Goal: Feedback & Contribution: Contribute content

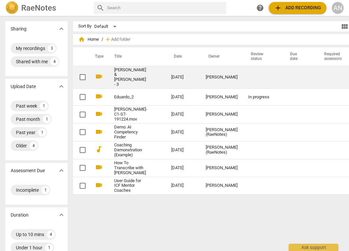
click at [140, 74] on td "[PERSON_NAME] & [PERSON_NAME] - 3" at bounding box center [136, 77] width 60 height 23
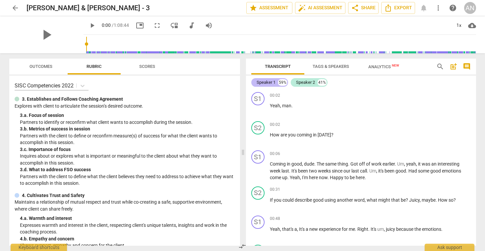
click at [273, 83] on div "Speaker 1" at bounding box center [266, 82] width 19 height 7
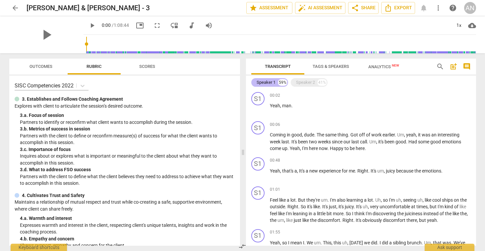
click at [273, 83] on div "Speaker 1" at bounding box center [266, 82] width 19 height 7
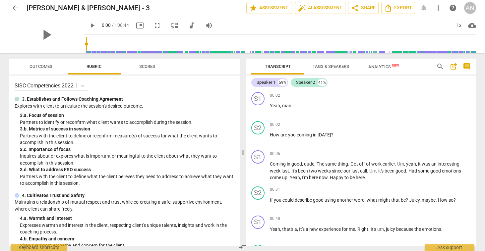
click at [321, 67] on span "Tags & Speakers" at bounding box center [331, 66] width 36 height 5
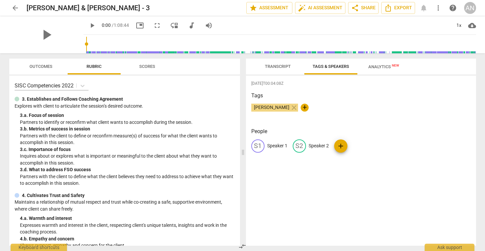
click at [264, 144] on div "S1 Speaker 1" at bounding box center [269, 146] width 36 height 13
click at [286, 134] on h3 "People" at bounding box center [361, 132] width 220 height 8
click at [283, 69] on span "Transcript" at bounding box center [278, 66] width 42 height 9
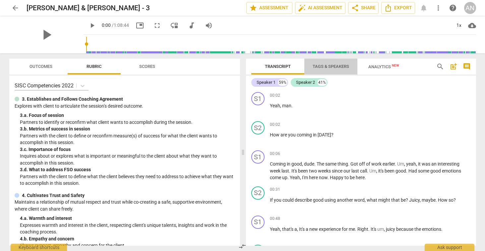
click at [325, 68] on span "Tags & Speakers" at bounding box center [331, 66] width 36 height 5
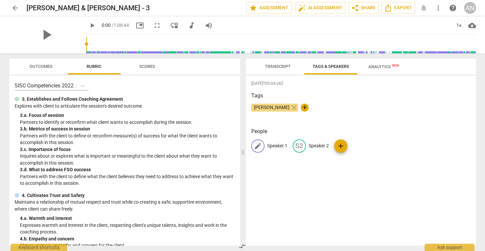
click at [261, 146] on span "edit" at bounding box center [258, 146] width 8 height 8
type input "[PERSON_NAME]"
click at [349, 160] on div "People edit [PERSON_NAME] S2 Speaker 2 add" at bounding box center [361, 146] width 220 height 36
click at [349, 146] on span "add" at bounding box center [356, 146] width 13 height 8
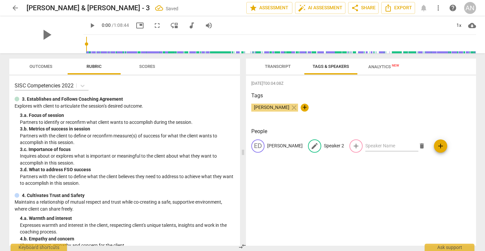
click at [324, 146] on p "Speaker 2" at bounding box center [334, 146] width 20 height 7
type input "[PERSON_NAME]"
click at [349, 181] on div "[DATE]T00:04:08Z Tags [PERSON_NAME] close + People ED [PERSON_NAME] edit [PERSO…" at bounding box center [361, 161] width 230 height 171
click at [280, 65] on span "Transcript" at bounding box center [278, 66] width 26 height 5
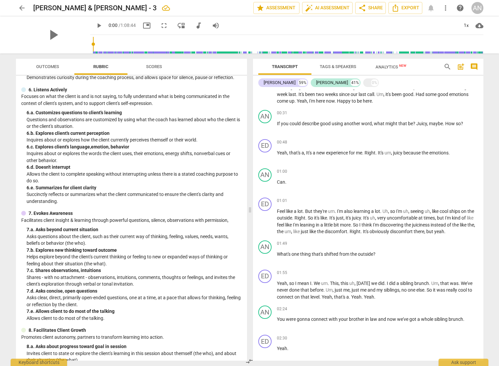
scroll to position [273, 0]
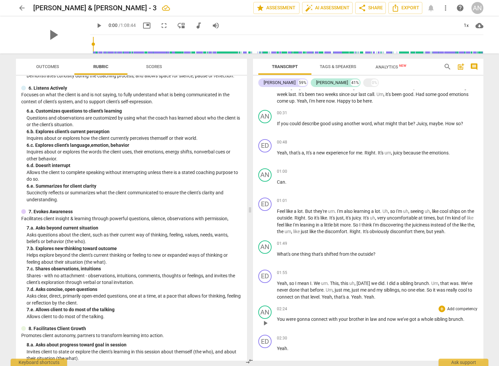
click at [349, 251] on p "Add competency" at bounding box center [462, 309] width 32 height 6
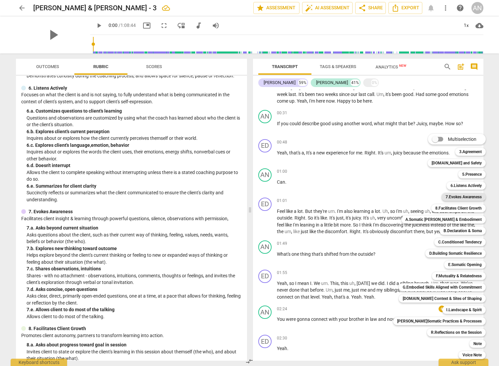
click at [349, 197] on b "7.Evokes Awareness" at bounding box center [463, 197] width 36 height 8
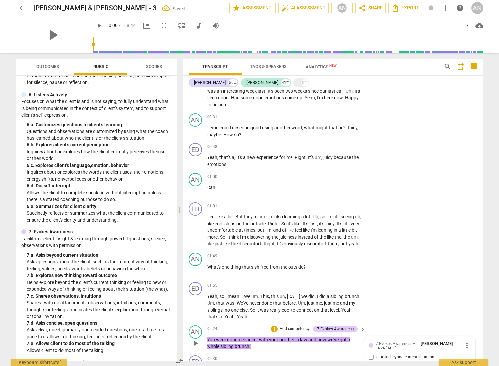
scroll to position [267, 0]
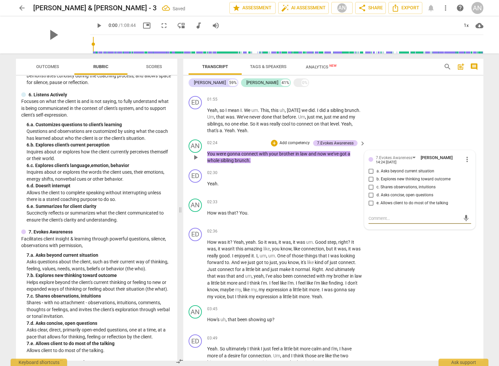
click at [349, 174] on span "a. Asks beyond current situation" at bounding box center [405, 171] width 58 height 6
click at [349, 175] on input "a. Asks beyond current situation" at bounding box center [371, 171] width 11 height 8
checkbox input "true"
click at [340, 205] on p "Add competency" at bounding box center [342, 202] width 32 height 6
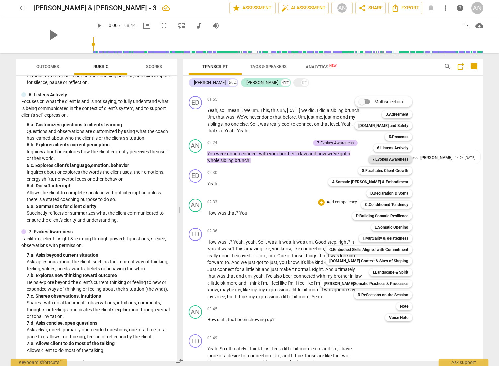
click at [349, 161] on b "7.Evokes Awareness" at bounding box center [390, 159] width 36 height 8
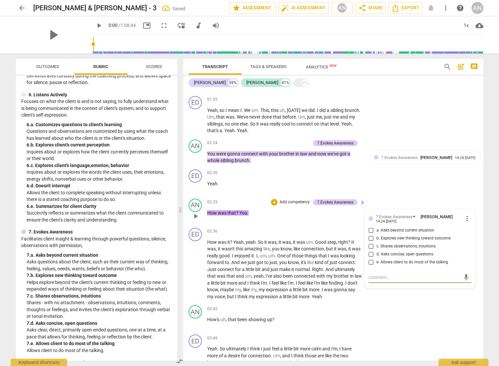
click at [349, 234] on input "a. Asks beyond current situation" at bounding box center [371, 230] width 11 height 8
checkbox input "true"
click at [334, 186] on div "02:30 + Add competency keyboard_arrow_right Yeah ." at bounding box center [286, 181] width 159 height 24
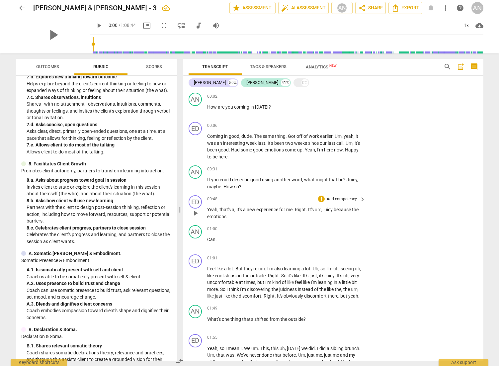
scroll to position [32, 0]
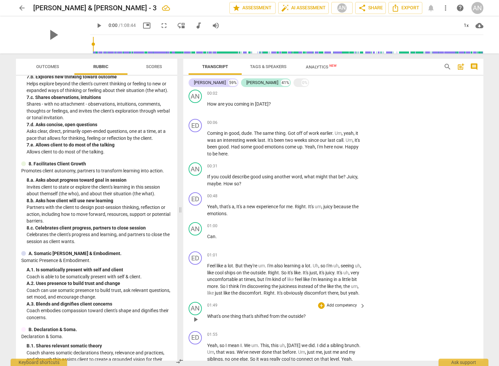
click at [335, 251] on p "Add competency" at bounding box center [342, 305] width 32 height 6
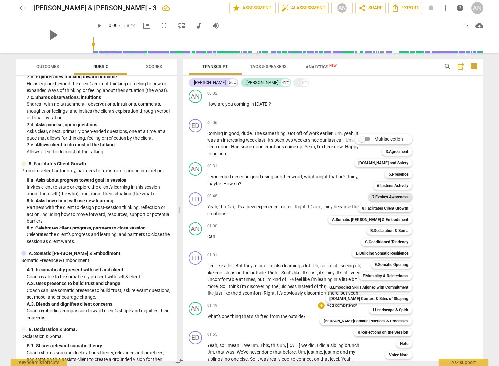
click at [349, 199] on b "7.Evokes Awareness" at bounding box center [390, 197] width 36 height 8
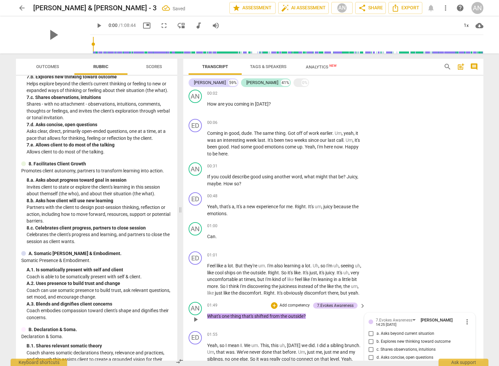
scroll to position [194, 0]
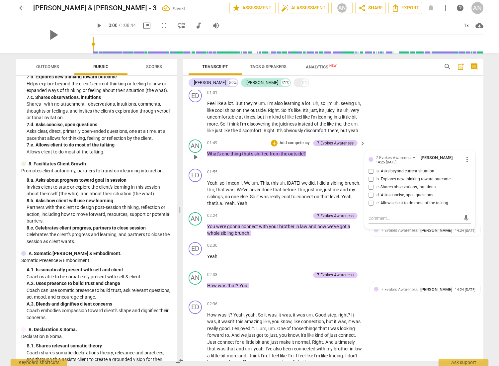
click at [349, 198] on span "d. Asks concise, open questions" at bounding box center [404, 195] width 57 height 6
click at [349, 199] on input "d. Asks concise, open questions" at bounding box center [371, 195] width 11 height 8
checkbox input "true"
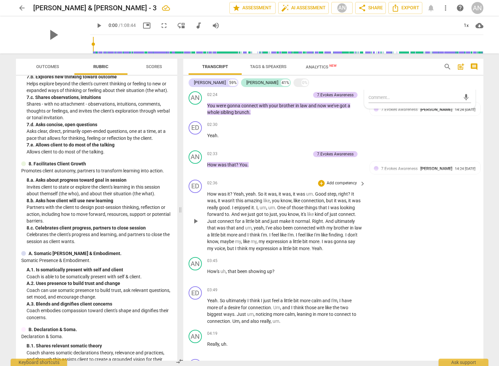
scroll to position [315, 0]
click at [338, 251] on p "Add competency" at bounding box center [342, 260] width 32 height 6
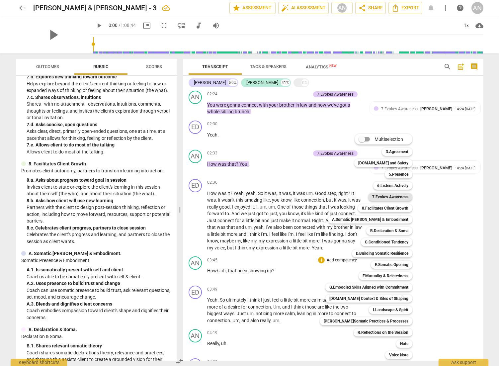
click at [349, 200] on b "7.Evokes Awareness" at bounding box center [390, 197] width 36 height 8
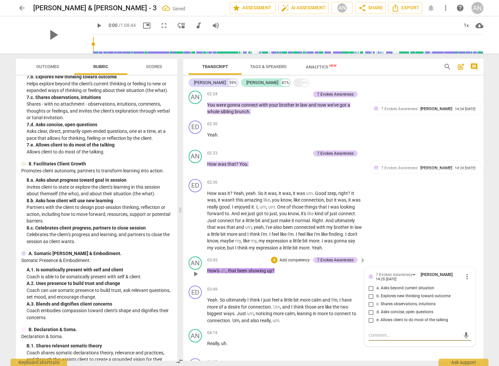
click at [349, 251] on input "d. Asks concise, open questions" at bounding box center [371, 312] width 11 height 8
checkbox input "true"
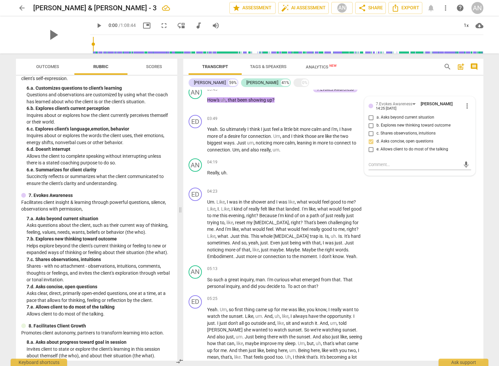
scroll to position [324, 0]
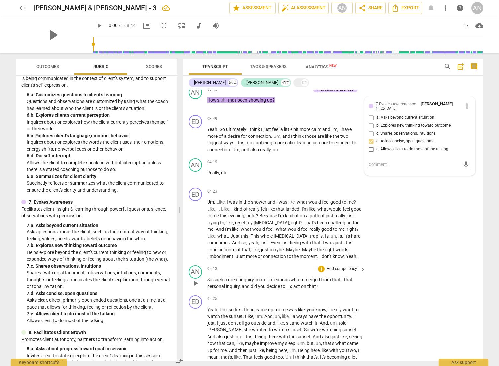
click at [338, 251] on p "Add competency" at bounding box center [342, 269] width 32 height 6
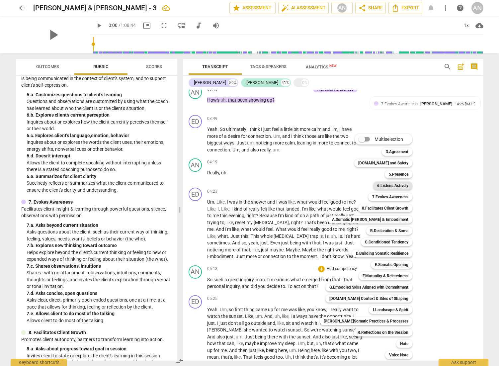
click at [349, 184] on b "6.Listens Actively" at bounding box center [392, 185] width 31 height 8
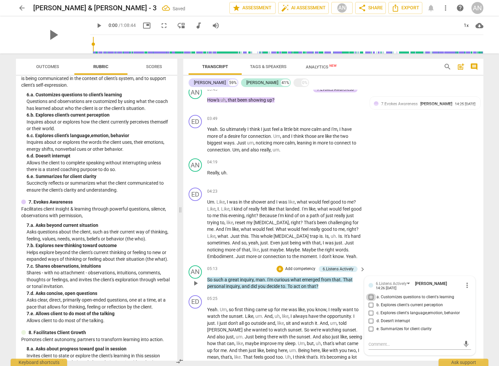
click at [349, 251] on input "a. Customizes questions to client's learning" at bounding box center [371, 297] width 11 height 8
checkbox input "true"
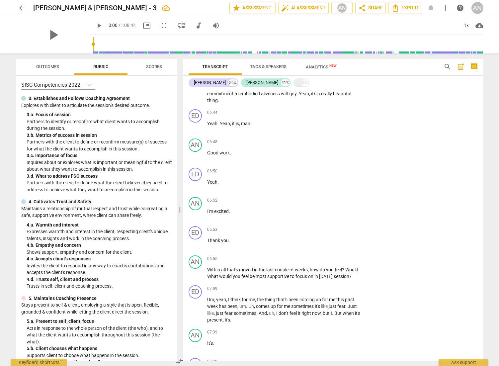
scroll to position [0, 0]
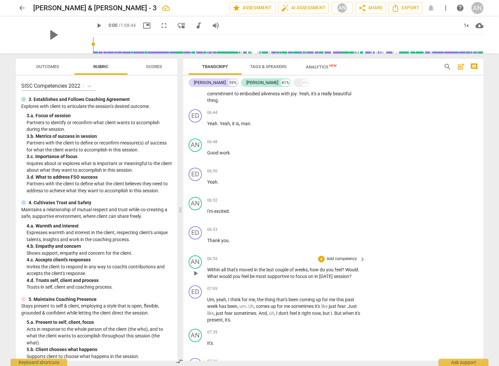
click at [339, 251] on p "Add competency" at bounding box center [342, 259] width 32 height 6
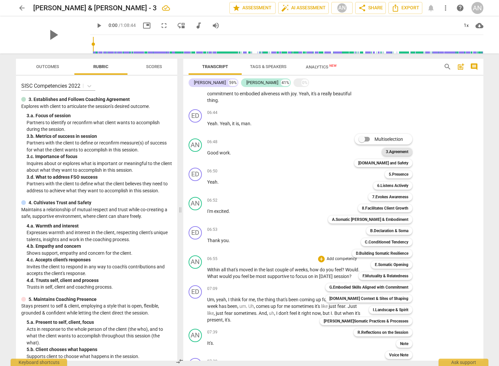
click at [349, 154] on b "3.Agreement" at bounding box center [396, 152] width 23 height 8
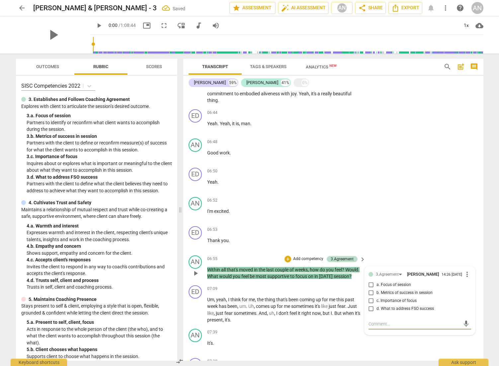
click at [349, 251] on input "a. Focus of session" at bounding box center [371, 285] width 11 height 8
checkbox input "true"
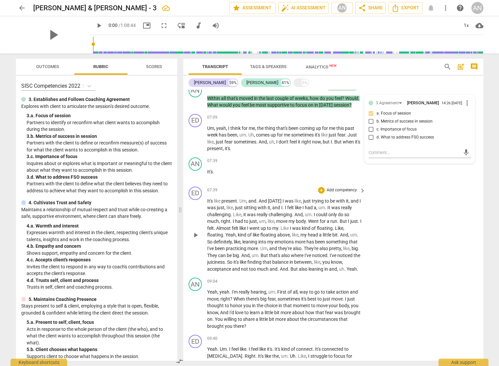
scroll to position [984, 0]
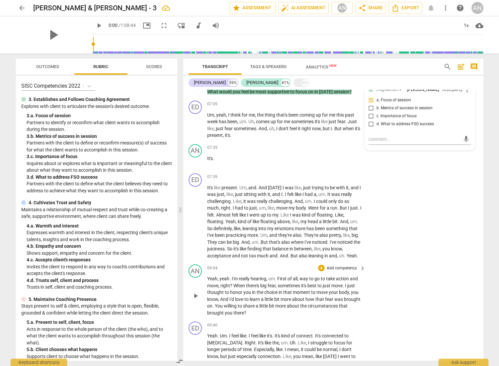
click at [342, 251] on p "Add competency" at bounding box center [342, 268] width 32 height 6
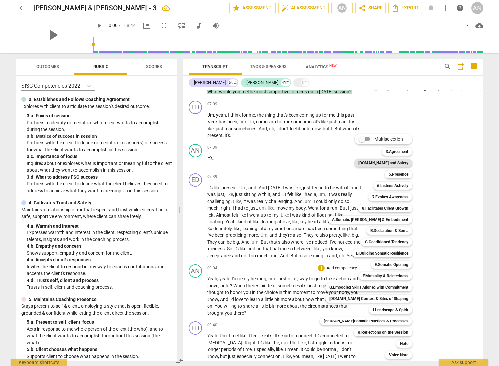
click at [349, 164] on b "[DOMAIN_NAME] and Safety" at bounding box center [383, 163] width 50 height 8
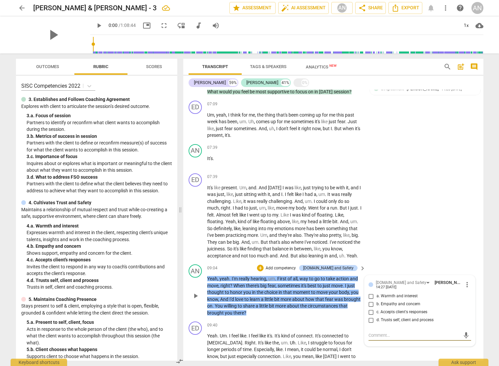
click at [349, 251] on input "b. Empathy and concern" at bounding box center [371, 304] width 11 height 8
checkbox input "true"
click at [349, 251] on input "d. Trusts self, client and process" at bounding box center [371, 320] width 11 height 8
checkbox input "true"
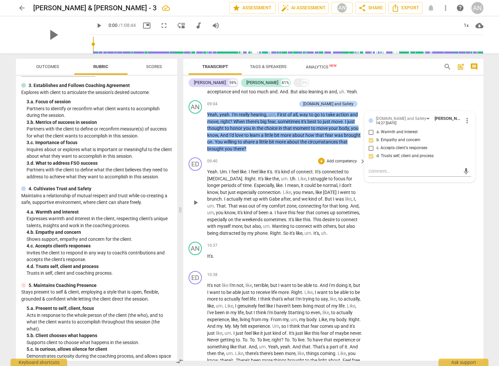
scroll to position [1149, 0]
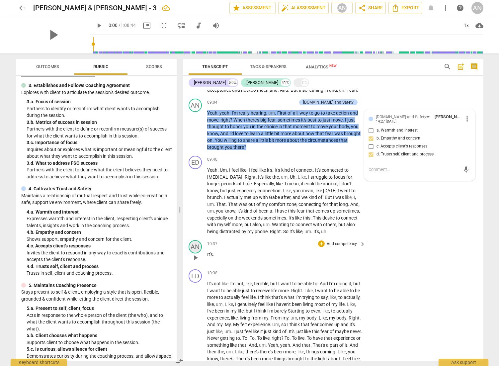
click at [195, 251] on div "AN" at bounding box center [194, 246] width 13 height 13
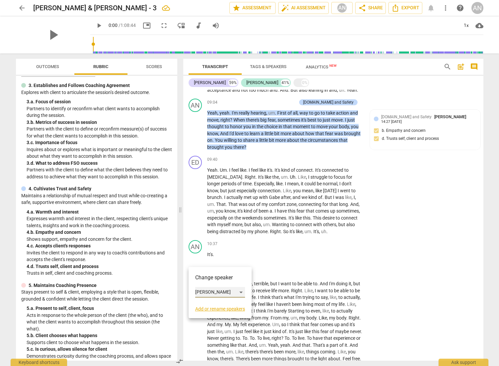
click at [242, 251] on div "[PERSON_NAME]" at bounding box center [220, 292] width 50 height 11
click at [232, 251] on li "[PERSON_NAME]" at bounding box center [220, 279] width 50 height 13
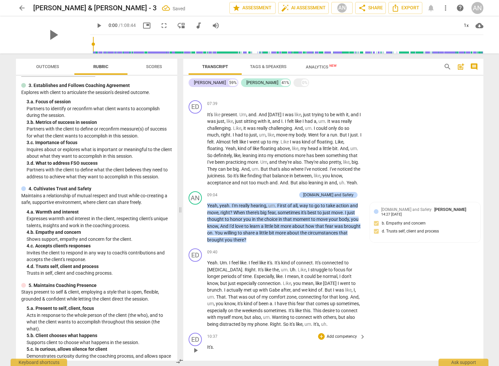
scroll to position [912, 0]
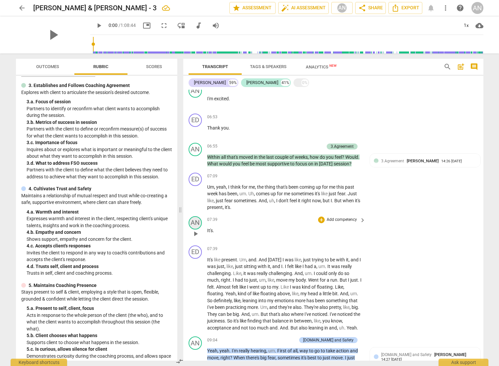
click at [196, 229] on div "AN" at bounding box center [194, 222] width 13 height 13
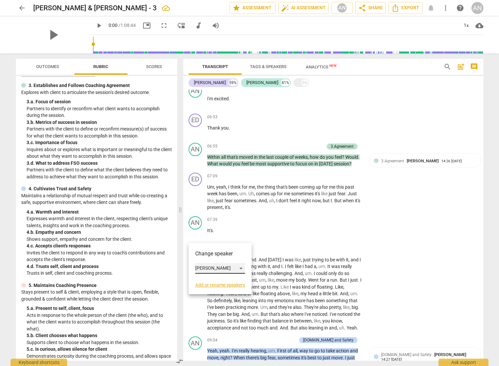
click at [242, 251] on div "[PERSON_NAME]" at bounding box center [220, 268] width 50 height 11
click at [228, 251] on li "[PERSON_NAME]" at bounding box center [220, 255] width 50 height 13
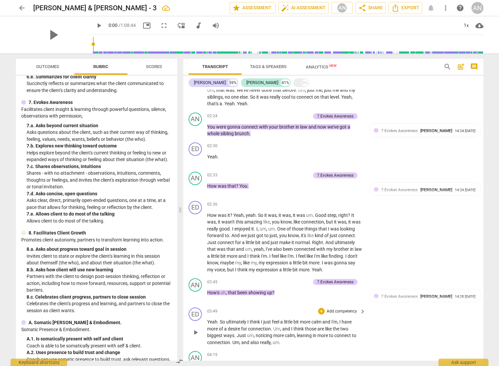
scroll to position [293, 0]
click at [344, 119] on div "7.Evokes Awareness" at bounding box center [335, 116] width 36 height 6
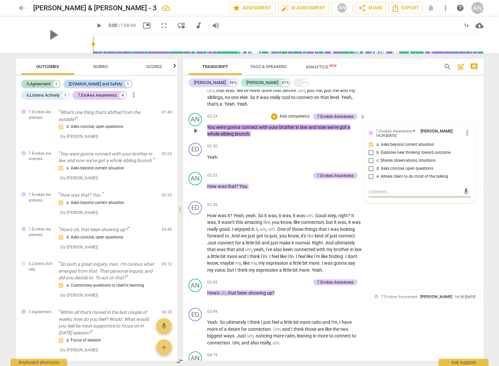
click at [349, 137] on span "more_vert" at bounding box center [467, 133] width 8 height 8
click at [349, 154] on li "Delete" at bounding box center [471, 152] width 23 height 13
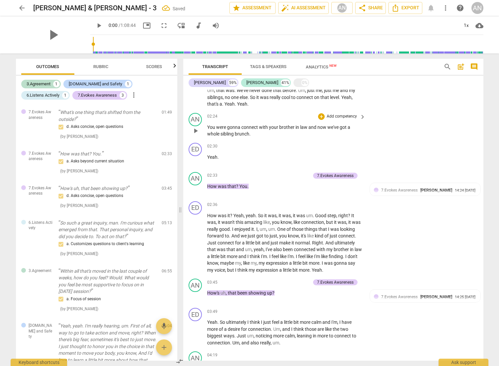
click at [332, 119] on p "Add competency" at bounding box center [342, 116] width 32 height 6
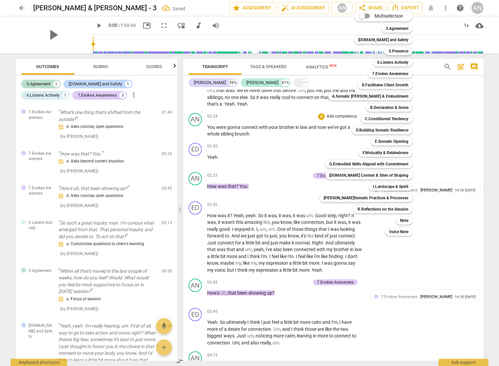
click at [304, 123] on div at bounding box center [249, 183] width 499 height 366
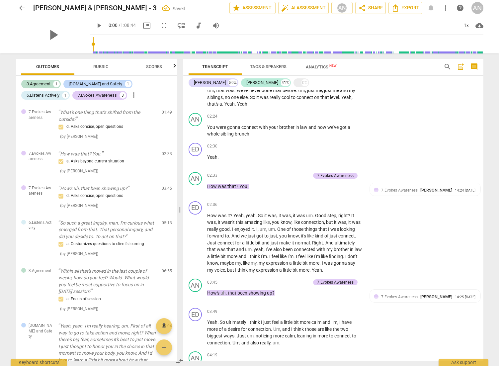
click at [51, 69] on span "Outcomes" at bounding box center [47, 66] width 39 height 9
click at [173, 67] on icon "button" at bounding box center [175, 66] width 8 height 8
click at [18, 66] on icon "button" at bounding box center [19, 66] width 8 height 8
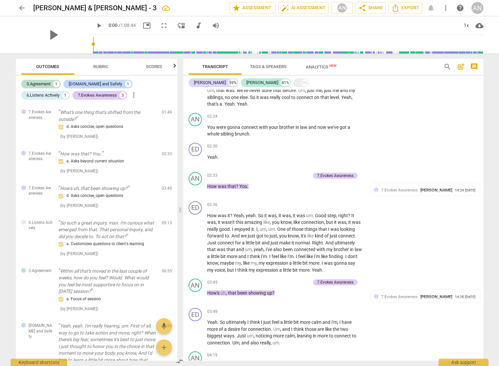
click at [16, 68] on div at bounding box center [18, 66] width 5 height 14
click at [85, 61] on button "Rubric" at bounding box center [100, 67] width 53 height 16
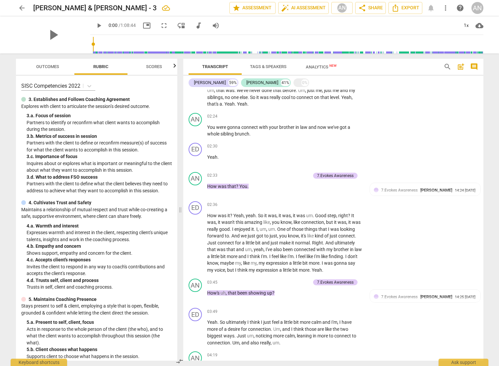
click at [94, 63] on span "Rubric" at bounding box center [100, 66] width 31 height 9
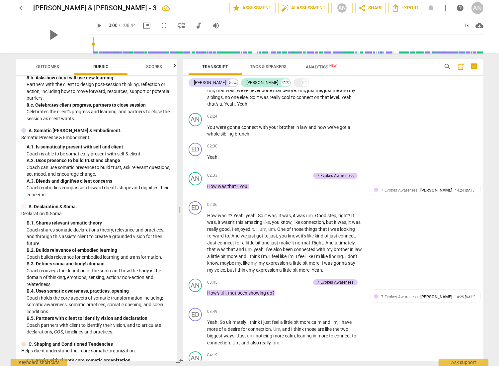
scroll to position [557, 0]
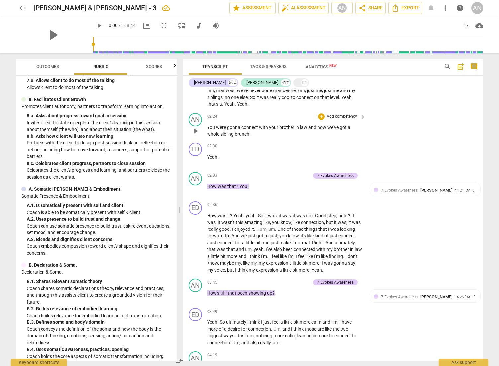
click at [324, 120] on div "+ Add competency" at bounding box center [337, 116] width 39 height 7
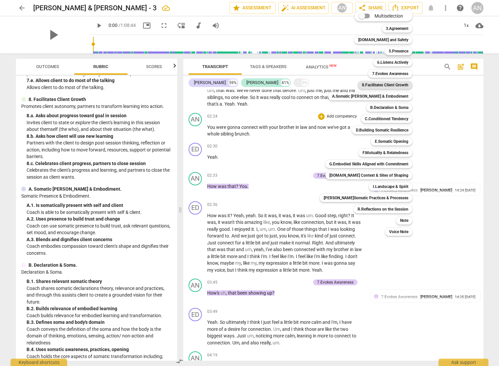
click at [349, 86] on b "8.Facilitates Client Growth" at bounding box center [385, 85] width 46 height 8
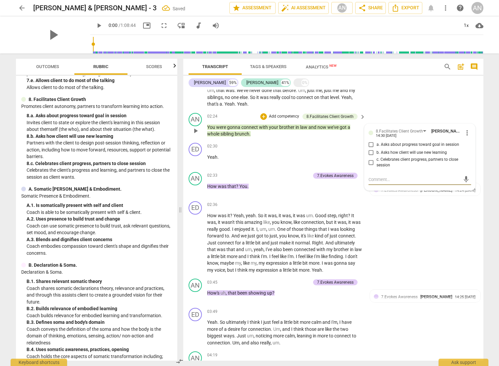
click at [349, 168] on span "c. Celebrates client progress, partners to close session" at bounding box center [422, 163] width 92 height 12
click at [349, 166] on input "c. Celebrates client progress, partners to close session" at bounding box center [371, 162] width 11 height 8
checkbox input "true"
click at [349, 182] on textarea at bounding box center [414, 179] width 92 height 6
type textarea "a"
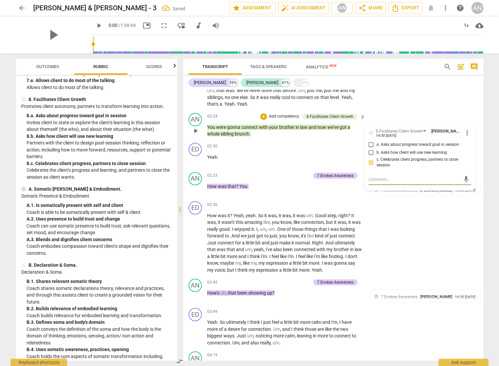
type textarea "a"
type textarea "ak"
type textarea "a"
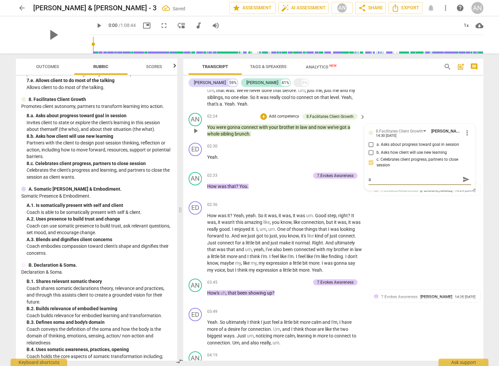
type textarea "ac"
type textarea "ack"
type textarea "ackn"
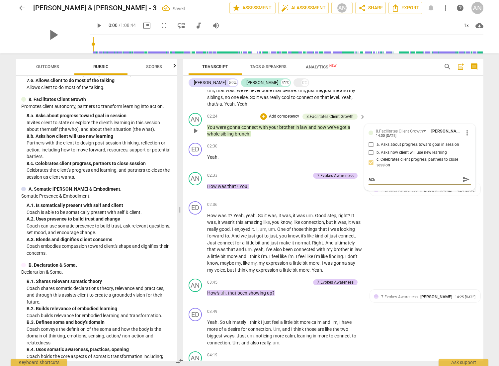
type textarea "ackn"
type textarea "ackno"
type textarea "acknow"
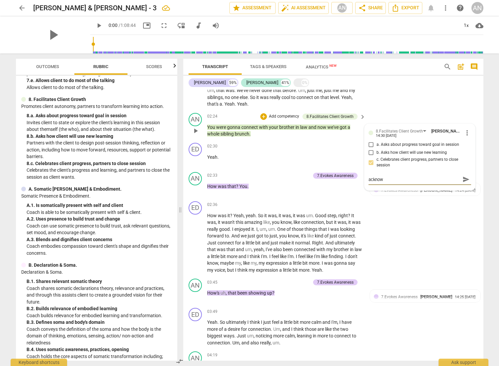
type textarea "acknowl"
type textarea "acknowle"
type textarea "acknowled"
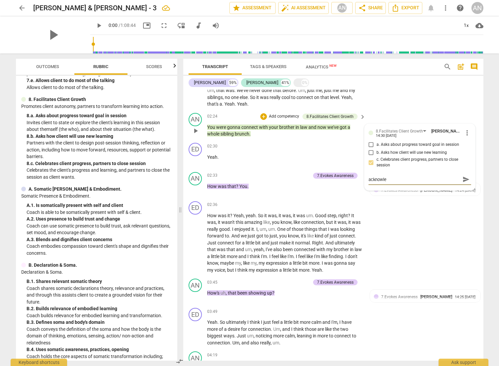
type textarea "acknowled"
type textarea "acknowledi"
type textarea "acknowledin"
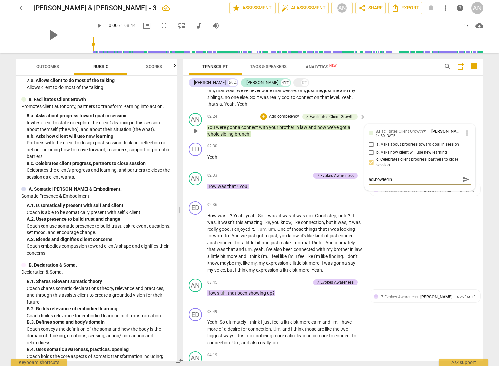
type textarea "acknowleding"
type textarea "acknowledging"
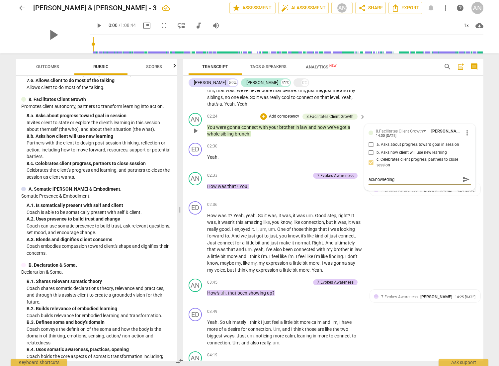
type textarea "acknowledging"
click at [349, 182] on textarea "acknowledging" at bounding box center [414, 179] width 92 height 6
type textarea "acknowledging a"
type textarea "acknowledging an"
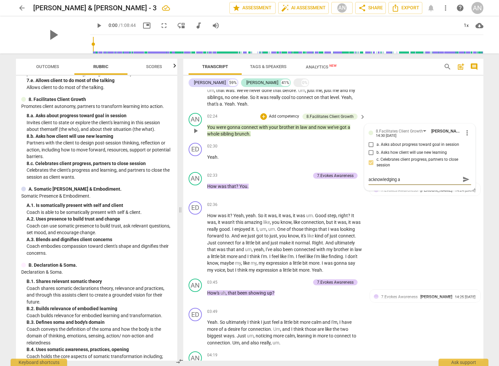
type textarea "acknowledging an"
type textarea "acknowledging and"
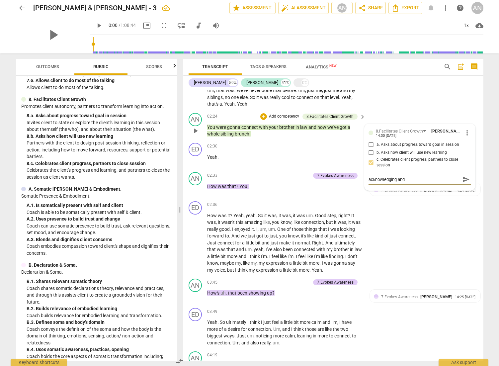
type textarea "acknowledging and e"
type textarea "acknowledging and ex"
type textarea "acknowledging and exp"
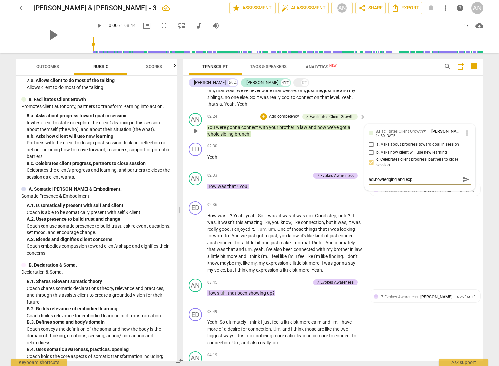
type textarea "acknowledging and expa"
type textarea "acknowledging and expan"
type textarea "acknowledging and expand"
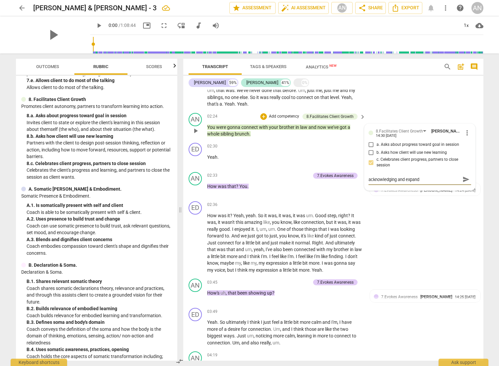
type textarea "acknowledging and expande"
type textarea "acknowledging and expanded"
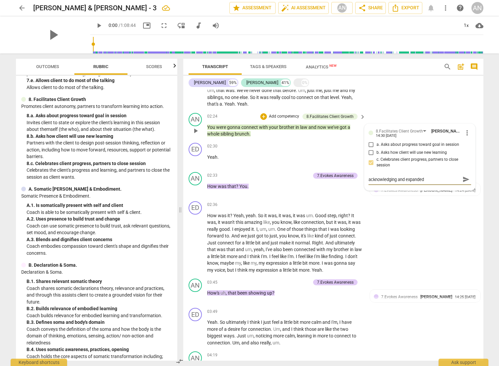
type textarea "acknowledging and expanded"
type textarea "acknowledging and expanded u"
type textarea "acknowledging and expanded up"
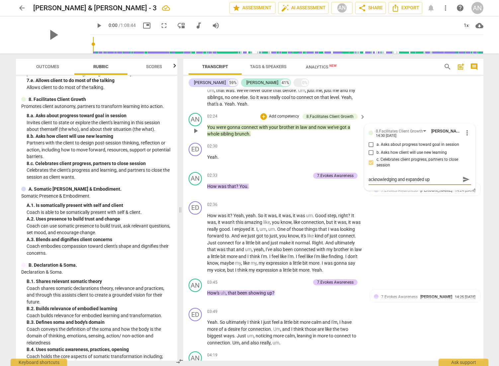
type textarea "acknowledging and expanded upo"
type textarea "acknowledging and expanded upon"
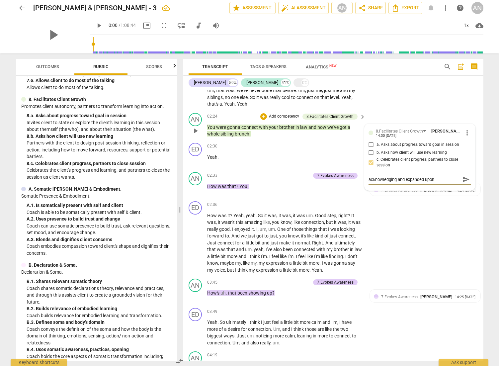
type textarea "acknowledging and expanded upon"
type textarea "acknowledging and expanded upon c"
type textarea "acknowledging and expanded upon cl"
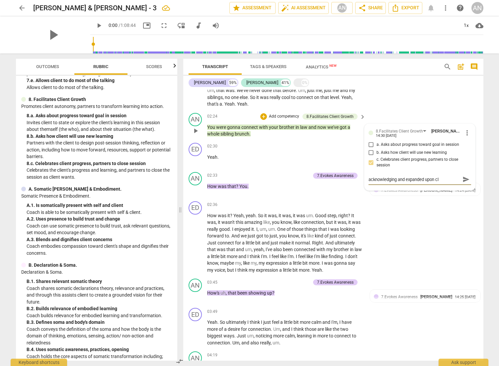
type textarea "acknowledging and expanded upon cli"
type textarea "acknowledging and expanded upon clie"
type textarea "acknowledging and expanded upon clien"
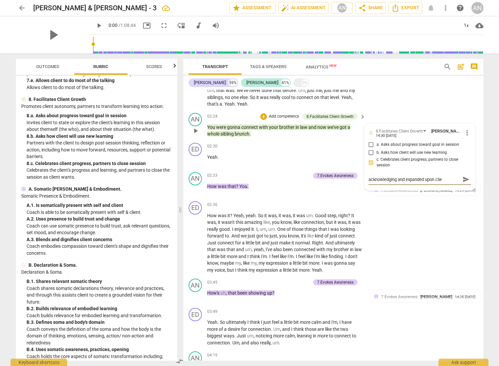
type textarea "acknowledging and expanded upon clien"
type textarea "acknowledging and expanded upon [PERSON_NAME]'"
type textarea "acknowledging and expanded upon clien't"
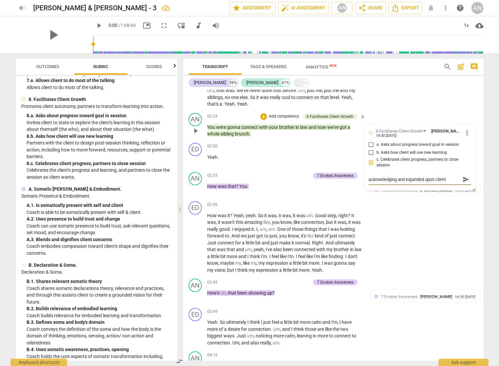
type textarea "acknowledging and expanded upon clien't"
type textarea "acknowledging and expanded upon clien't s"
type textarea "acknowledging and expanded upon clien't"
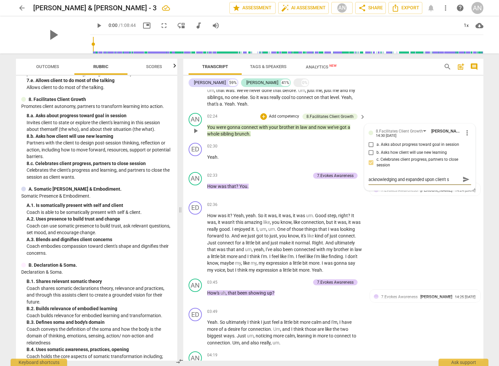
type textarea "acknowledging and expanded upon clien't"
type textarea "acknowledging and expanded upon clien'ts"
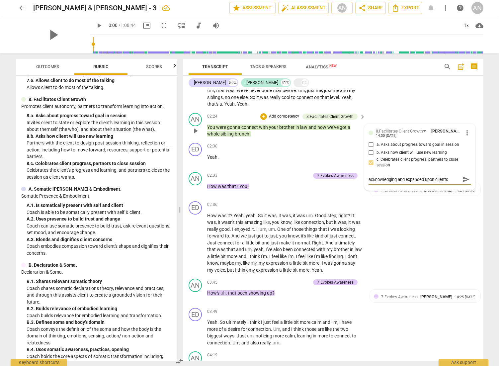
type textarea "acknowledging and expanded upon clien't"
type textarea "acknowledging and expanded upon [PERSON_NAME]'"
type textarea "acknowledging and expanded upon clien"
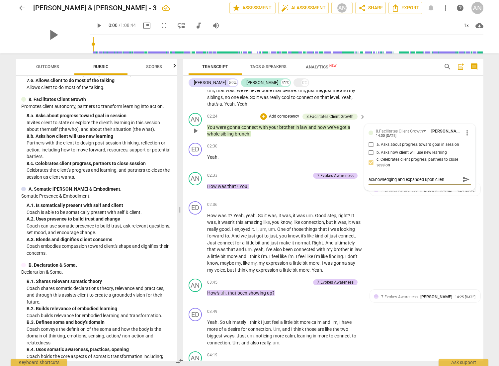
type textarea "acknowledging and expanded upon client"
type textarea "acknowledging and expanded upon client'"
type textarea "acknowledging and expanded upon client's"
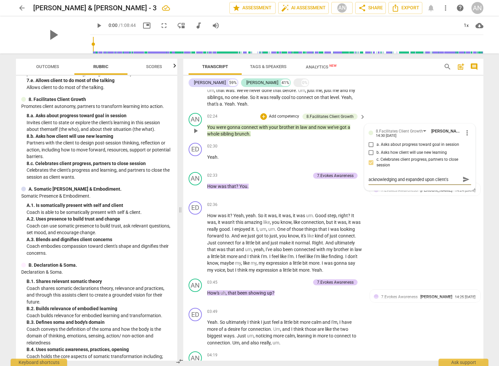
type textarea "acknowledging and expanded upon client's"
type textarea "acknowledging and expanded upon client's a"
type textarea "acknowledging and expanded upon client's ac"
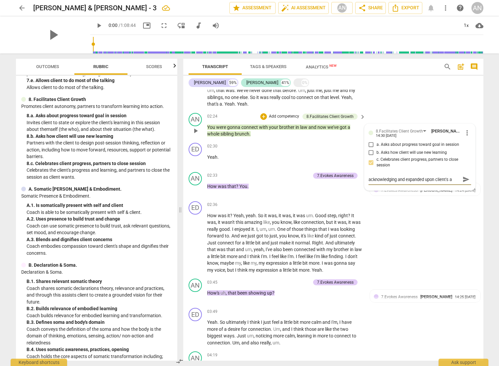
type textarea "acknowledging and expanded upon client's ac"
type textarea "acknowledging and expanded upon client's acc"
type textarea "acknowledging and expanded upon client's acco"
type textarea "acknowledging and expanded upon client's accou"
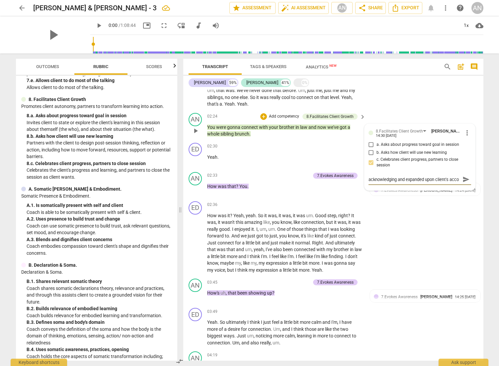
type textarea "acknowledging and expanded upon client's accou"
type textarea "acknowledging and expanded upon client's accoun"
type textarea "acknowledging and expanded upon client's account"
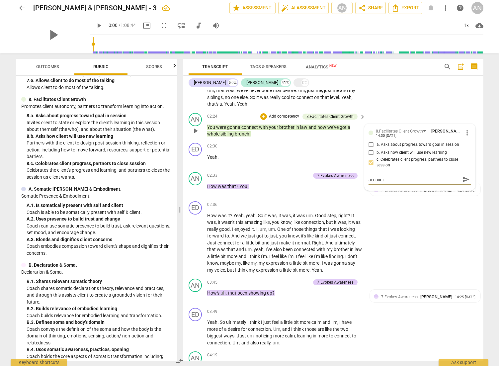
type textarea "acknowledging and expanded upon client's accounta"
type textarea "acknowledging and expanded upon client's accountab"
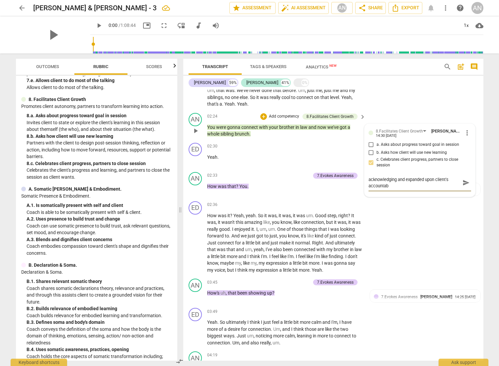
type textarea "acknowledging and expanded upon client's accountabi"
type textarea "acknowledging and expanded upon client's accountabil"
type textarea "acknowledging and expanded upon client's accountabili"
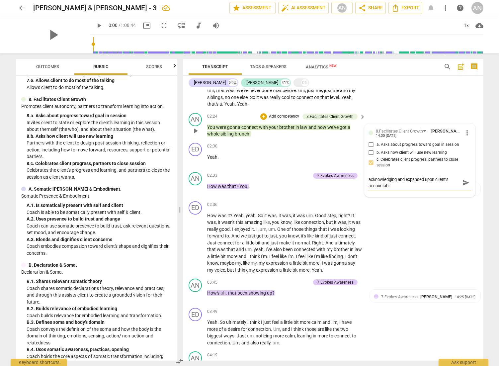
type textarea "acknowledging and expanded upon client's accountabili"
type textarea "acknowledging and expanded upon client's accountabilit"
type textarea "acknowledging and expanded upon client's accountability"
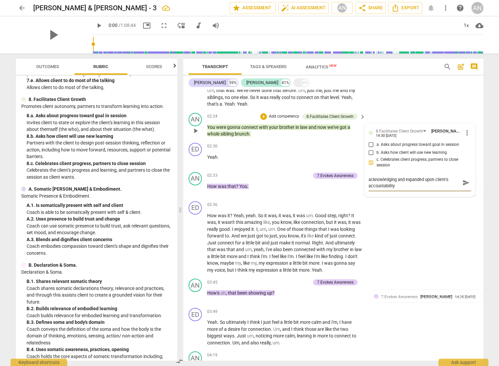
type textarea "acknowledging and expanded upon client's accountability"
type textarea "acknowledging and expanded upon client's accountability f"
type textarea "acknowledging and expanded upon client's accountability fr"
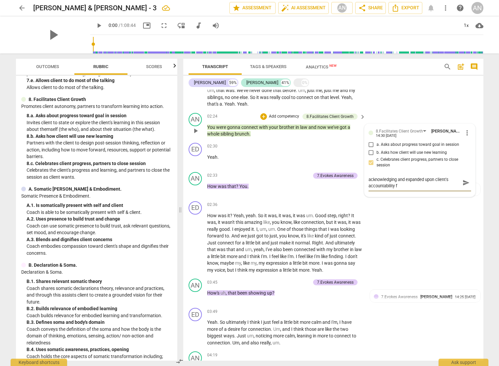
type textarea "acknowledging and expanded upon client's accountability fr"
type textarea "acknowledging and expanded upon client's accountability fro"
type textarea "acknowledging and expanded upon client's accountability from"
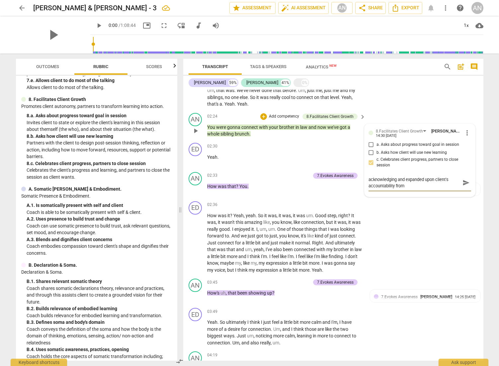
type textarea "acknowledging and expanded upon client's accountability from"
type textarea "acknowledging and expanded upon client's accountability from l"
type textarea "acknowledging and expanded upon client's accountability from la"
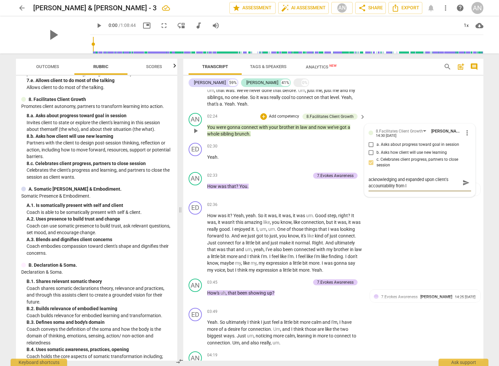
type textarea "acknowledging and expanded upon client's accountability from la"
type textarea "acknowledging and expanded upon client's accountability from las"
type textarea "acknowledging and expanded upon client's accountability from last"
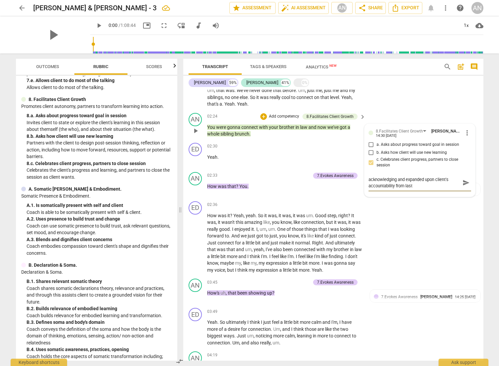
type textarea "acknowledging and expanded upon client's accountability from last"
type textarea "acknowledging and expanded upon client's accountability from last s"
type textarea "acknowledging and expanded upon client's accountability from last se"
type textarea "acknowledging and expanded upon client's accountability from last ses"
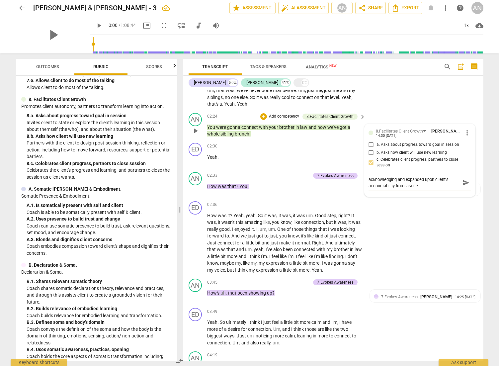
type textarea "acknowledging and expanded upon client's accountability from last ses"
type textarea "acknowledging and expanded upon client's accountability from last sess"
type textarea "acknowledging and expanded upon client's accountability from last sessi"
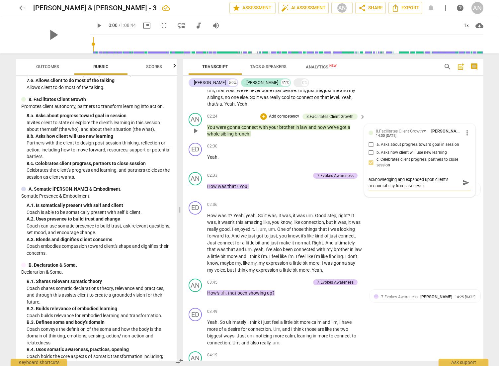
type textarea "acknowledging and expanded upon client's accountability from last sessio"
type textarea "acknowledging and expanded upon client's accountability from last session"
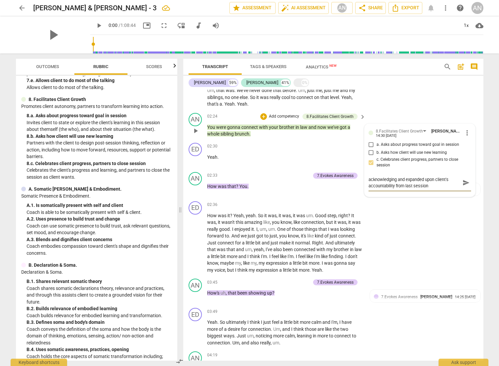
type textarea "acknowledging and expanded upon client's accountability from last session"
click at [349, 186] on span "send" at bounding box center [465, 182] width 7 height 7
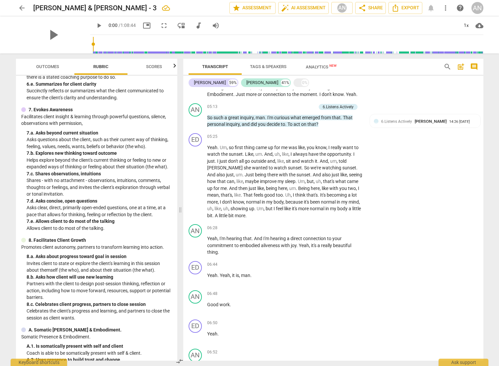
scroll to position [408, 0]
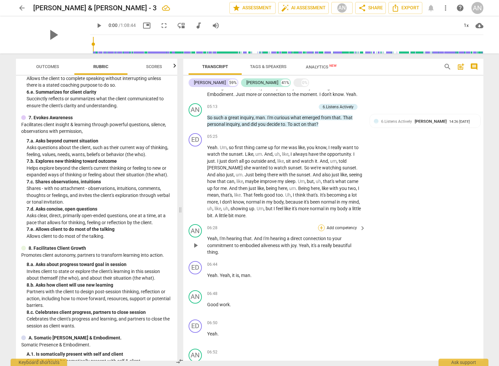
click at [323, 231] on div "+" at bounding box center [321, 227] width 7 height 7
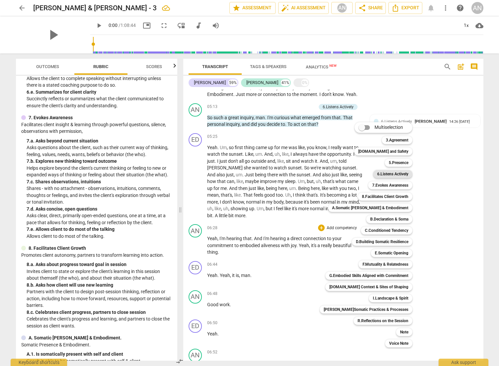
click at [349, 177] on b "6.Listens Actively" at bounding box center [392, 174] width 31 height 8
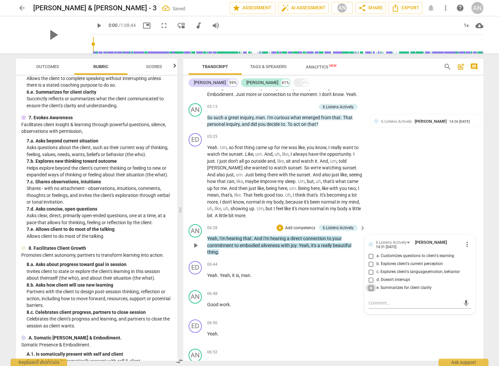
click at [349, 251] on input "e. Summarizes for client clarity" at bounding box center [371, 288] width 11 height 8
checkbox input "true"
click at [349, 220] on div "ED play_arrow pause 05:25 + Add competency keyboard_arrow_right Yeah . Um , so …" at bounding box center [333, 175] width 300 height 91
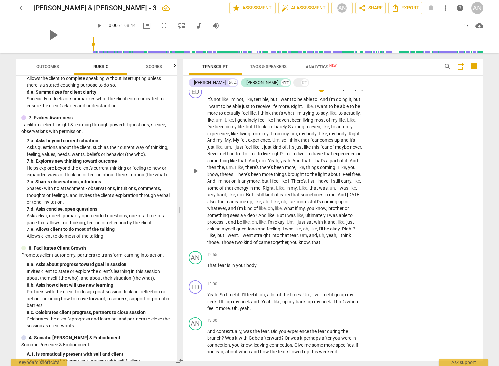
scroll to position [1339, 0]
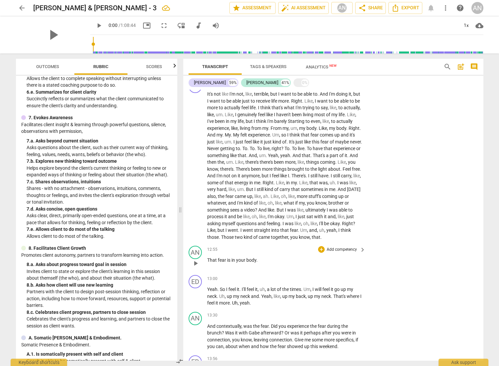
click at [333, 251] on p "Add competency" at bounding box center [342, 249] width 32 height 6
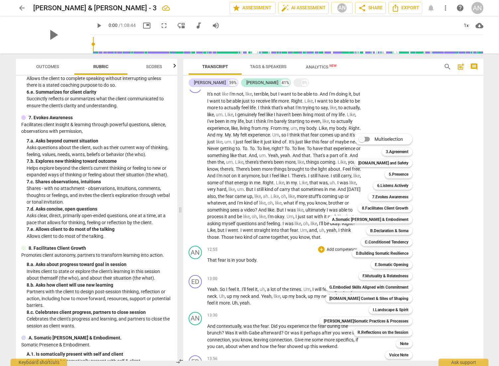
click at [95, 251] on div at bounding box center [249, 183] width 499 height 366
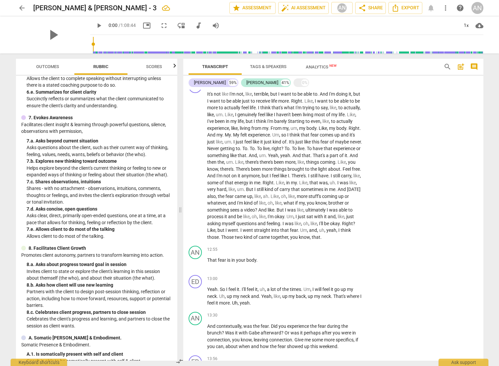
click at [82, 251] on p "Partners with the client to design post-session thinking, reflection or action,…" at bounding box center [99, 298] width 145 height 21
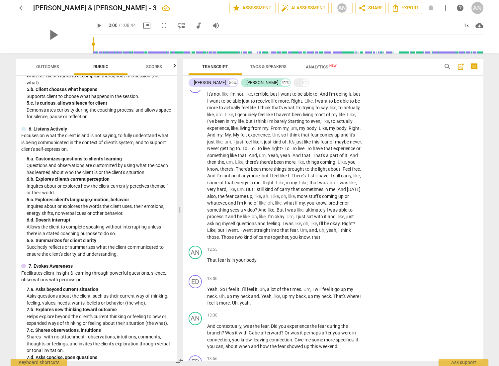
scroll to position [300, 0]
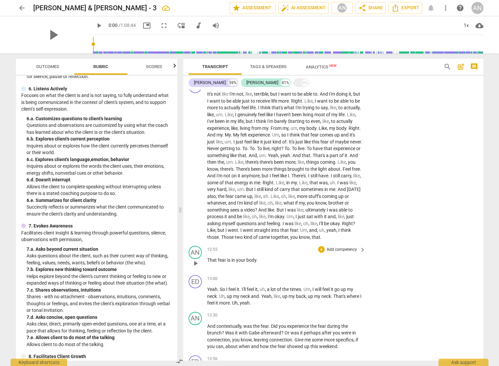
click at [342, 251] on p "Add competency" at bounding box center [342, 249] width 32 height 6
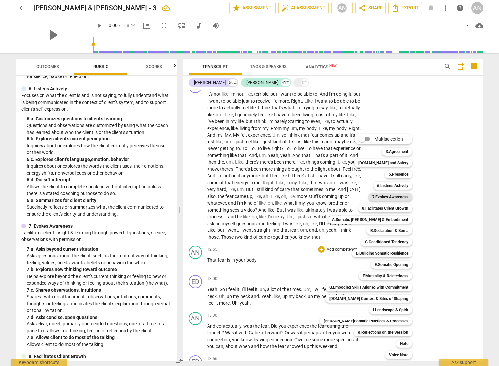
click at [349, 199] on b "7.Evokes Awareness" at bounding box center [390, 197] width 36 height 8
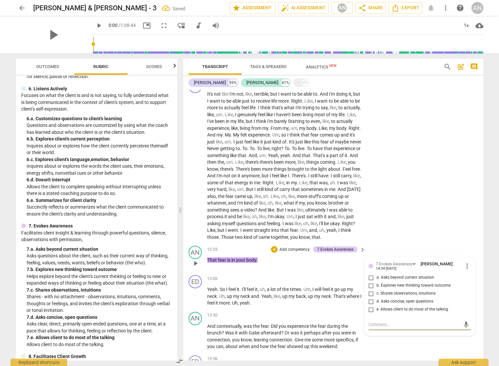
click at [349, 251] on input "d. Asks concise, open questions" at bounding box center [371, 301] width 11 height 8
checkbox input "true"
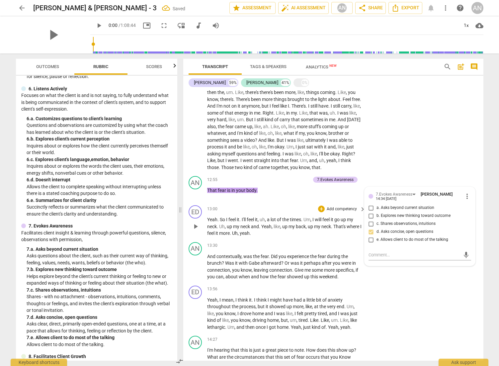
scroll to position [1409, 0]
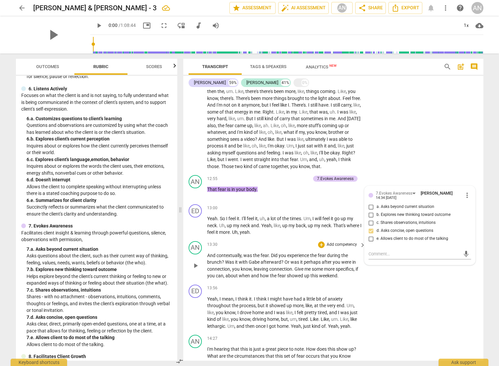
click at [338, 247] on p "Add competency" at bounding box center [342, 244] width 32 height 6
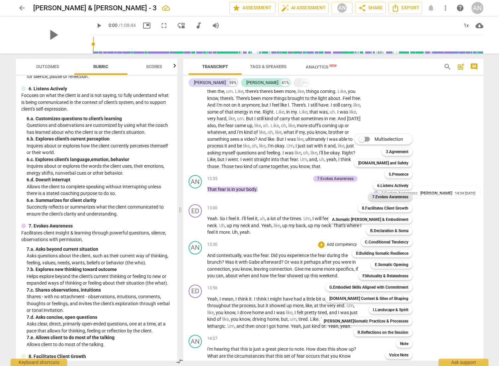
click at [349, 198] on b "7.Evokes Awareness" at bounding box center [390, 197] width 36 height 8
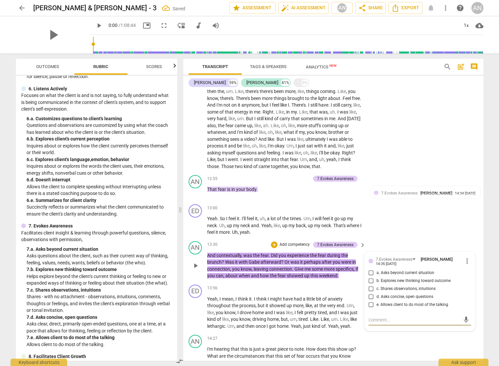
click at [349, 251] on input "a. Asks beyond current situation" at bounding box center [371, 273] width 11 height 8
checkbox input "true"
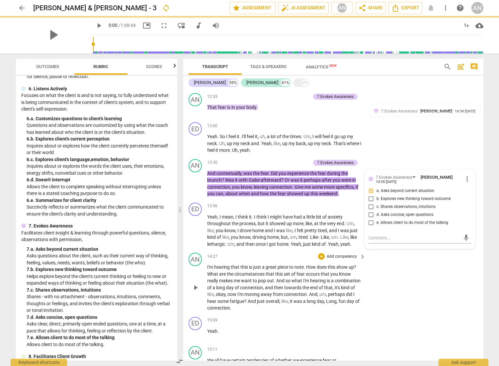
scroll to position [1493, 0]
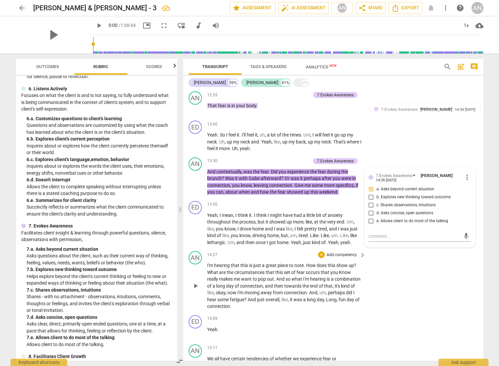
click at [338, 251] on p "Add competency" at bounding box center [342, 255] width 32 height 6
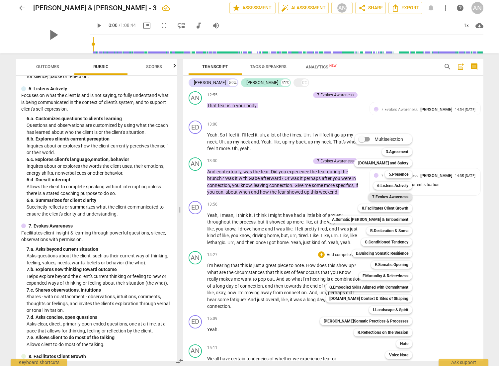
click at [349, 199] on b "7.Evokes Awareness" at bounding box center [390, 197] width 36 height 8
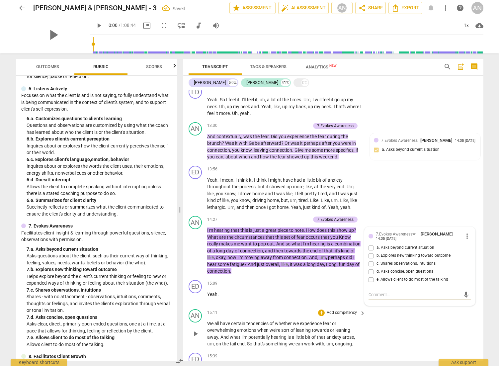
scroll to position [1544, 0]
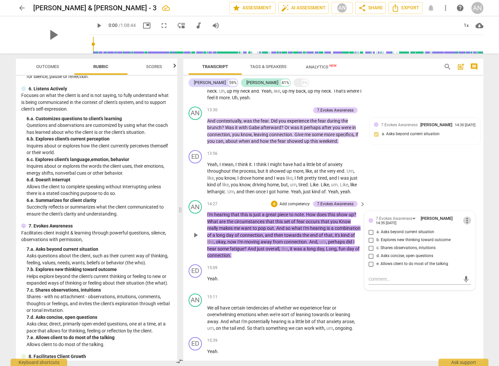
click at [349, 224] on span "more_vert" at bounding box center [467, 220] width 8 height 8
click at [349, 250] on li "Delete" at bounding box center [471, 253] width 23 height 13
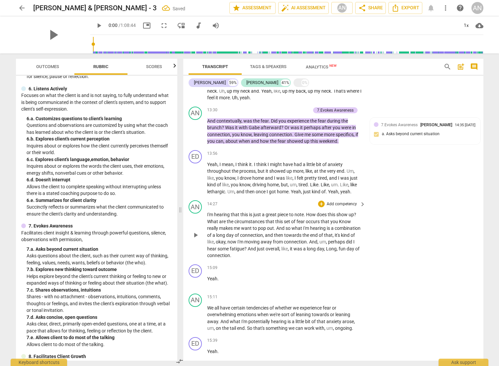
click at [341, 207] on p "Add competency" at bounding box center [342, 204] width 32 height 6
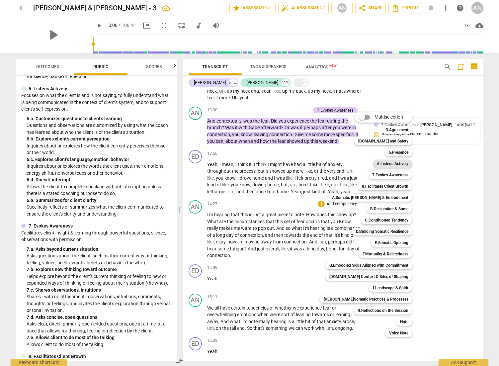
click at [349, 164] on b "6.Listens Actively" at bounding box center [392, 164] width 31 height 8
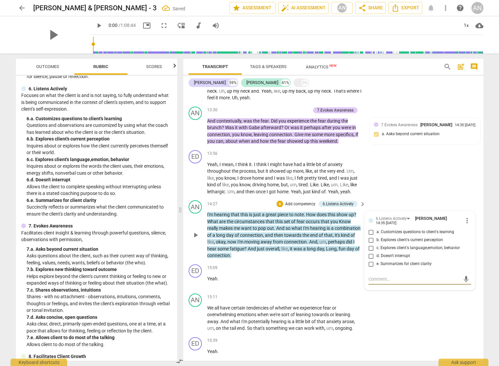
click at [349, 251] on input "e. Summarizes for client clarity" at bounding box center [371, 264] width 11 height 8
checkbox input "true"
click at [349, 251] on textarea at bounding box center [414, 279] width 92 height 6
type textarea "T"
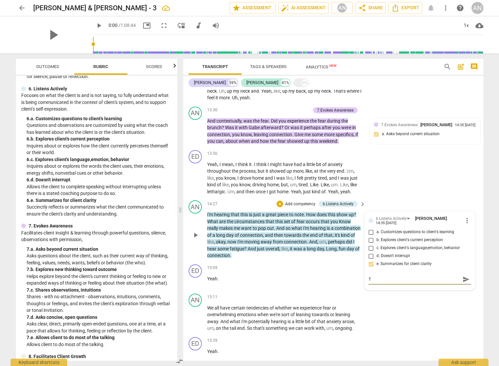
type textarea "Th"
type textarea "Thi"
type textarea "This"
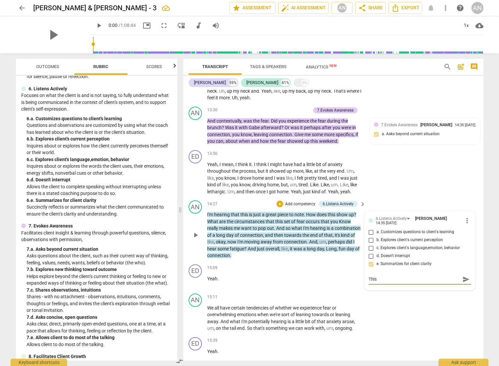
type textarea "This"
type textarea "This w"
type textarea "This wa"
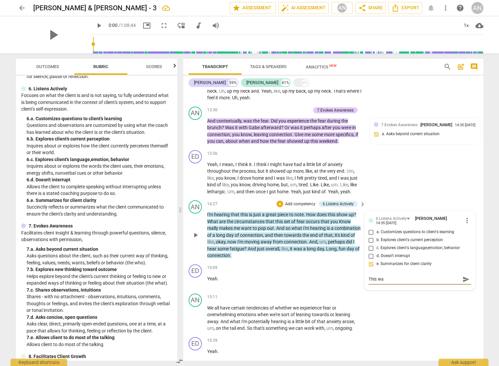
type textarea "This was"
type textarea "This was m"
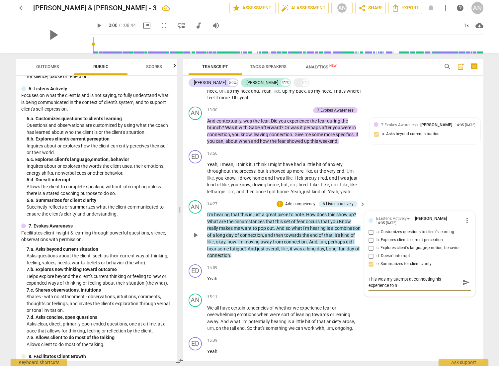
scroll to position [0, 0]
click at [349, 251] on span "send" at bounding box center [465, 281] width 7 height 7
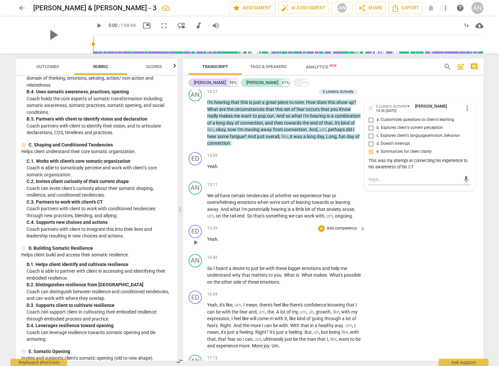
scroll to position [1675, 0]
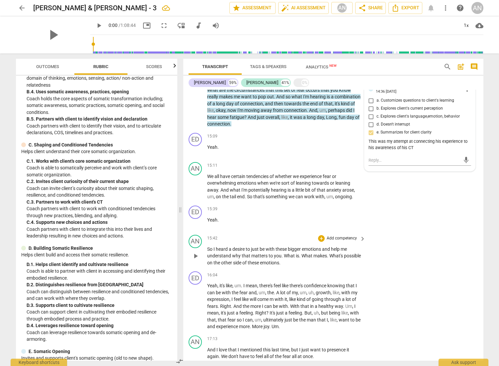
click at [336, 241] on p "Add competency" at bounding box center [342, 238] width 32 height 6
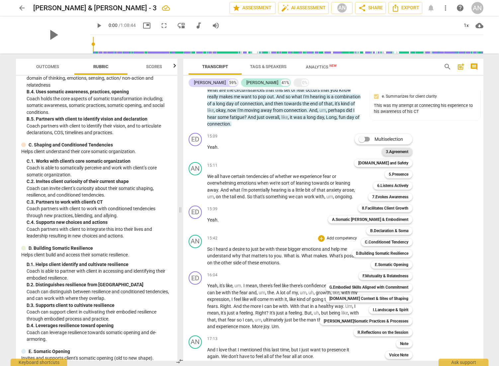
click at [349, 152] on b "3.Agreement" at bounding box center [396, 152] width 23 height 8
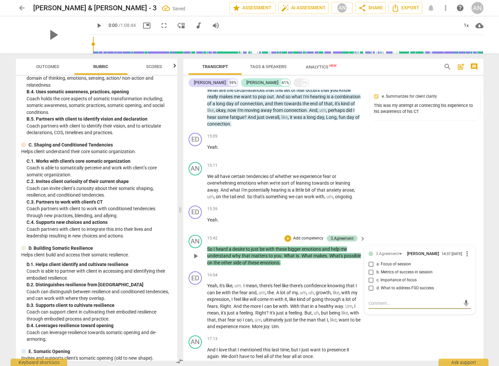
click at [349, 251] on span "a. Focus of session" at bounding box center [393, 264] width 34 height 6
click at [349, 251] on input "a. Focus of session" at bounding box center [371, 264] width 11 height 8
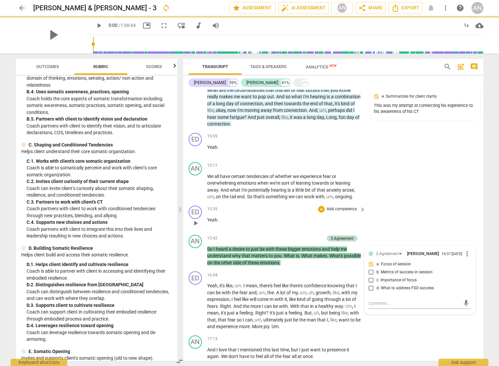
click at [349, 232] on div "ED play_arrow pause 15:39 + Add competency keyboard_arrow_right Yeah ." at bounding box center [333, 217] width 300 height 29
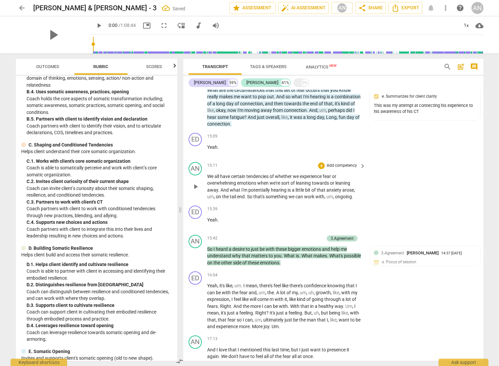
click at [332, 169] on p "Add competency" at bounding box center [342, 166] width 32 height 6
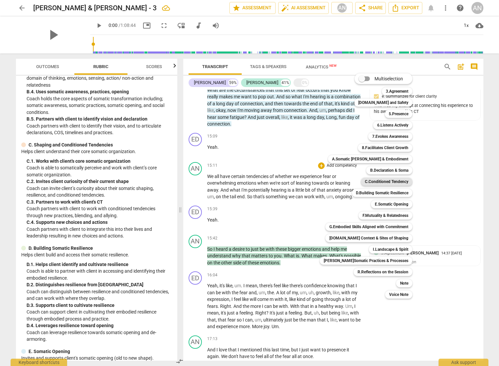
click at [349, 183] on b "C.Conditioned Tendency" at bounding box center [386, 181] width 43 height 8
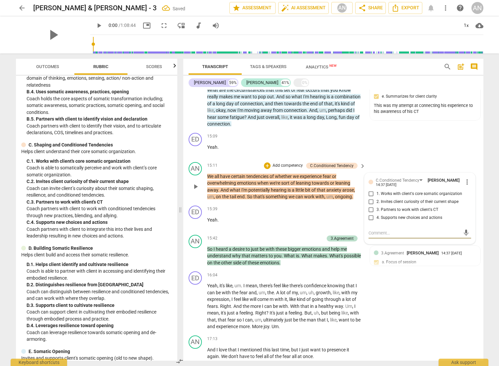
click at [349, 184] on div "AN play_arrow pause 15:11 + Add competency C.Conditioned Tendency keyboard_arro…" at bounding box center [333, 180] width 300 height 43
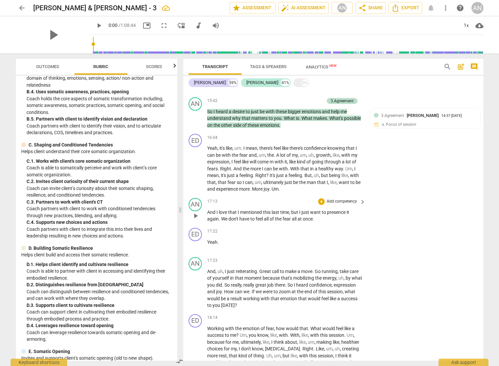
scroll to position [1813, 0]
click at [334, 251] on p "Add competency" at bounding box center [342, 260] width 32 height 6
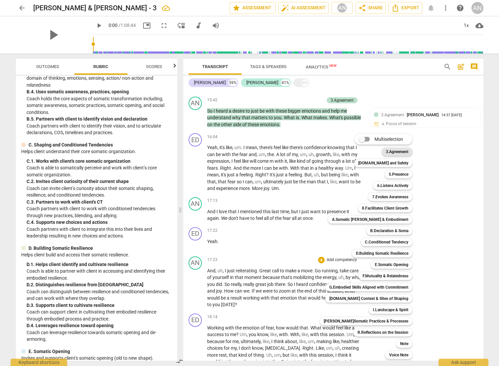
click at [349, 153] on b "3.Agreement" at bounding box center [396, 152] width 23 height 8
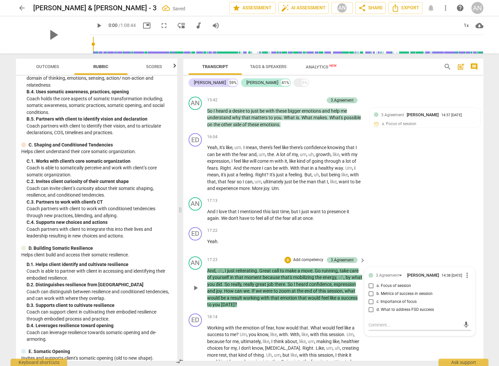
click at [349, 251] on span "b. Metrics of success in session" at bounding box center [404, 294] width 56 height 6
click at [349, 251] on input "b. Metrics of success in session" at bounding box center [371, 294] width 11 height 8
click at [336, 251] on div "17:22 + Add competency keyboard_arrow_right Yeah ." at bounding box center [286, 239] width 159 height 24
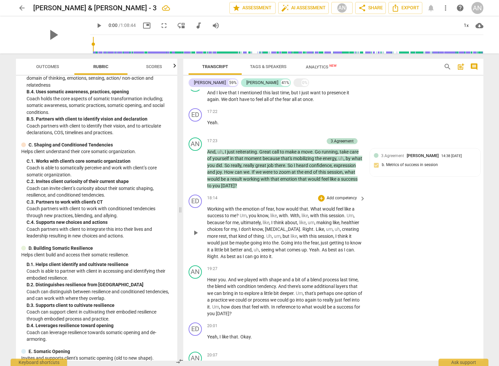
scroll to position [1936, 0]
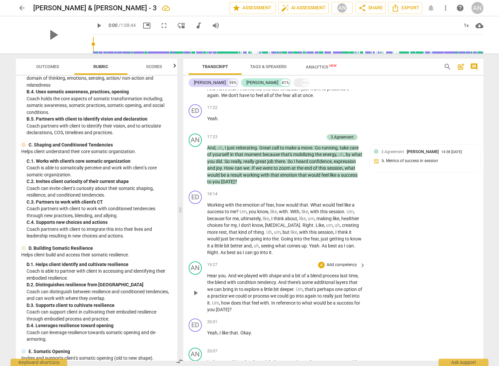
click at [343, 251] on p "Add competency" at bounding box center [342, 265] width 32 height 6
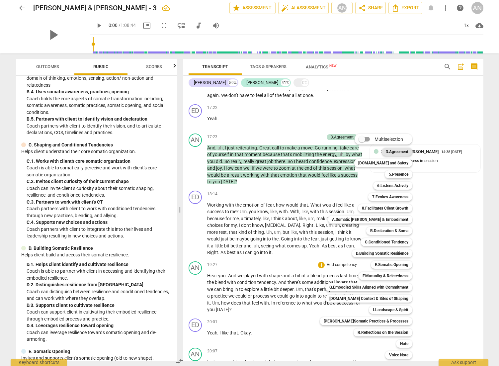
click at [349, 155] on b "3.Agreement" at bounding box center [396, 152] width 23 height 8
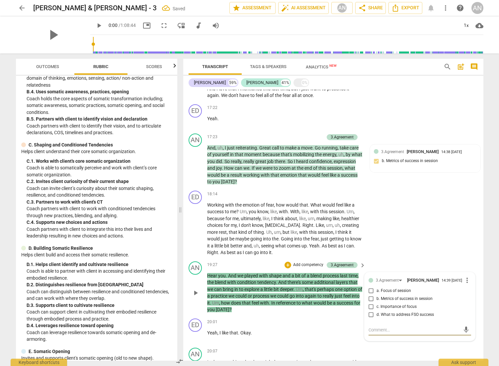
click at [349, 251] on input "b. Metrics of success in session" at bounding box center [371, 299] width 11 height 8
click at [349, 251] on div "AN play_arrow pause 19:27 + Add competency 3.Agreement keyboard_arrow_right Hea…" at bounding box center [333, 286] width 300 height 57
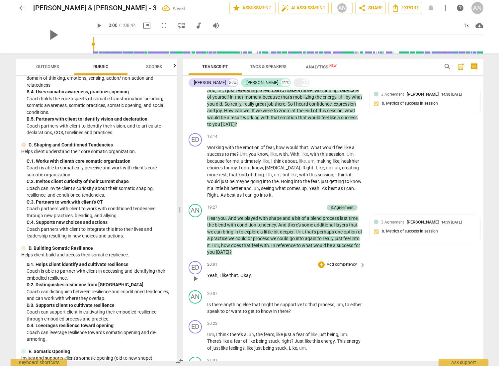
scroll to position [2004, 0]
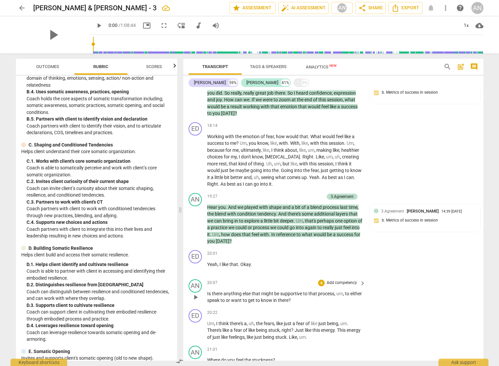
click at [344, 251] on p "Add competency" at bounding box center [342, 283] width 32 height 6
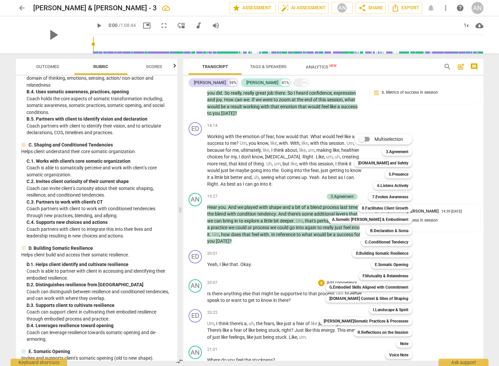
click at [163, 192] on div at bounding box center [249, 183] width 499 height 366
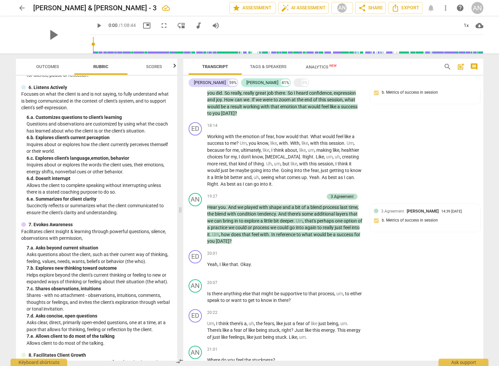
scroll to position [300, 0]
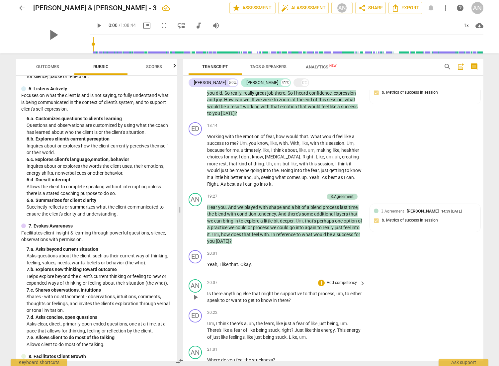
click at [347, 251] on p "Add competency" at bounding box center [342, 283] width 32 height 6
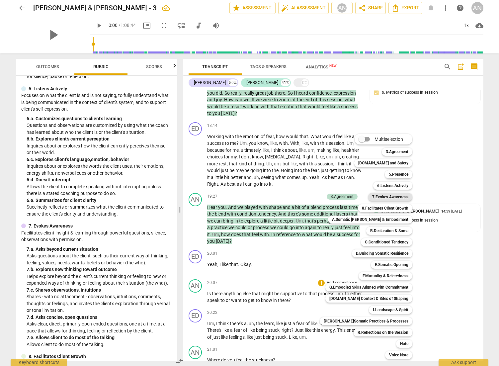
click at [349, 197] on b "7.Evokes Awareness" at bounding box center [390, 197] width 36 height 8
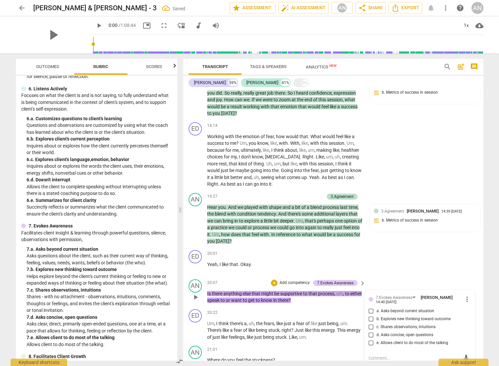
scroll to position [2157, 0]
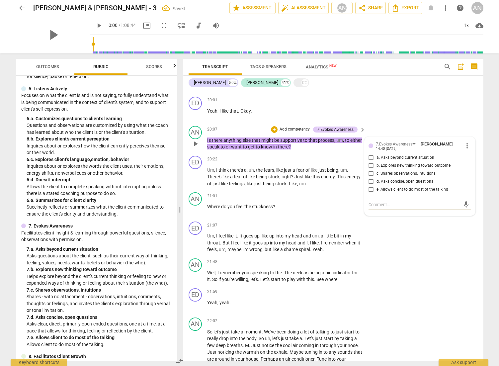
click at [349, 162] on input "a. Asks beyond current situation" at bounding box center [371, 158] width 11 height 8
click at [338, 199] on p "Add competency" at bounding box center [342, 196] width 32 height 6
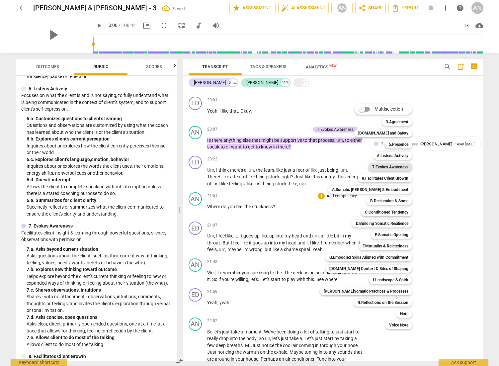
click at [349, 169] on b "7.Evokes Awareness" at bounding box center [390, 167] width 36 height 8
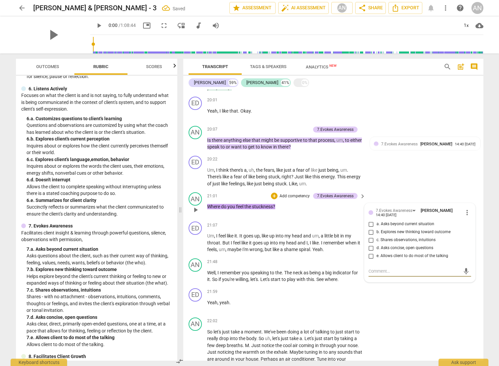
click at [349, 251] on input "d. Asks concise, open questions" at bounding box center [371, 248] width 11 height 8
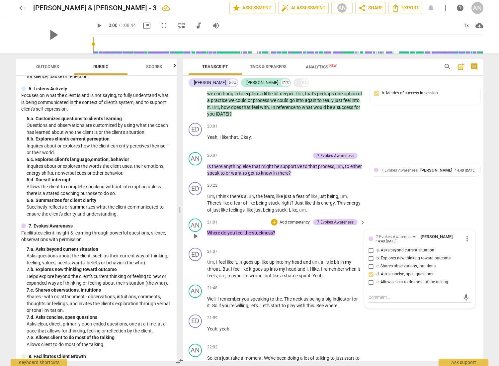
scroll to position [2134, 0]
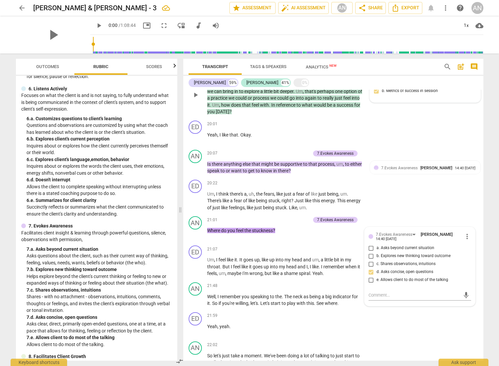
click at [349, 99] on div "3.Agreement [PERSON_NAME] 14:39 [DATE] b. Metrics of success in session" at bounding box center [425, 88] width 103 height 20
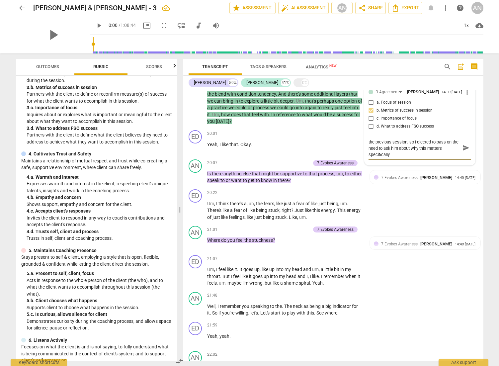
scroll to position [0, 0]
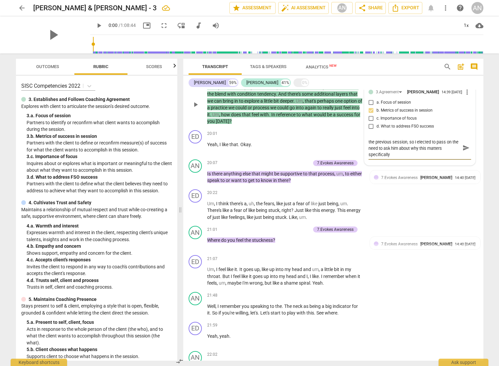
click at [349, 151] on span "send" at bounding box center [465, 147] width 7 height 7
click at [302, 166] on p "Add competency" at bounding box center [295, 163] width 32 height 6
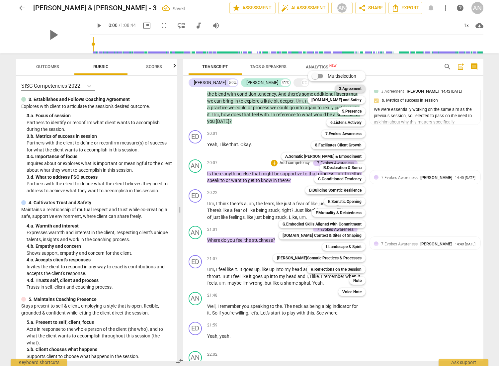
click at [348, 89] on b "3.Agreement" at bounding box center [350, 89] width 23 height 8
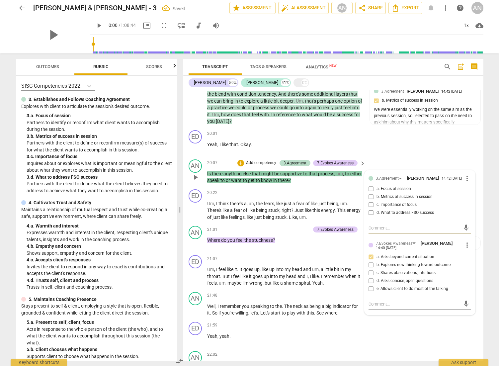
click at [349, 217] on input "d. What to address FSO success" at bounding box center [371, 213] width 11 height 8
click at [349, 249] on span "more_vert" at bounding box center [467, 245] width 8 height 8
click at [349, 251] on li "Delete" at bounding box center [471, 280] width 23 height 13
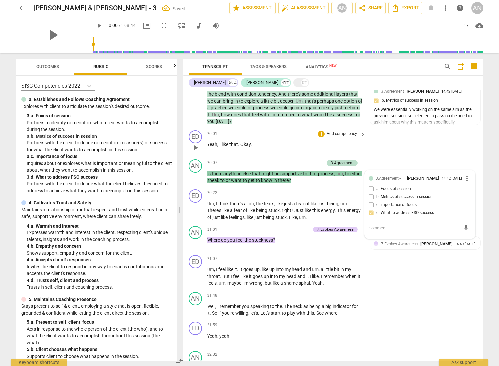
click at [349, 157] on div "ED play_arrow pause 20:01 + Add competency keyboard_arrow_right Yeah , I like t…" at bounding box center [333, 141] width 300 height 29
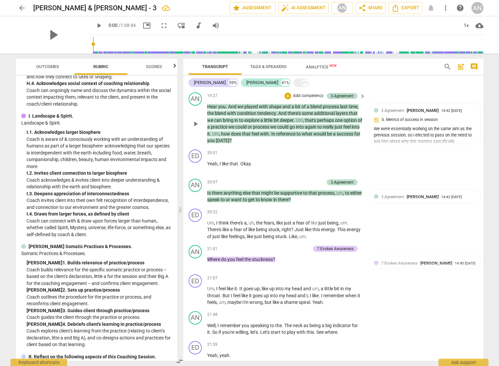
scroll to position [2104, 0]
click at [301, 100] on p "Add competency" at bounding box center [308, 97] width 32 height 6
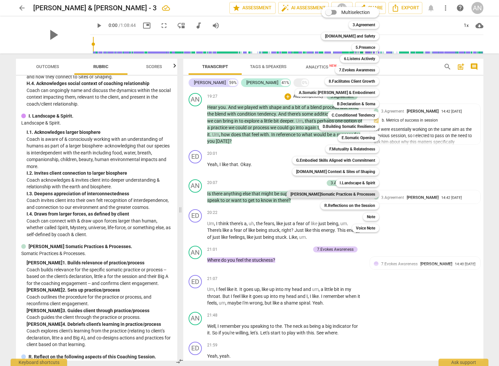
click at [345, 194] on b "[PERSON_NAME]Somatic Practices & Processes" at bounding box center [332, 194] width 85 height 8
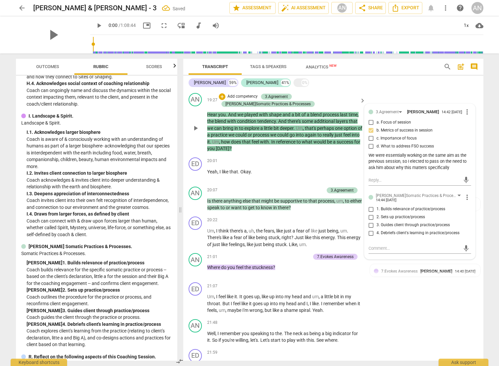
click at [349, 212] on span "1. Builds relevance of practice/process" at bounding box center [410, 209] width 69 height 6
click at [349, 213] on input "1. Builds relevance of practice/process" at bounding box center [371, 209] width 11 height 8
click at [305, 193] on p "Add competency" at bounding box center [308, 190] width 32 height 6
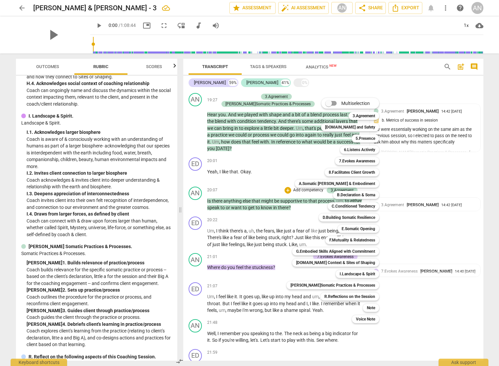
click at [270, 251] on div at bounding box center [249, 183] width 499 height 366
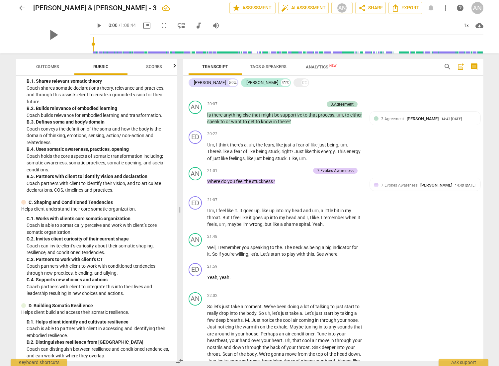
scroll to position [756, 0]
click at [289, 174] on p "Add competency" at bounding box center [295, 171] width 32 height 6
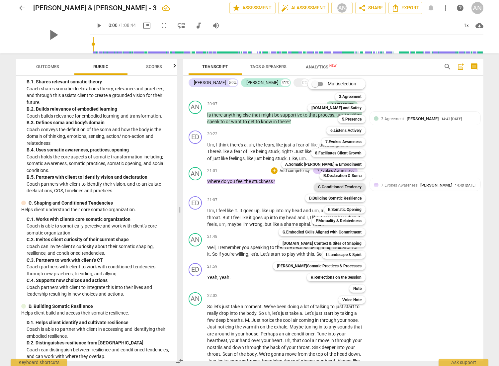
click at [335, 186] on b "C.Conditioned Tendency" at bounding box center [339, 187] width 43 height 8
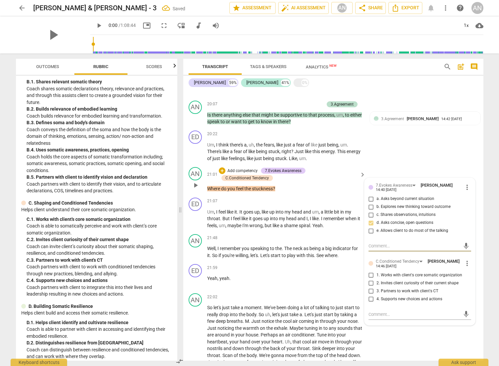
click at [349, 227] on input "d. Asks concise, open questions" at bounding box center [371, 223] width 11 height 8
click at [349, 251] on input "1. Works with client's core somatic organization" at bounding box center [371, 275] width 11 height 8
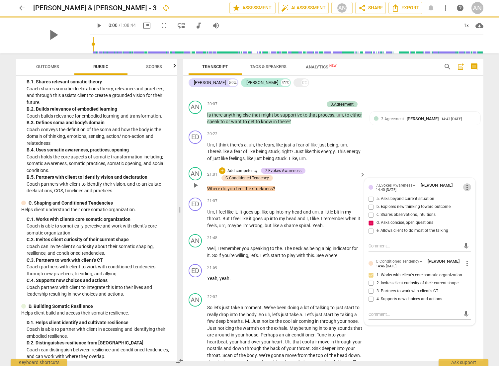
click at [349, 191] on span "more_vert" at bounding box center [467, 187] width 8 height 8
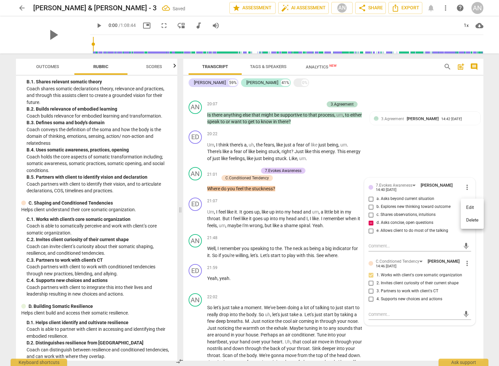
click at [349, 217] on li "Delete" at bounding box center [471, 220] width 23 height 13
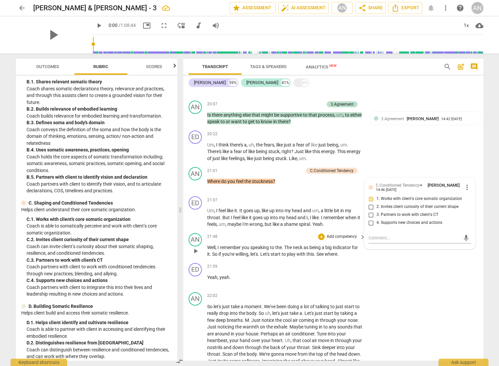
click at [338, 239] on p "Add competency" at bounding box center [342, 237] width 32 height 6
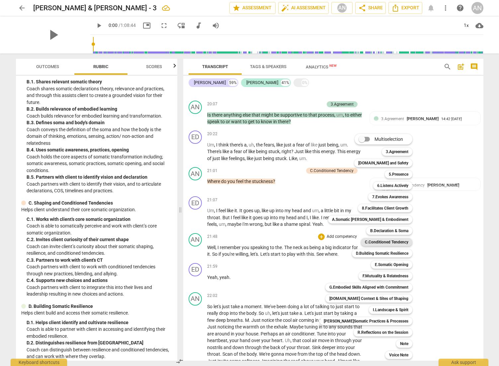
click at [349, 240] on b "C.Conditioned Tendency" at bounding box center [386, 242] width 43 height 8
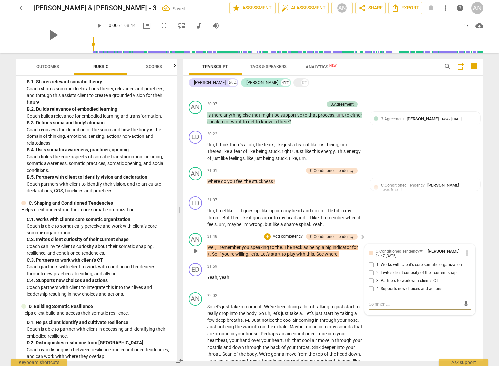
click at [349, 251] on span "2. Invites client curiosity of their current shape" at bounding box center [417, 273] width 82 height 6
click at [349, 251] on input "2. Invites client curiosity of their current shape" at bounding box center [371, 273] width 11 height 8
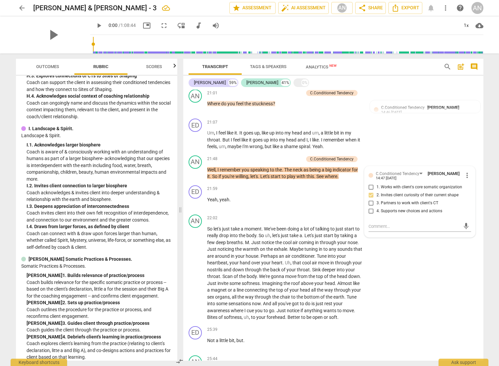
scroll to position [1582, 0]
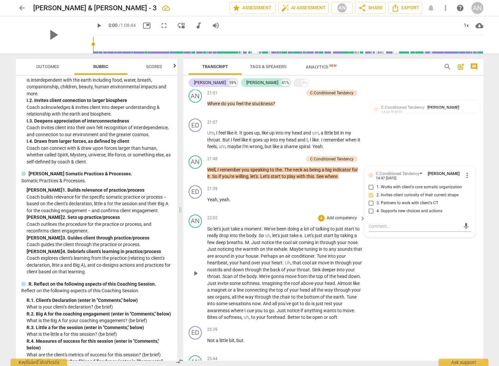
click at [331, 221] on p "Add competency" at bounding box center [342, 218] width 32 height 6
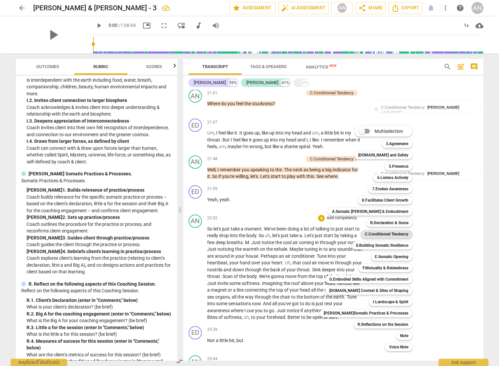
click at [349, 238] on b "C.Conditioned Tendency" at bounding box center [386, 234] width 43 height 8
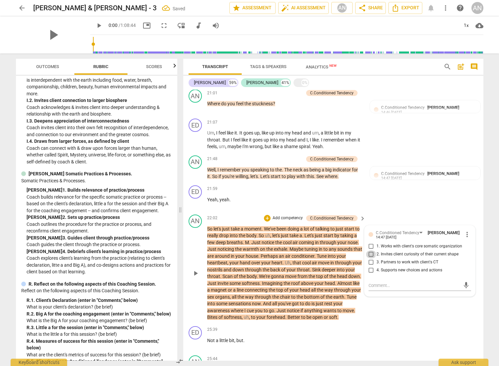
click at [349, 251] on input "2. Invites client curiosity of their current shape" at bounding box center [371, 254] width 11 height 8
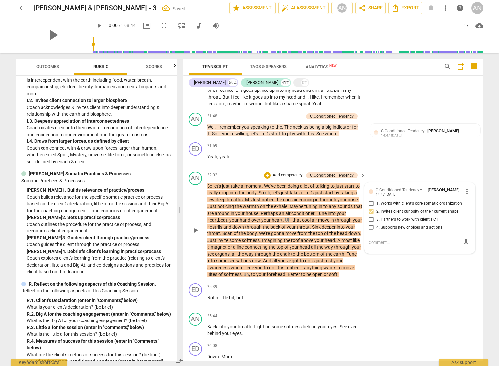
scroll to position [2312, 0]
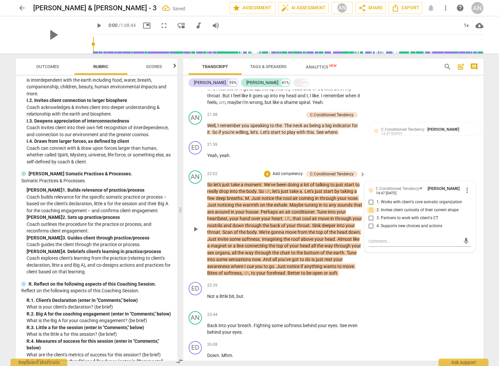
click at [349, 214] on input "2. Invites client curiosity of their current shape" at bounding box center [371, 210] width 11 height 8
click at [349, 194] on span "more_vert" at bounding box center [467, 190] width 8 height 8
click at [349, 225] on li "Delete" at bounding box center [471, 223] width 23 height 13
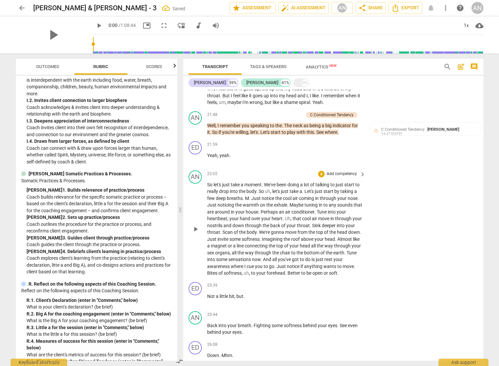
click at [349, 177] on p "Add competency" at bounding box center [342, 174] width 32 height 6
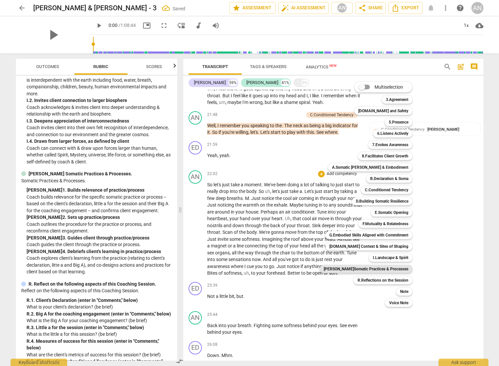
click at [349, 251] on b "[PERSON_NAME]Somatic Practices & Processes" at bounding box center [365, 269] width 85 height 8
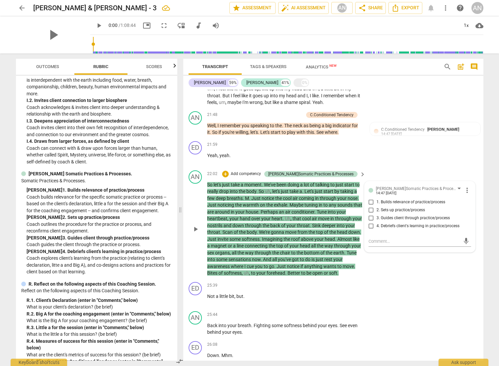
click at [349, 213] on span "2. Sets up practice/process" at bounding box center [400, 210] width 48 height 6
click at [349, 214] on input "2. Sets up practice/process" at bounding box center [371, 210] width 11 height 8
click at [349, 251] on div "AN play_arrow pause 22:02 + Add competency [PERSON_NAME]Somatic Practices & Pro…" at bounding box center [333, 223] width 300 height 111
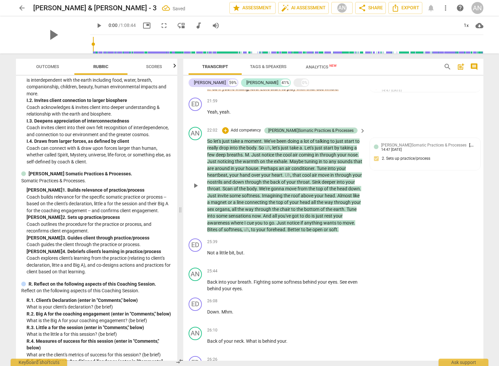
scroll to position [2410, 0]
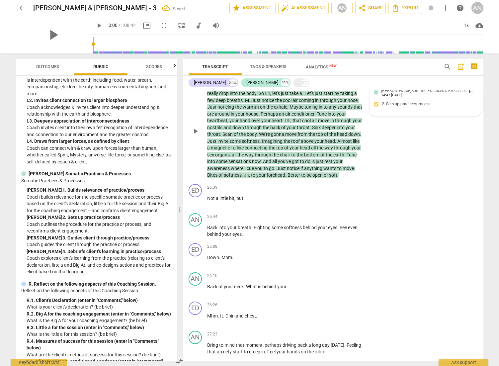
click at [349, 98] on div "[PERSON_NAME]Somatic Practices & Processes [PERSON_NAME] 14:47 [DATE]" at bounding box center [428, 92] width 95 height 10
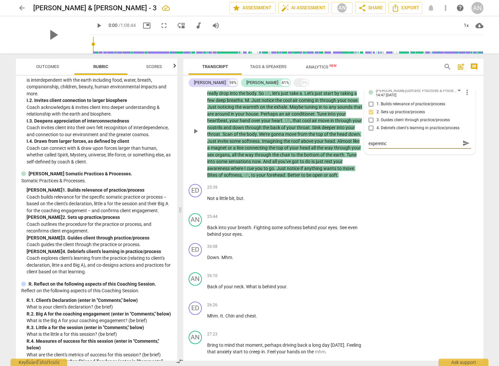
scroll to position [0, 0]
click at [349, 153] on textarea "This could have been more robust, but he has expereince with this process" at bounding box center [414, 146] width 92 height 13
click at [349, 153] on span "send" at bounding box center [465, 149] width 7 height 7
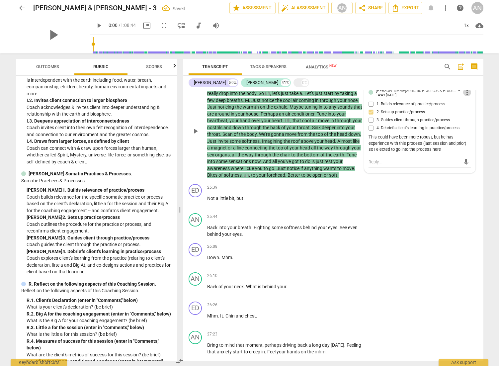
click at [349, 96] on span "more_vert" at bounding box center [467, 92] width 8 height 8
click at [349, 116] on li "Edit" at bounding box center [471, 112] width 23 height 13
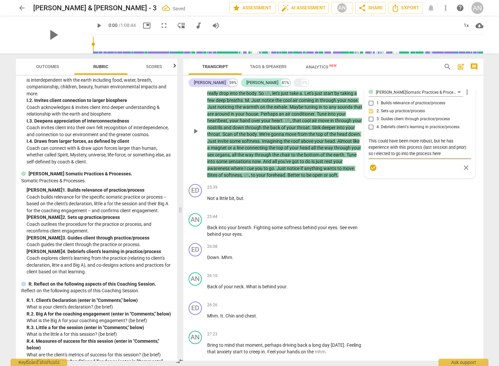
click at [349, 157] on textarea "This could have been more robust, but he has experience with this process (last…" at bounding box center [419, 147] width 103 height 19
click at [349, 178] on span "check_circle" at bounding box center [373, 174] width 8 height 8
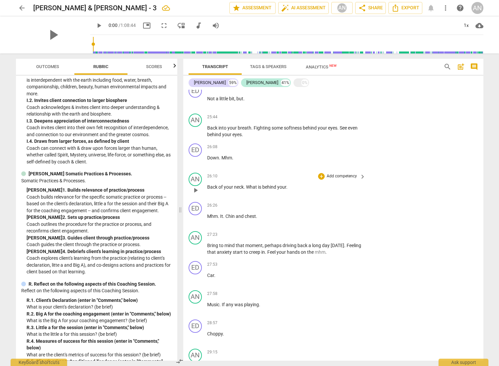
scroll to position [2518, 0]
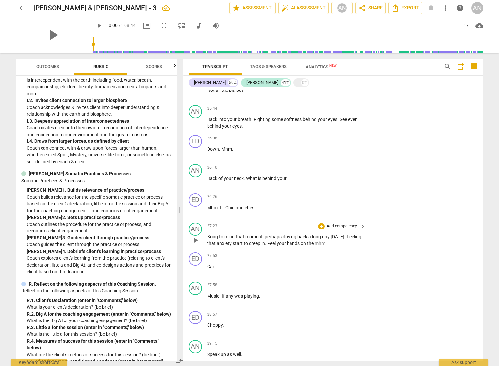
click at [330, 229] on p "Add competency" at bounding box center [342, 226] width 32 height 6
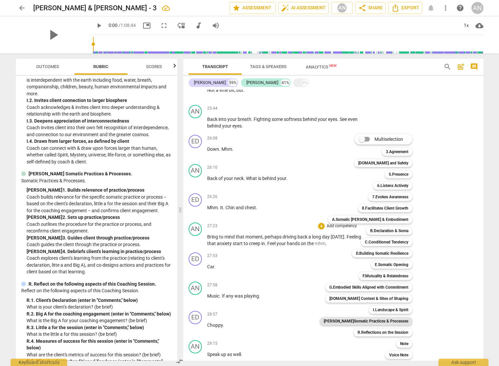
click at [349, 251] on b "[PERSON_NAME]Somatic Practices & Processes" at bounding box center [365, 321] width 85 height 8
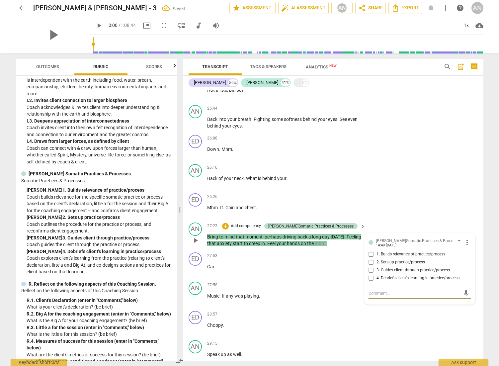
click at [349, 251] on input "3. Guides client through practice/process" at bounding box center [371, 270] width 11 height 8
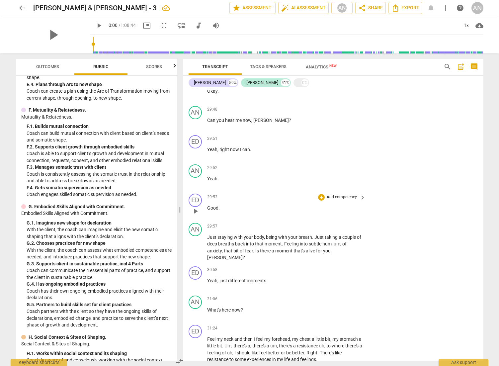
scroll to position [2864, 0]
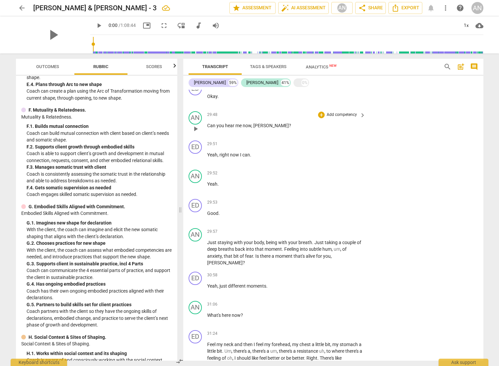
click at [334, 118] on p "Add competency" at bounding box center [342, 115] width 32 height 6
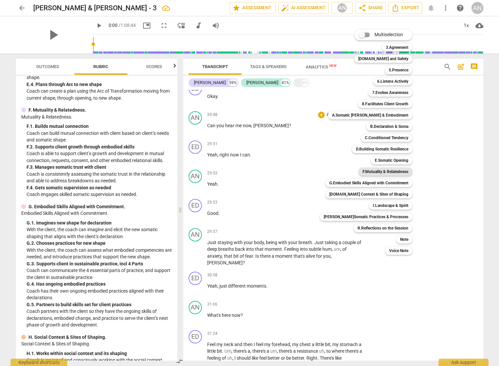
click at [349, 169] on b "F.Mutuality & Relatedness" at bounding box center [385, 172] width 46 height 8
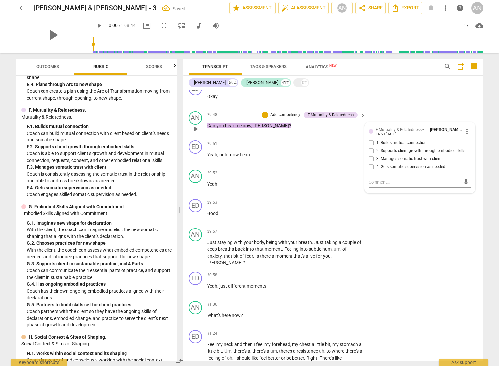
click at [349, 162] on span "3. Manages somatic trust with client" at bounding box center [408, 159] width 65 height 6
click at [349, 163] on input "3. Manages somatic trust with client" at bounding box center [371, 159] width 11 height 8
click at [349, 185] on textarea at bounding box center [414, 182] width 92 height 6
click at [349, 185] on textarea "technical issue resulted in adjustment" at bounding box center [414, 182] width 92 height 6
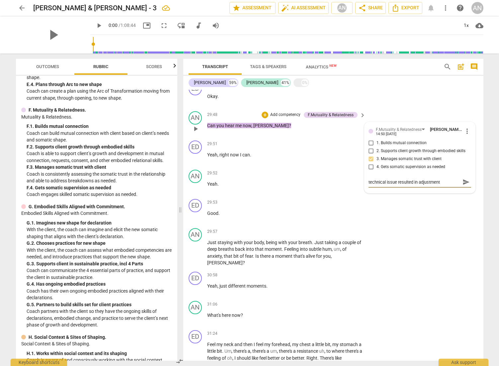
click at [349, 185] on textarea "technical issue resulted in adjustment" at bounding box center [414, 182] width 92 height 6
click at [349, 186] on span "send" at bounding box center [466, 182] width 10 height 8
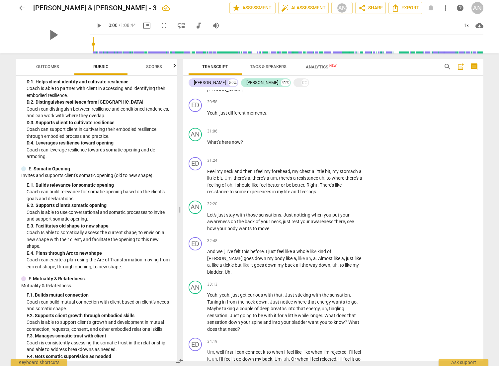
scroll to position [995, 0]
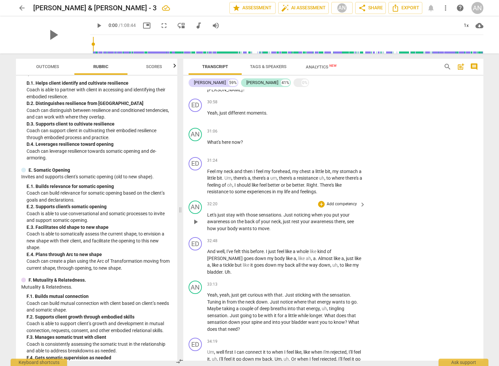
click at [336, 207] on p "Add competency" at bounding box center [342, 204] width 32 height 6
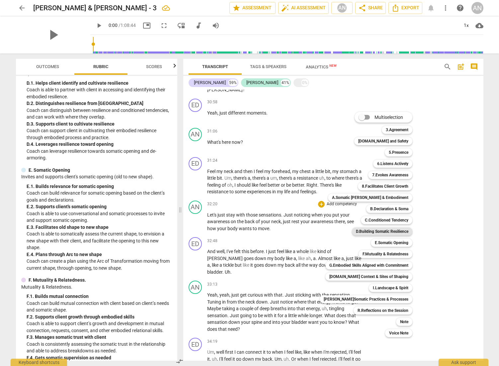
click at [349, 231] on b "D.Building Somatic Resilience" at bounding box center [382, 231] width 52 height 8
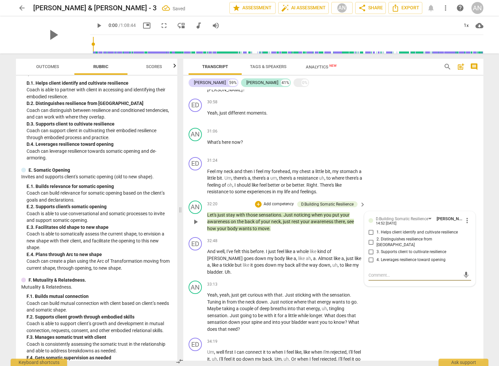
click at [349, 251] on span "3. Supports client to cultivate resilience" at bounding box center [411, 252] width 70 height 6
click at [349, 251] on input "3. Supports client to cultivate resilience" at bounding box center [371, 252] width 11 height 8
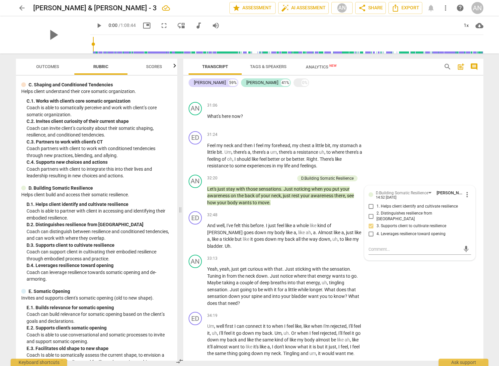
scroll to position [869, 0]
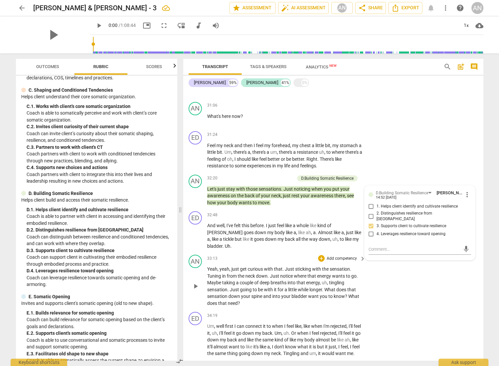
click at [338, 251] on p "Add competency" at bounding box center [342, 258] width 32 height 6
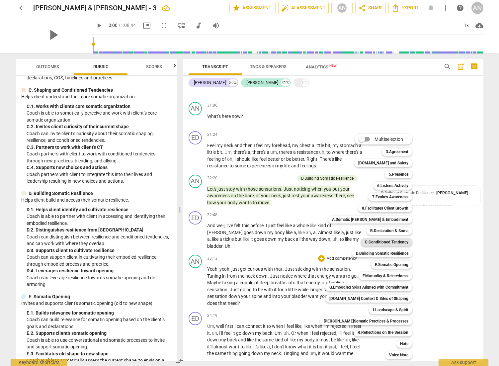
click at [349, 244] on b "C.Conditioned Tendency" at bounding box center [386, 242] width 43 height 8
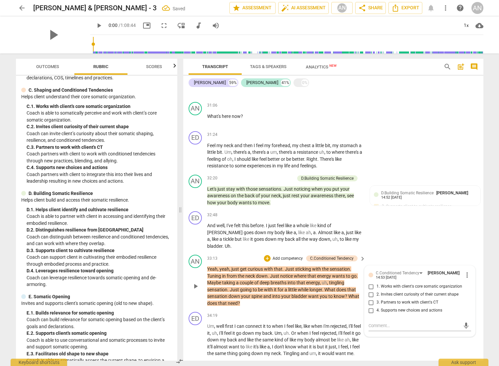
click at [349, 251] on span "2. Invites client curiosity of their current shape" at bounding box center [417, 294] width 82 height 6
click at [349, 251] on input "2. Invites client curiosity of their current shape" at bounding box center [371, 294] width 11 height 8
click at [349, 251] on div "AN play_arrow pause 33:13 + Add competency C.Conditioned Tendency keyboard_arro…" at bounding box center [333, 280] width 300 height 57
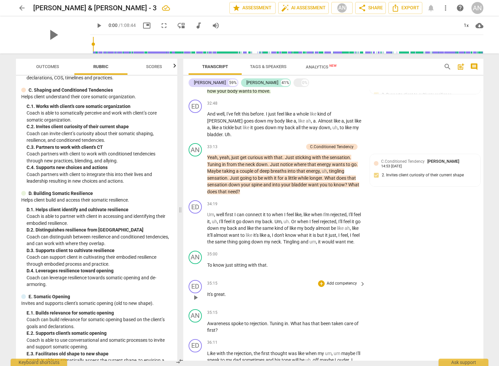
scroll to position [3178, 0]
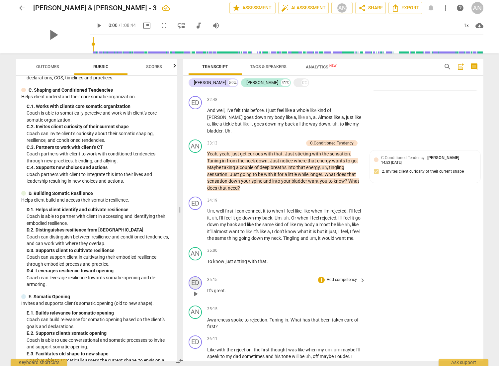
click at [195, 251] on div "ED" at bounding box center [194, 282] width 13 height 13
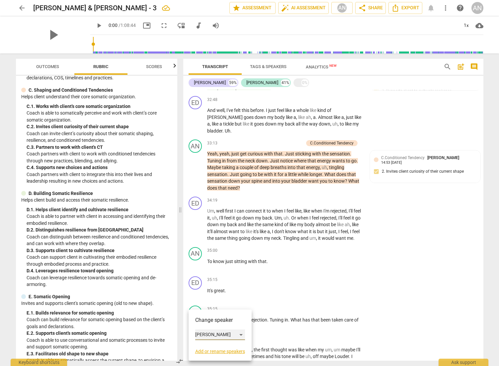
click at [214, 251] on div "[PERSON_NAME]" at bounding box center [220, 334] width 50 height 11
click at [213, 251] on li "[PERSON_NAME]" at bounding box center [220, 347] width 50 height 13
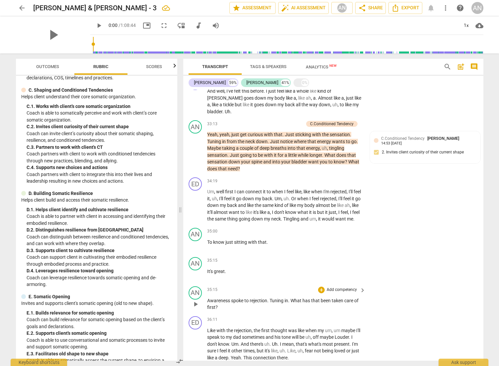
scroll to position [3199, 0]
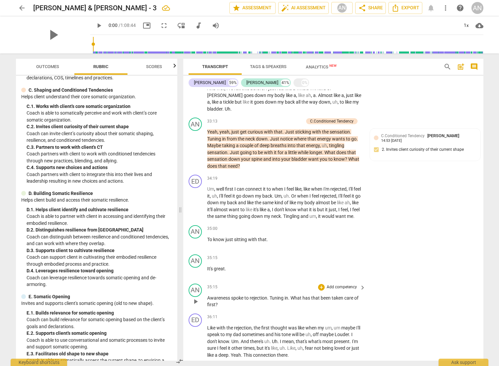
click at [334, 251] on p "Add competency" at bounding box center [342, 287] width 32 height 6
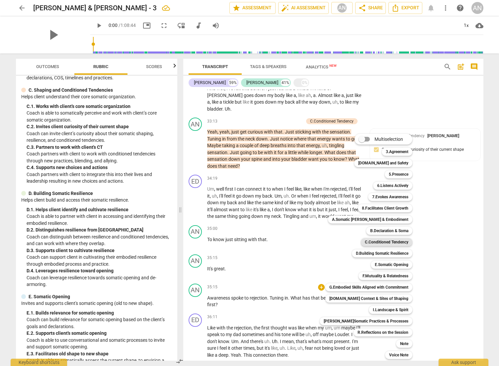
click at [349, 242] on b "C.Conditioned Tendency" at bounding box center [386, 242] width 43 height 8
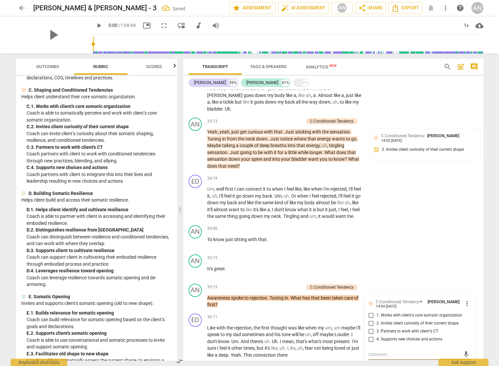
scroll to position [3349, 0]
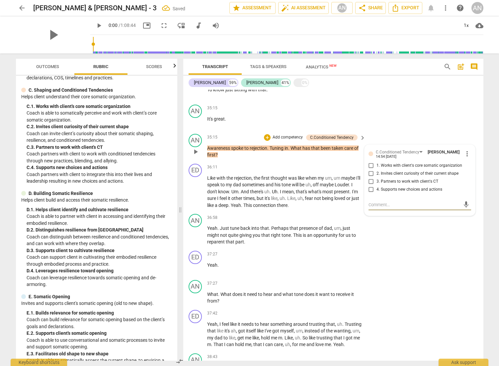
click at [349, 184] on span "3. Partners to work with client's CT" at bounding box center [407, 181] width 62 height 6
click at [349, 185] on input "3. Partners to work with client's CT" at bounding box center [371, 181] width 11 height 8
click at [293, 140] on p "Add competency" at bounding box center [288, 137] width 32 height 6
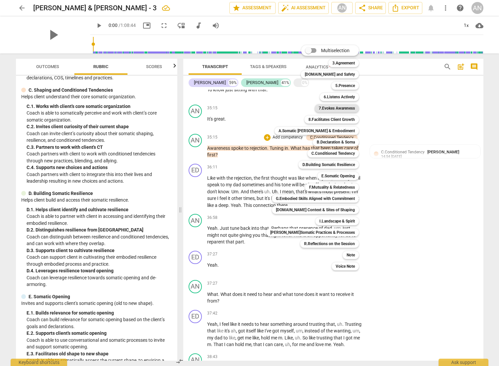
click at [332, 110] on b "7.Evokes Awareness" at bounding box center [336, 108] width 36 height 8
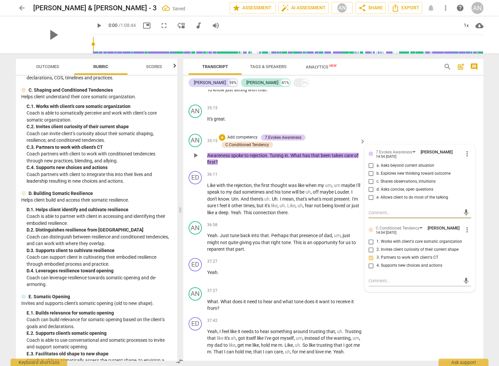
click at [349, 192] on span "d. Asks concise, open questions" at bounding box center [404, 189] width 57 height 6
click at [349, 193] on input "d. Asks concise, open questions" at bounding box center [371, 189] width 11 height 8
click at [292, 199] on div "36:11 + Add competency keyboard_arrow_right Like with the rejection , the first…" at bounding box center [286, 193] width 159 height 45
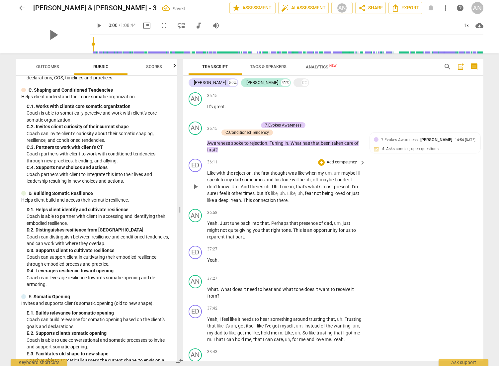
scroll to position [3426, 0]
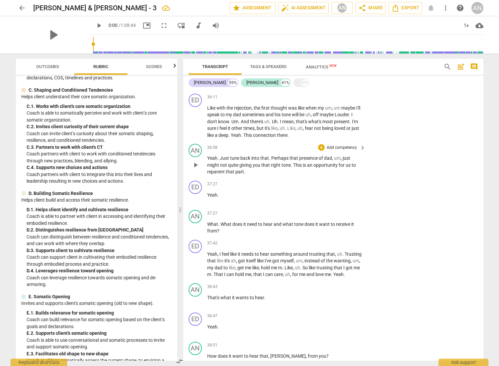
click at [334, 151] on p "Add competency" at bounding box center [342, 148] width 32 height 6
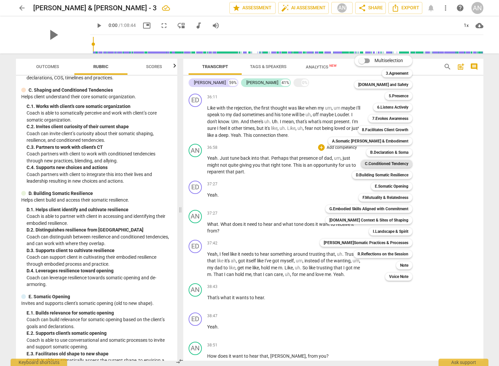
click at [349, 164] on b "C.Conditioned Tendency" at bounding box center [386, 164] width 43 height 8
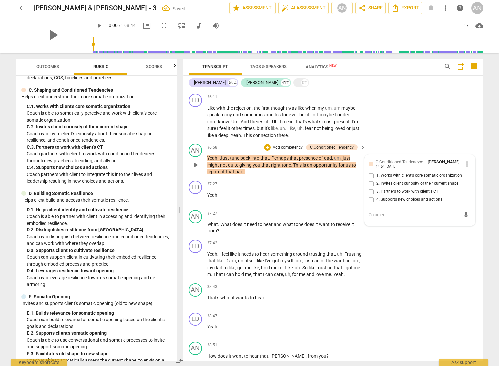
click at [349, 178] on span "1. Works with client's core somatic organization" at bounding box center [419, 175] width 86 height 6
click at [349, 179] on input "1. Works with client's core somatic organization" at bounding box center [371, 175] width 11 height 8
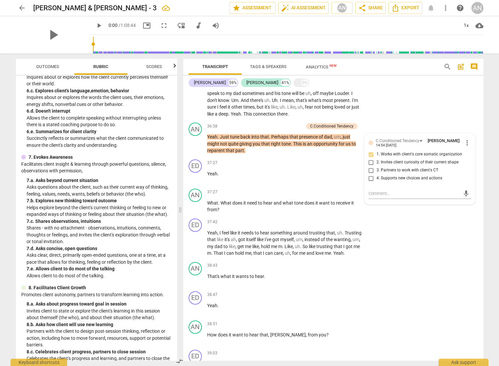
scroll to position [366, 0]
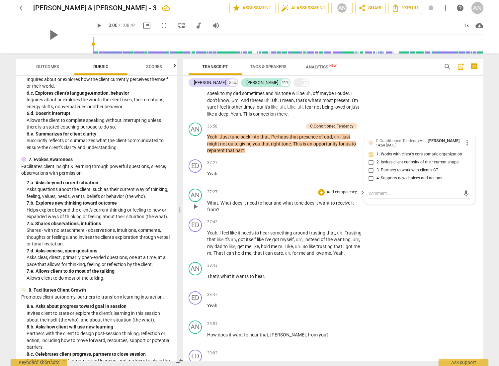
click at [335, 195] on p "Add competency" at bounding box center [342, 192] width 32 height 6
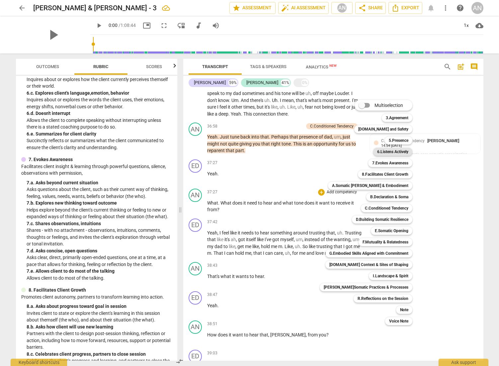
click at [349, 155] on b "6.Listens Actively" at bounding box center [392, 152] width 31 height 8
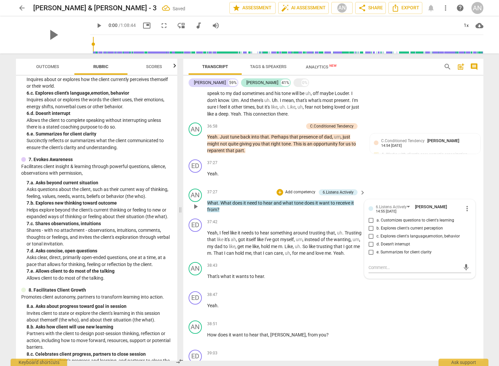
click at [349, 239] on span "c. Explores client's language,emotion, behavior" at bounding box center [417, 236] width 83 height 6
click at [349, 240] on input "c. Explores client's language,emotion, behavior" at bounding box center [371, 236] width 11 height 8
click at [349, 251] on div "mic" at bounding box center [419, 267] width 103 height 11
click at [349, 251] on textarea at bounding box center [414, 267] width 92 height 6
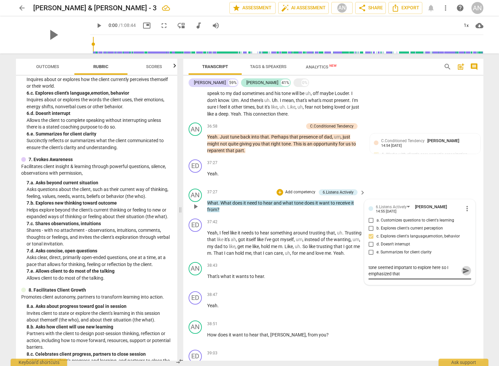
click at [349, 251] on span "send" at bounding box center [465, 270] width 7 height 7
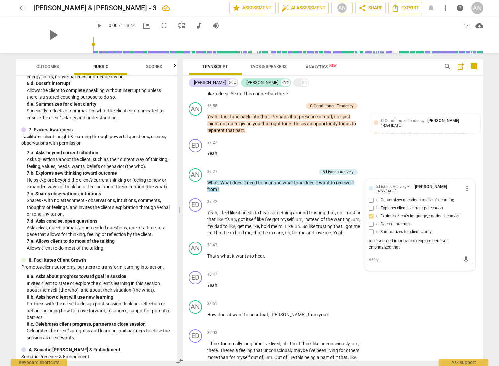
scroll to position [388, 0]
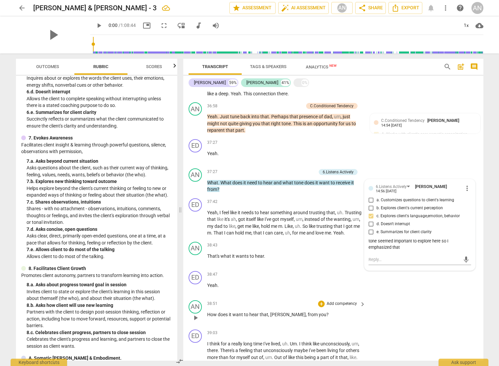
click at [336, 251] on p "Add competency" at bounding box center [342, 304] width 32 height 6
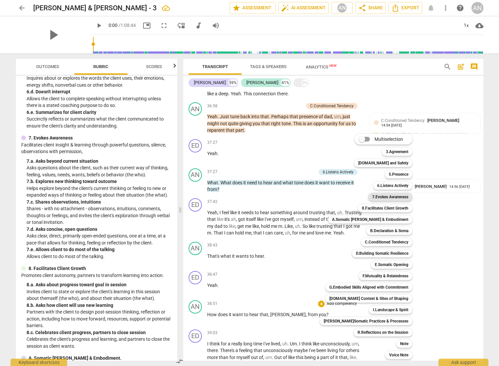
click at [349, 197] on b "7.Evokes Awareness" at bounding box center [390, 197] width 36 height 8
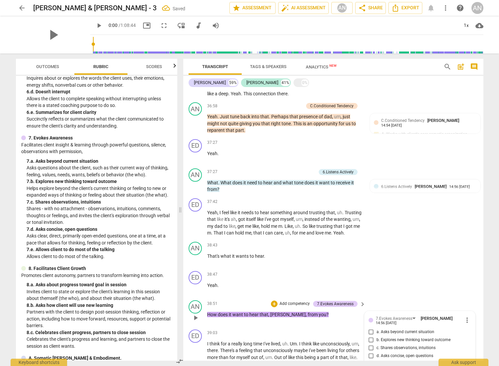
scroll to position [3649, 0]
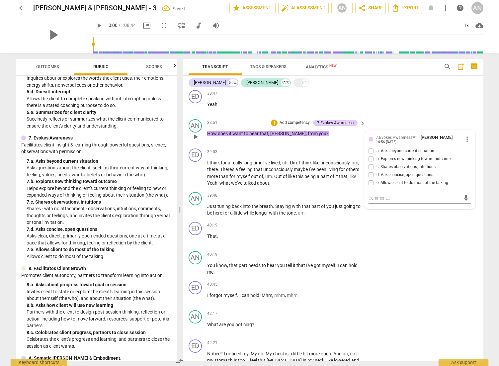
click at [349, 178] on span "d. Asks concise, open questions" at bounding box center [404, 175] width 57 height 6
click at [349, 179] on input "d. Asks concise, open questions" at bounding box center [371, 175] width 11 height 8
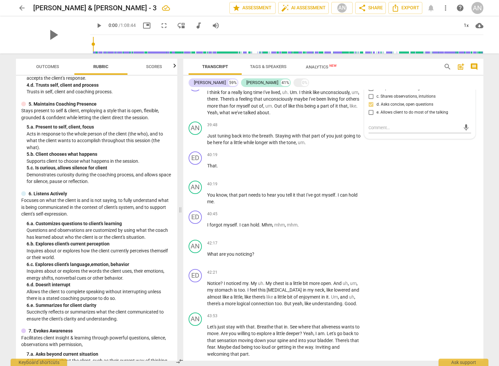
scroll to position [185, 0]
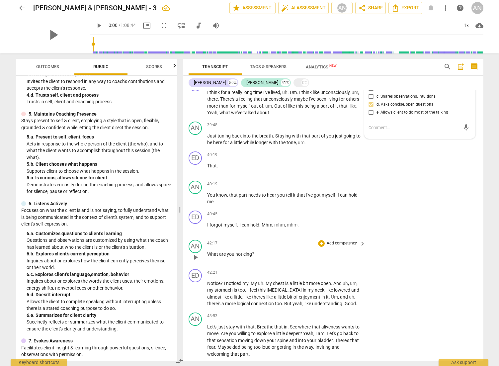
click at [339, 246] on p "Add competency" at bounding box center [342, 243] width 32 height 6
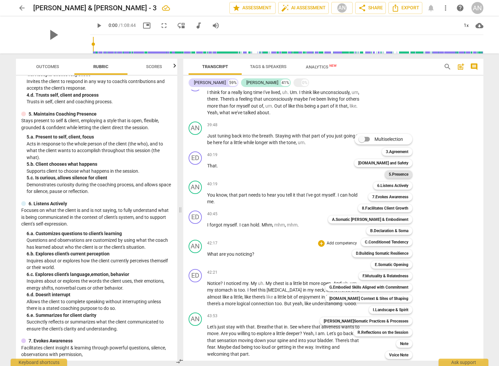
click at [349, 175] on b "5.Presence" at bounding box center [398, 174] width 20 height 8
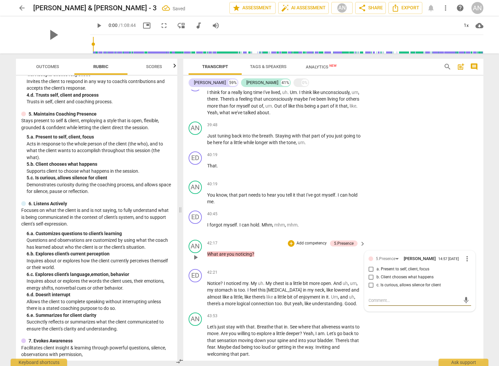
click at [349, 251] on span "c. Is curious, allows silence for client" at bounding box center [408, 285] width 64 height 6
click at [349, 251] on input "c. Is curious, allows silence for client" at bounding box center [371, 285] width 11 height 8
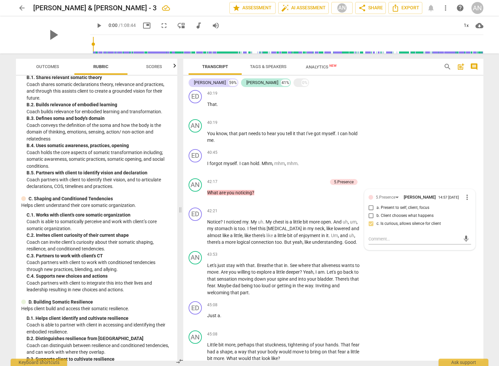
scroll to position [768, 0]
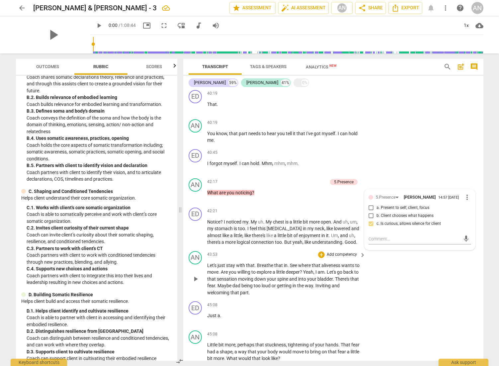
click at [305, 251] on span "Yeah" at bounding box center [308, 271] width 10 height 5
drag, startPoint x: 305, startPoint y: 299, endPoint x: 314, endPoint y: 298, distance: 9.0
click at [326, 251] on p "Let's just stay with that . Breathe that in . See where that aliveness wants to…" at bounding box center [284, 279] width 155 height 34
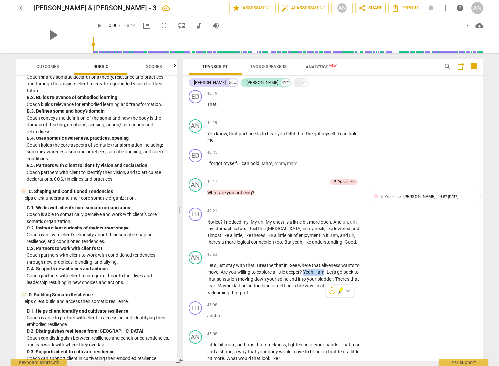
click at [332, 251] on div "+" at bounding box center [331, 290] width 7 height 7
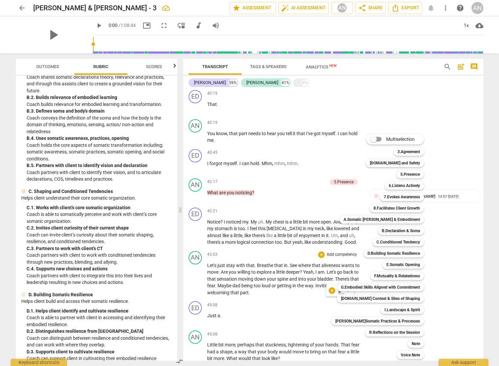
click at [300, 251] on div at bounding box center [249, 183] width 499 height 366
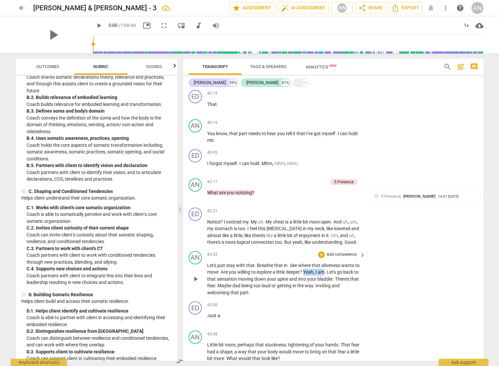
drag, startPoint x: 305, startPoint y: 298, endPoint x: 326, endPoint y: 298, distance: 20.9
click at [326, 251] on p "Let's just stay with that . Breathe that in . See where that aliveness wants to…" at bounding box center [284, 279] width 155 height 34
click at [348, 251] on span "keyboard_arrow_down" at bounding box center [348, 290] width 8 height 8
click at [349, 251] on div at bounding box center [351, 311] width 7 height 7
click at [317, 251] on span "I" at bounding box center [316, 271] width 2 height 5
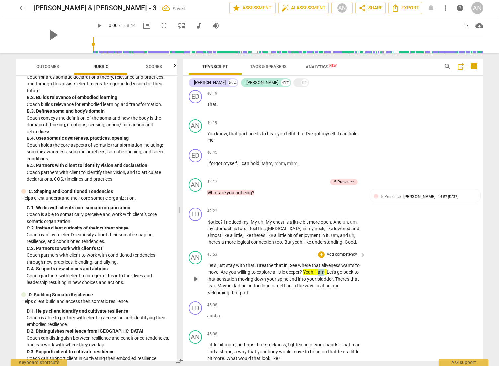
click at [317, 251] on span "I" at bounding box center [316, 271] width 2 height 5
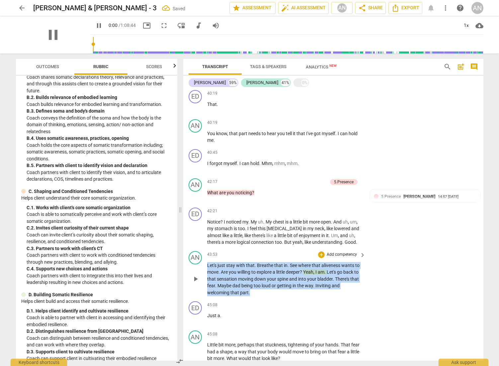
click at [317, 251] on span "I" at bounding box center [316, 271] width 2 height 5
click at [320, 251] on span "am" at bounding box center [320, 271] width 7 height 5
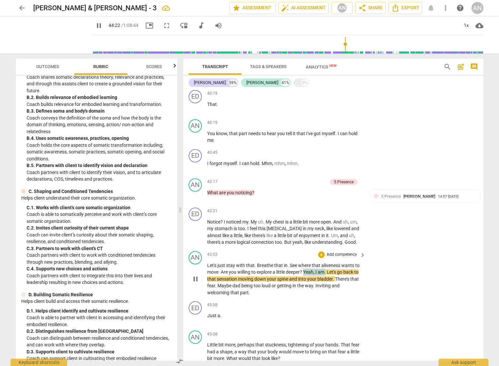
drag, startPoint x: 327, startPoint y: 299, endPoint x: 306, endPoint y: 297, distance: 21.7
click at [306, 251] on p "Let's just stay with that . Breathe that in . See where that aliveness wants to…" at bounding box center [284, 279] width 155 height 34
click at [286, 251] on span "in" at bounding box center [286, 264] width 4 height 5
drag, startPoint x: 304, startPoint y: 298, endPoint x: 221, endPoint y: 300, distance: 82.6
click at [221, 251] on p "Let's just stay with that . Breathe that in . See where that aliveness wants to…" at bounding box center [284, 279] width 155 height 34
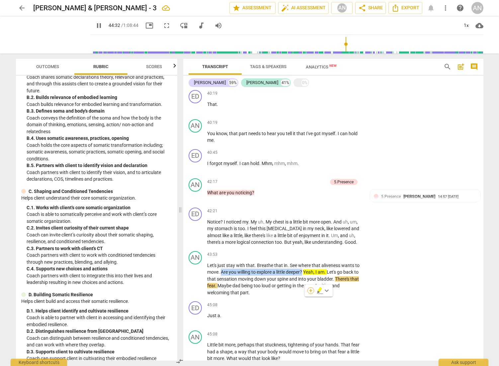
click at [311, 251] on div "+" at bounding box center [310, 290] width 7 height 7
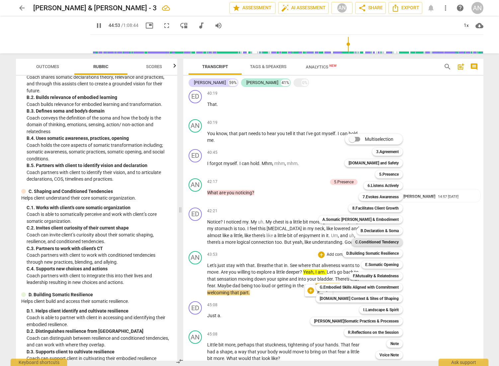
click at [349, 243] on b "C.Conditioned Tendency" at bounding box center [376, 242] width 43 height 8
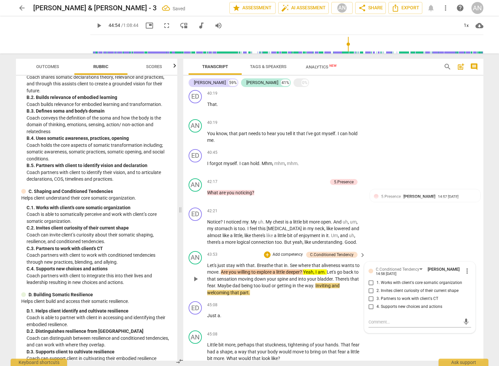
click at [349, 251] on span "3. Partners to work with client's CT" at bounding box center [407, 299] width 62 height 6
click at [349, 251] on input "3. Partners to work with client's CT" at bounding box center [371, 299] width 11 height 8
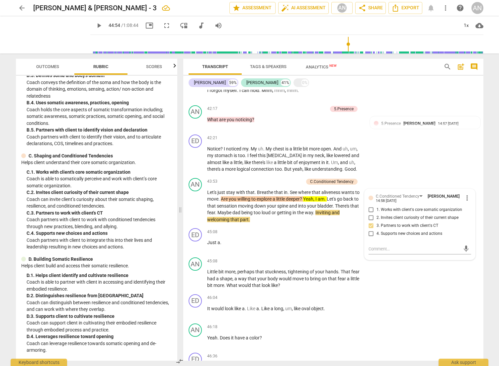
scroll to position [806, 0]
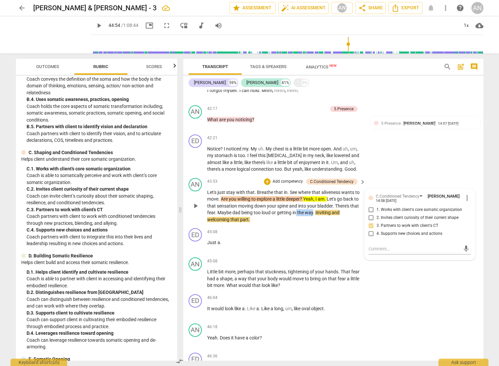
drag, startPoint x: 313, startPoint y: 239, endPoint x: 296, endPoint y: 239, distance: 17.6
click at [296, 223] on p "Let's just stay with that . Breathe that in . See where that aliveness wants to…" at bounding box center [284, 206] width 155 height 34
click at [319, 232] on div "+" at bounding box center [318, 231] width 7 height 7
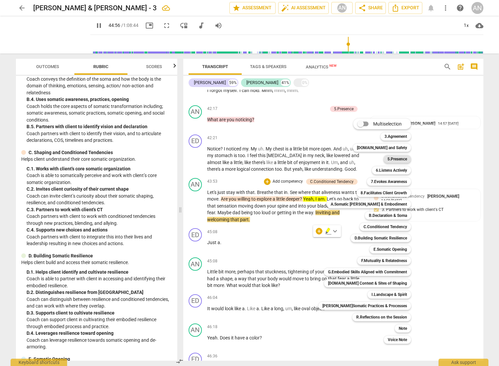
click at [349, 157] on b "5.Presence" at bounding box center [397, 159] width 20 height 8
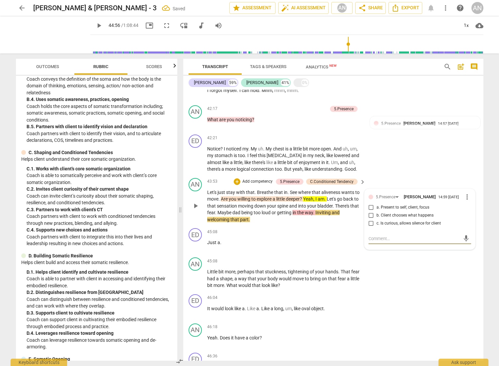
click at [349, 226] on span "c. Is curious, allows silence for client" at bounding box center [408, 223] width 64 height 6
click at [349, 227] on input "c. Is curious, allows silence for client" at bounding box center [371, 223] width 11 height 8
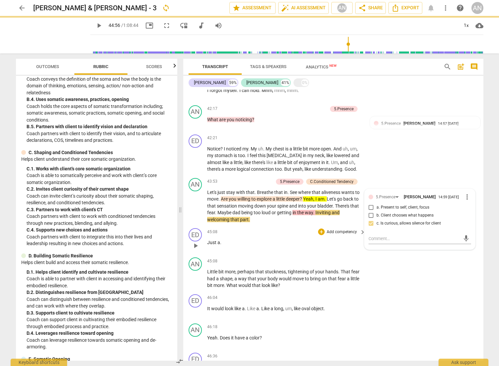
click at [336, 251] on div "45:08 + Add competency keyboard_arrow_right Just a ." at bounding box center [286, 240] width 159 height 24
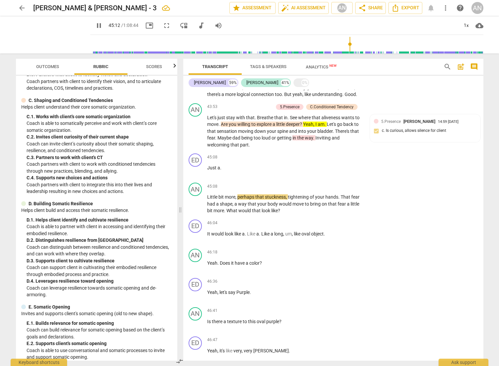
scroll to position [864, 0]
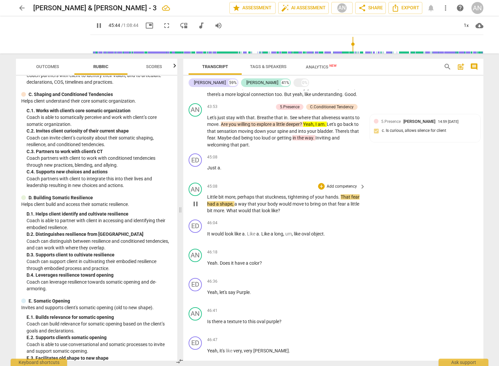
click at [338, 189] on p "Add competency" at bounding box center [342, 186] width 32 height 6
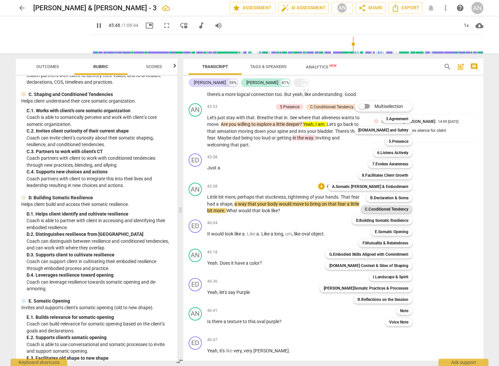
click at [349, 209] on b "C.Conditioned Tendency" at bounding box center [386, 209] width 43 height 8
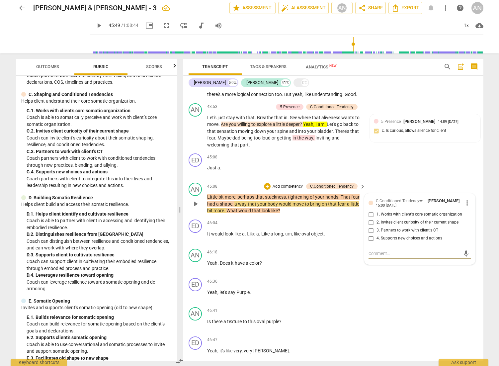
click at [349, 225] on span "2. Invites client curiosity of their current shape" at bounding box center [417, 222] width 82 height 6
click at [349, 226] on input "2. Invites client curiosity of their current shape" at bounding box center [371, 222] width 11 height 8
click at [349, 251] on div "mic" at bounding box center [419, 253] width 103 height 11
click at [349, 251] on textarea at bounding box center [414, 253] width 92 height 6
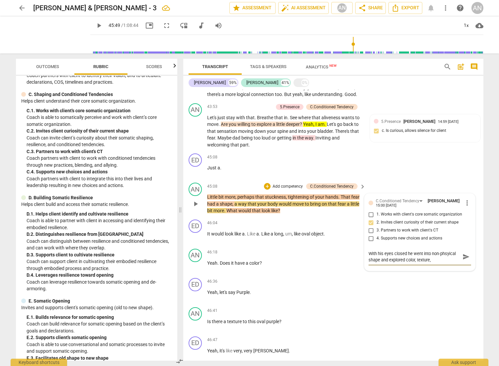
click at [349, 251] on textarea "With his eyes closed he went into non-phsyical shape and explored color, textur…" at bounding box center [414, 256] width 92 height 13
click at [349, 251] on textarea "With his eyes closed he went into non-phsyical shape" and explored color, textu…" at bounding box center [414, 256] width 92 height 13
click at [349, 251] on textarea "With his eyes closed he went into non-phsyical "shape" and explored color, text…" at bounding box center [414, 256] width 92 height 13
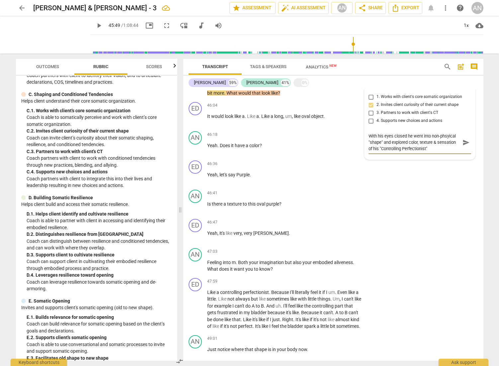
click at [349, 152] on textarea "With his eyes closed he went into non-phsyical "shape" and explored color, text…" at bounding box center [414, 142] width 92 height 19
click at [349, 146] on span "send" at bounding box center [465, 142] width 7 height 7
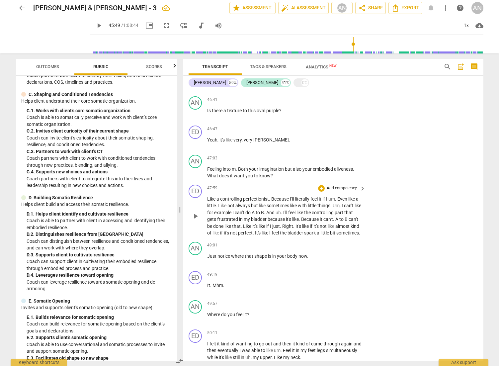
scroll to position [4139, 0]
click at [335, 247] on p "Add competency" at bounding box center [342, 244] width 32 height 6
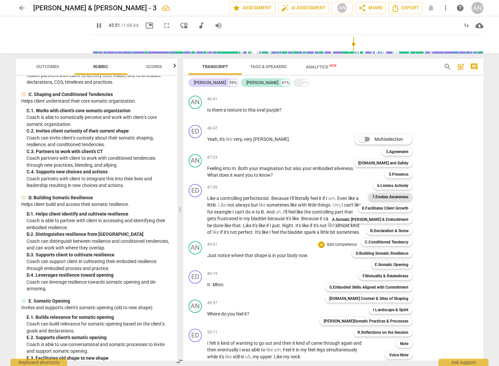
click at [349, 197] on b "7.Evokes Awareness" at bounding box center [390, 197] width 36 height 8
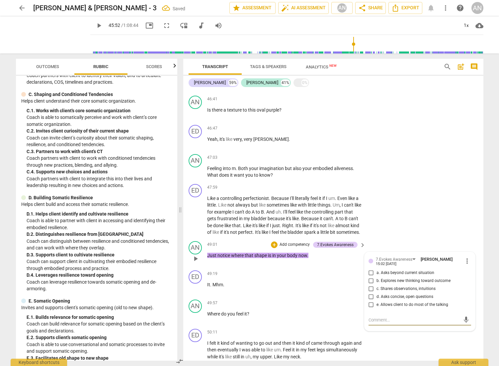
click at [349, 251] on span "d. Asks concise, open questions" at bounding box center [404, 297] width 57 height 6
click at [349, 251] on input "d. Asks concise, open questions" at bounding box center [371, 297] width 11 height 8
click at [300, 251] on div "ED play_arrow pause 49:19 + Add competency keyboard_arrow_right It . Mhm ." at bounding box center [333, 281] width 300 height 29
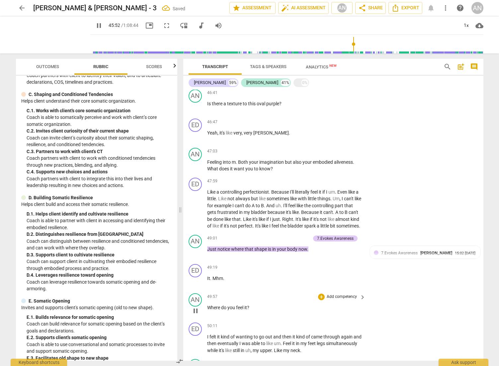
scroll to position [4155, 0]
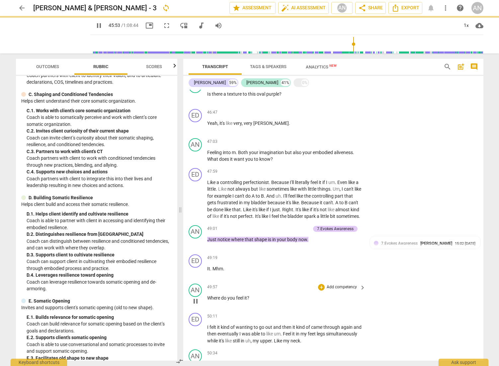
click at [334, 251] on p "Add competency" at bounding box center [342, 287] width 32 height 6
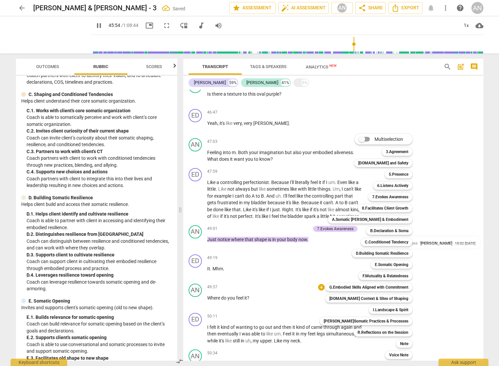
click at [349, 201] on div "7.Evokes Awareness 5" at bounding box center [393, 196] width 57 height 11
click at [349, 197] on b "7.Evokes Awareness" at bounding box center [390, 197] width 36 height 8
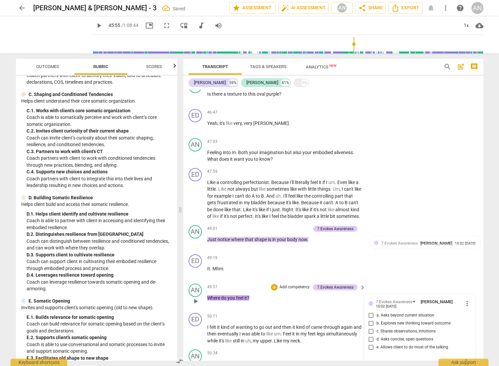
scroll to position [4326, 0]
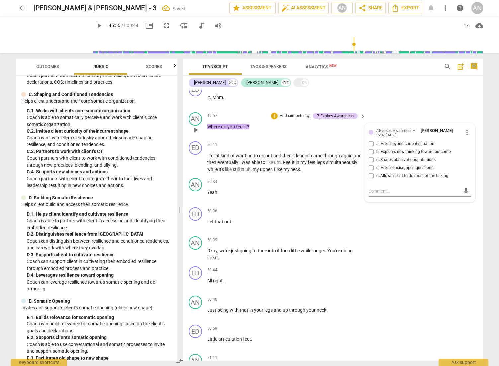
click at [349, 171] on span "d. Asks concise, open questions" at bounding box center [404, 168] width 57 height 6
click at [349, 172] on input "d. Asks concise, open questions" at bounding box center [371, 168] width 11 height 8
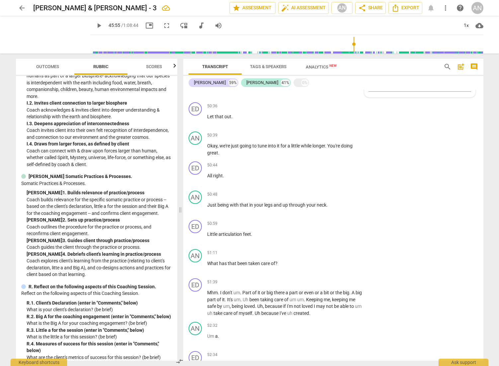
scroll to position [1581, 0]
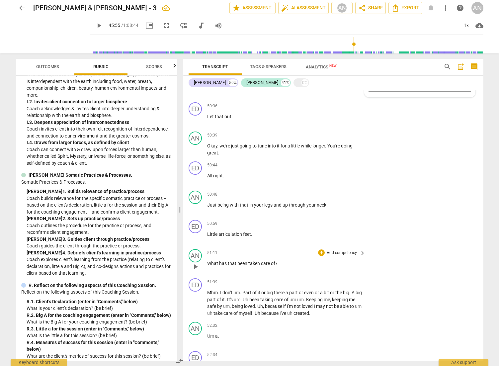
click at [332, 251] on p "Add competency" at bounding box center [342, 253] width 32 height 6
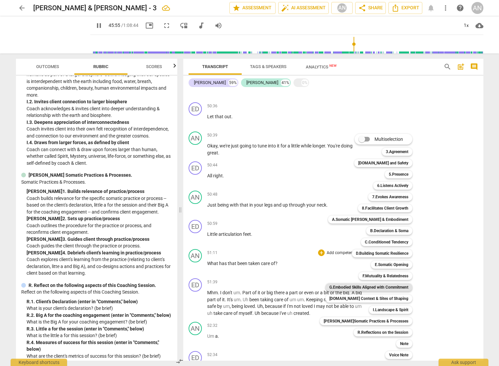
scroll to position [4067, 0]
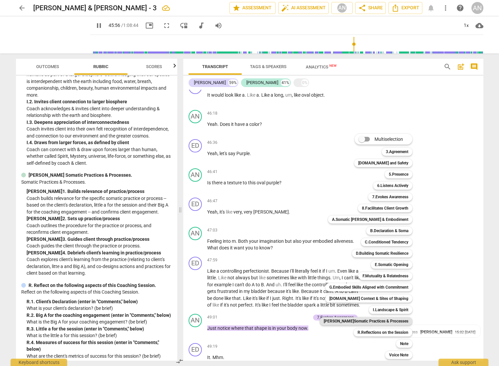
click at [349, 251] on b "[PERSON_NAME]Somatic Practices & Processes" at bounding box center [365, 321] width 85 height 8
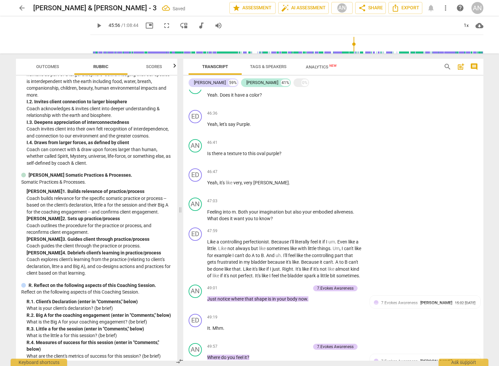
scroll to position [4569, 0]
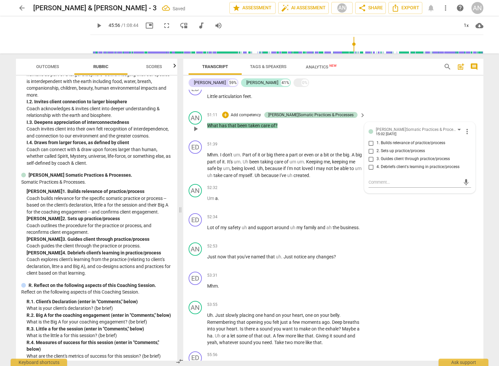
click at [349, 162] on span "3. Guides client through practice/process" at bounding box center [412, 159] width 73 height 6
click at [349, 163] on input "3. Guides client through practice/process" at bounding box center [371, 159] width 11 height 8
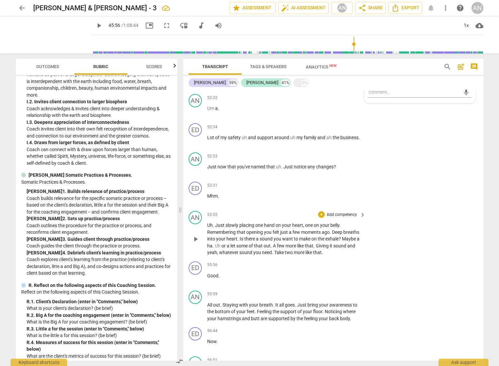
scroll to position [4660, 0]
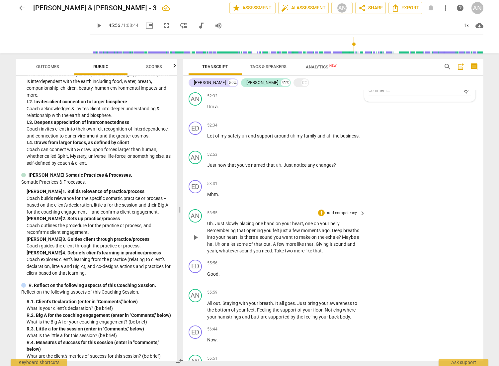
click at [339, 216] on p "Add competency" at bounding box center [342, 213] width 32 height 6
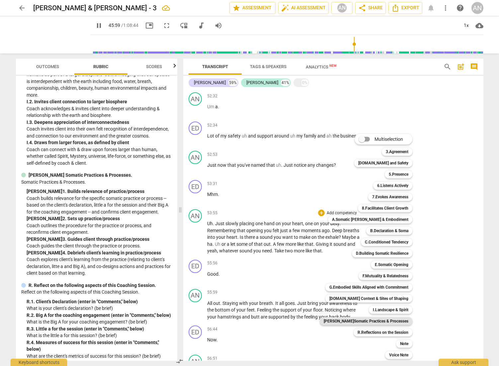
click at [349, 251] on b "[PERSON_NAME]Somatic Practices & Processes" at bounding box center [365, 321] width 85 height 8
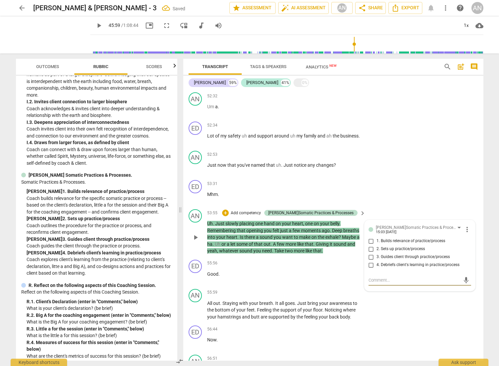
click at [349, 251] on input "3. Guides client through practice/process" at bounding box center [371, 257] width 11 height 8
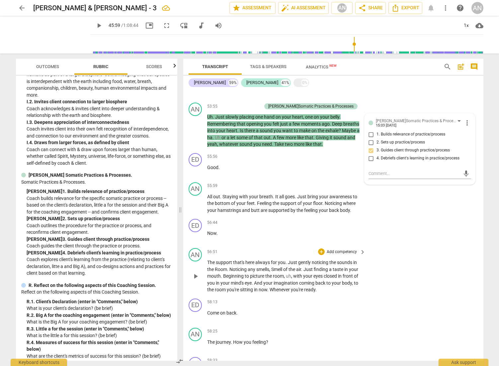
scroll to position [4767, 0]
click at [335, 251] on p "Add competency" at bounding box center [342, 251] width 32 height 6
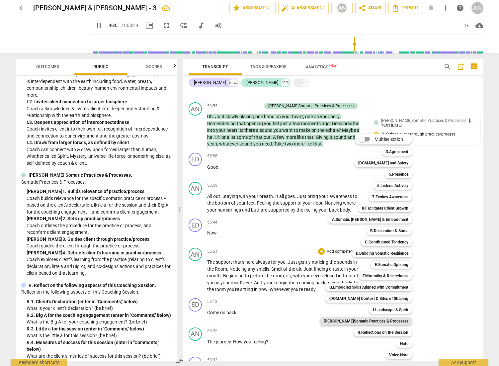
click at [349, 251] on b "[PERSON_NAME]Somatic Practices & Processes" at bounding box center [365, 321] width 85 height 8
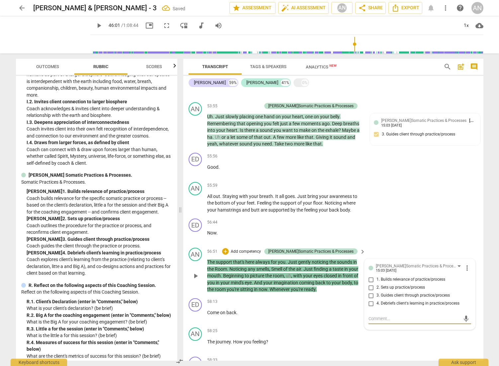
click at [349, 251] on span "3. Guides client through practice/process" at bounding box center [412, 295] width 73 height 6
click at [349, 251] on input "3. Guides client through practice/process" at bounding box center [371, 295] width 11 height 8
click at [349, 245] on div "ED play_arrow pause 56:44 + Add competency keyboard_arrow_right Now ." at bounding box center [333, 230] width 300 height 29
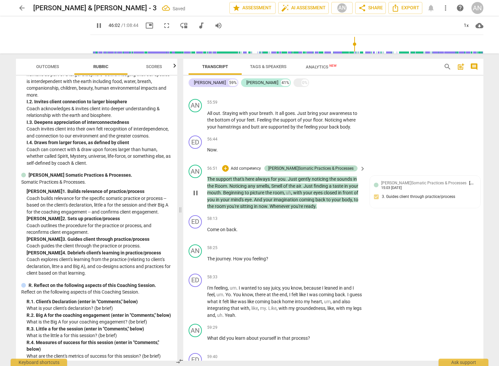
scroll to position [4853, 0]
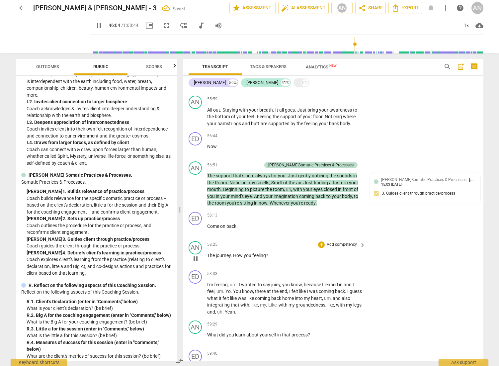
click at [340, 247] on p "Add competency" at bounding box center [342, 244] width 32 height 6
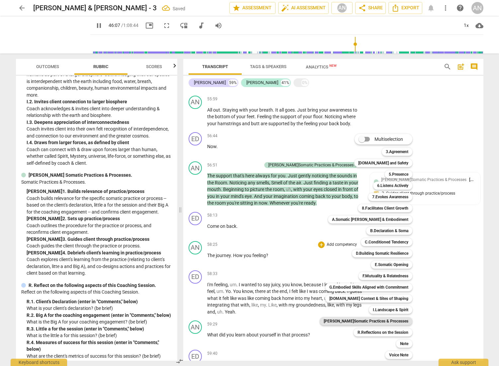
click at [349, 251] on b "[PERSON_NAME]Somatic Practices & Processes" at bounding box center [365, 321] width 85 height 8
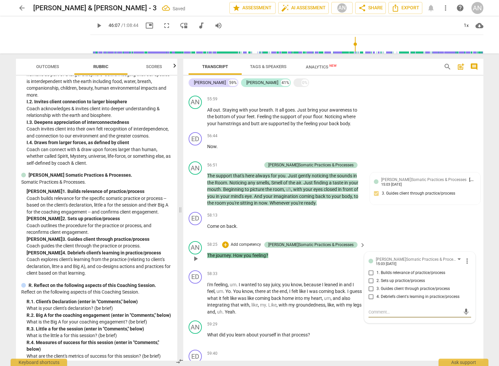
click at [349, 251] on span "4. Debriefs client's learning in practice/process" at bounding box center [417, 297] width 83 height 6
click at [349, 251] on input "4. Debriefs client's learning in practice/process" at bounding box center [371, 297] width 11 height 8
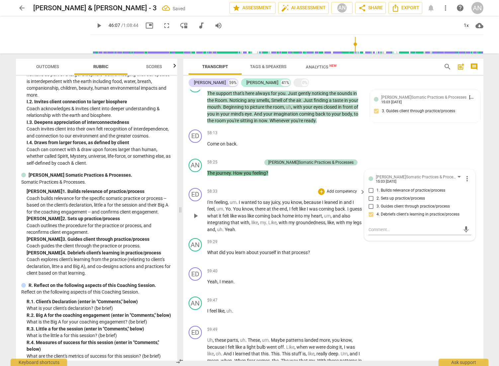
scroll to position [4939, 0]
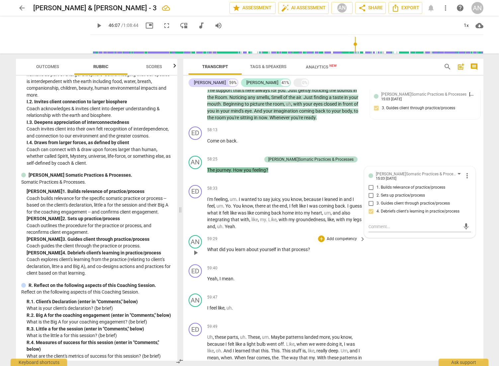
click at [336, 242] on p "Add competency" at bounding box center [342, 239] width 32 height 6
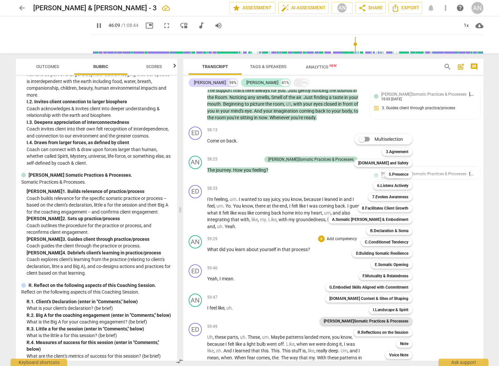
click at [349, 251] on b "[PERSON_NAME]Somatic Practices & Processes" at bounding box center [365, 321] width 85 height 8
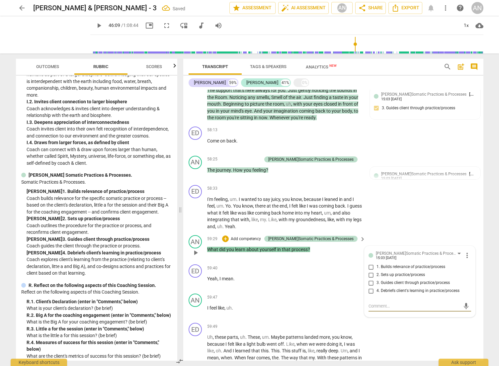
click at [349, 251] on input "4. Debriefs client's learning in practice/process" at bounding box center [371, 291] width 11 height 8
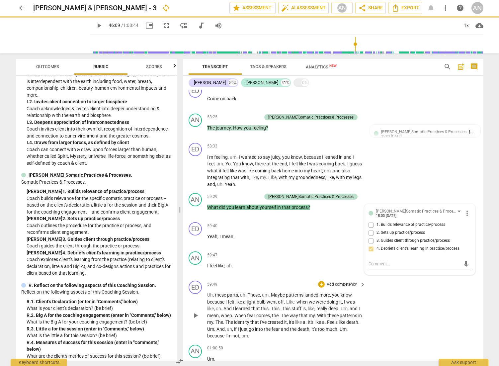
scroll to position [5035, 0]
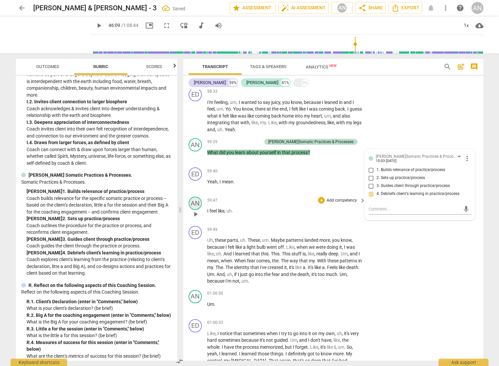
click at [195, 210] on div "AN" at bounding box center [194, 202] width 13 height 13
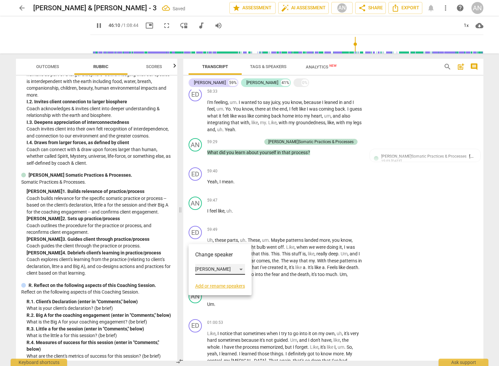
click at [231, 251] on div "[PERSON_NAME]" at bounding box center [220, 269] width 50 height 11
click at [219, 251] on li "[PERSON_NAME]" at bounding box center [220, 256] width 50 height 13
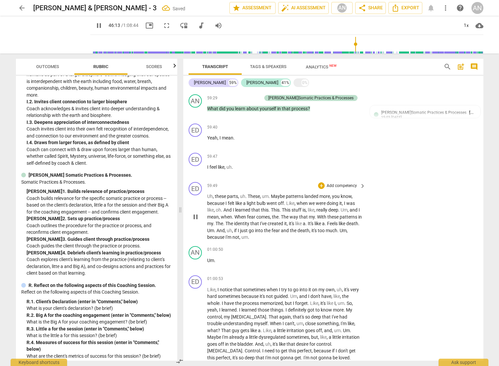
scroll to position [5080, 0]
click at [197, 251] on div "AN" at bounding box center [194, 251] width 13 height 13
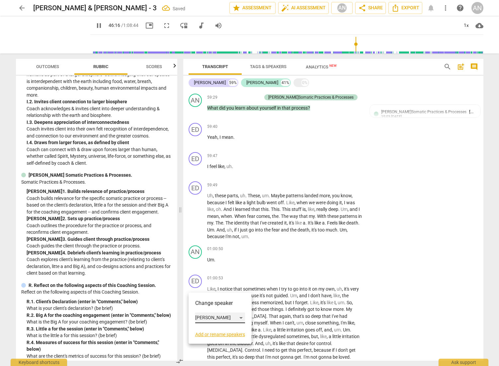
click at [222, 251] on div "[PERSON_NAME]" at bounding box center [220, 317] width 50 height 11
click at [216, 251] on li "[PERSON_NAME]" at bounding box center [220, 305] width 50 height 13
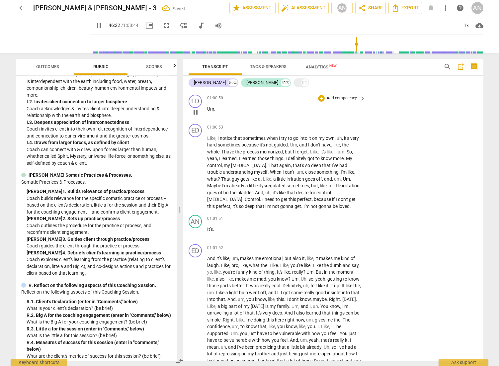
scroll to position [5231, 0]
click at [197, 228] on div "AN" at bounding box center [194, 220] width 13 height 13
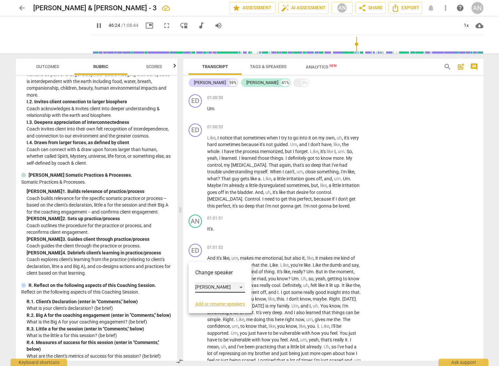
click at [224, 251] on div "[PERSON_NAME]" at bounding box center [220, 287] width 50 height 11
click at [224, 251] on li "[PERSON_NAME]" at bounding box center [220, 274] width 50 height 13
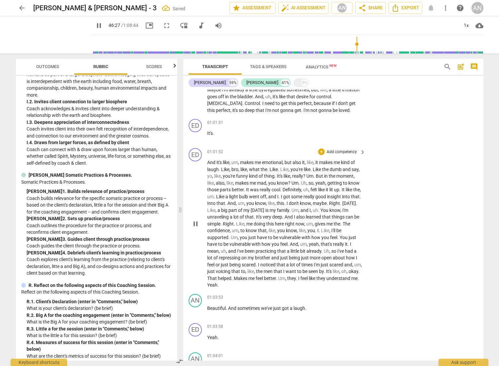
scroll to position [5383, 0]
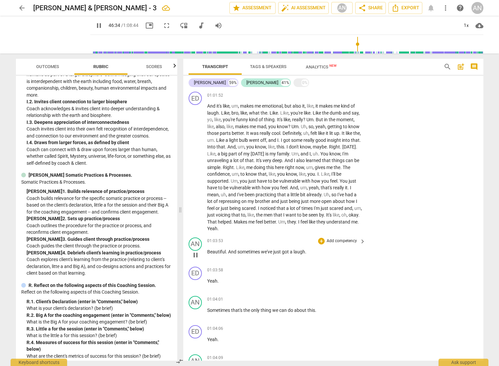
click at [339, 244] on p "Add competency" at bounding box center [342, 241] width 32 height 6
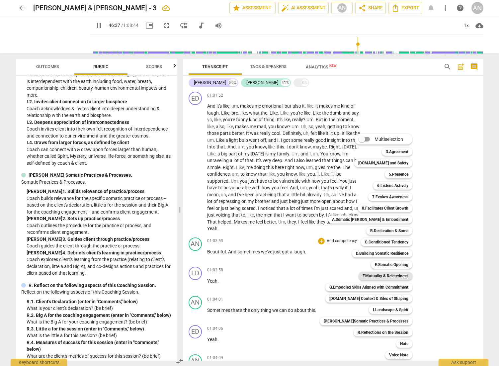
click at [349, 251] on b "F.Mutuality & Relatedness" at bounding box center [385, 276] width 46 height 8
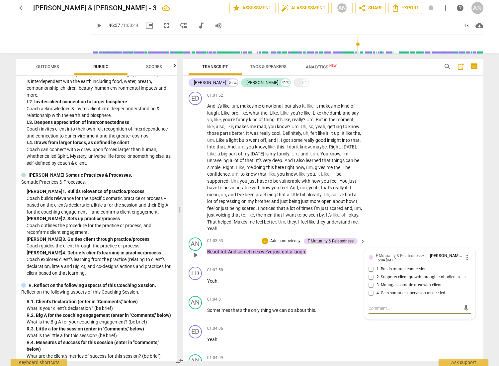
click at [349, 251] on span "3. Manages somatic trust with client" at bounding box center [408, 285] width 65 height 6
click at [349, 251] on input "3. Manages somatic trust with client" at bounding box center [371, 285] width 11 height 8
click at [349, 251] on input "1. Builds mutual connection" at bounding box center [371, 269] width 11 height 8
click at [349, 251] on input "3. Manages somatic trust with client" at bounding box center [371, 285] width 11 height 8
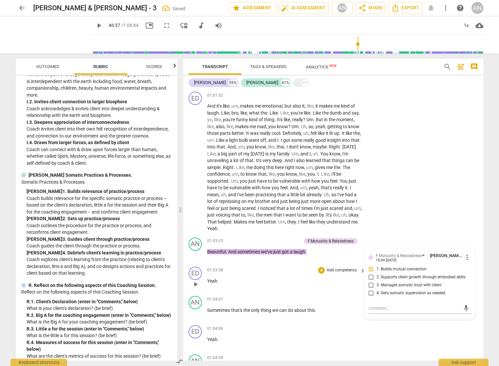
click at [343, 251] on div "01:03:58 + Add competency keyboard_arrow_right Yeah ." at bounding box center [286, 278] width 159 height 24
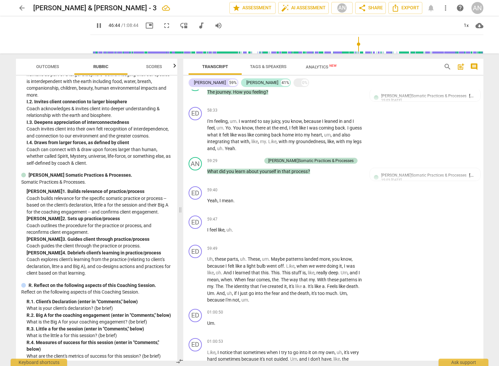
scroll to position [5070, 0]
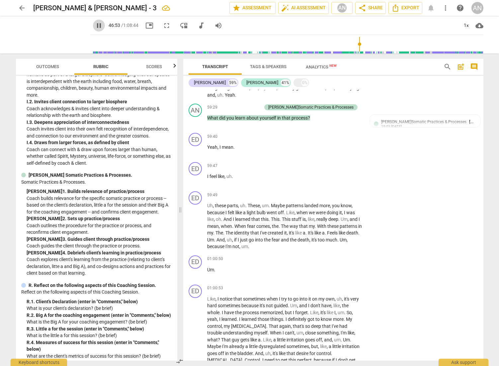
click at [95, 28] on span "pause" at bounding box center [99, 26] width 8 height 8
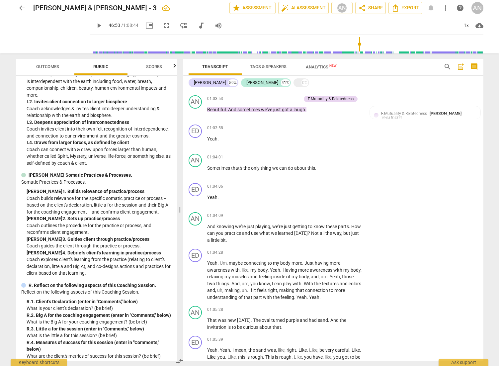
scroll to position [5526, 0]
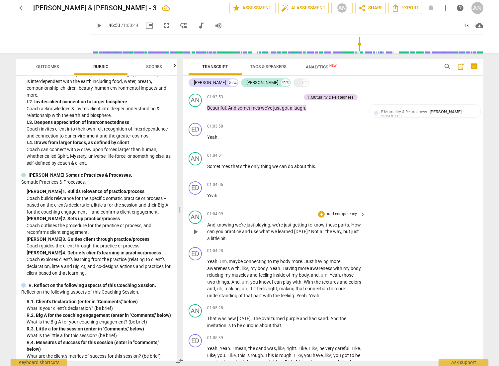
click at [333, 217] on p "Add competency" at bounding box center [342, 214] width 32 height 6
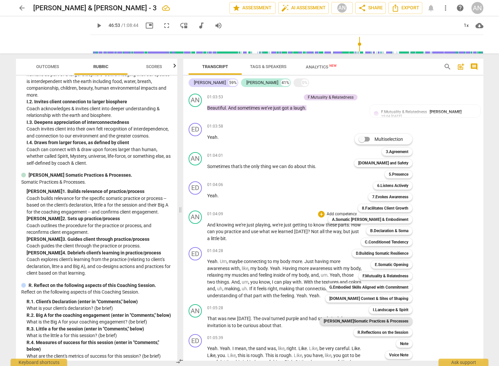
click at [349, 251] on b "[PERSON_NAME]Somatic Practices & Processes" at bounding box center [365, 321] width 85 height 8
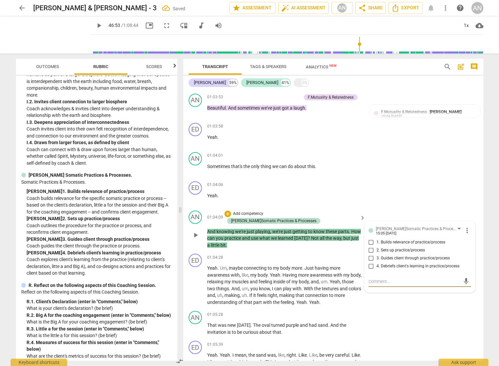
click at [349, 251] on span "4. Debriefs client's learning in practice/process" at bounding box center [417, 266] width 83 height 6
click at [349, 251] on input "4. Debriefs client's learning in practice/process" at bounding box center [371, 266] width 11 height 8
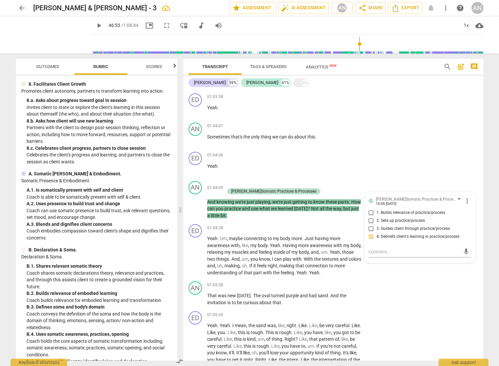
scroll to position [556, 0]
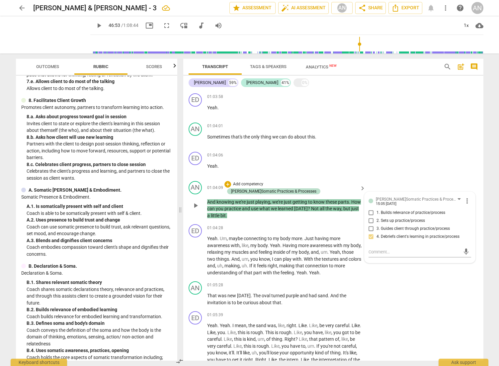
click at [264, 187] on p "Add competency" at bounding box center [248, 184] width 32 height 6
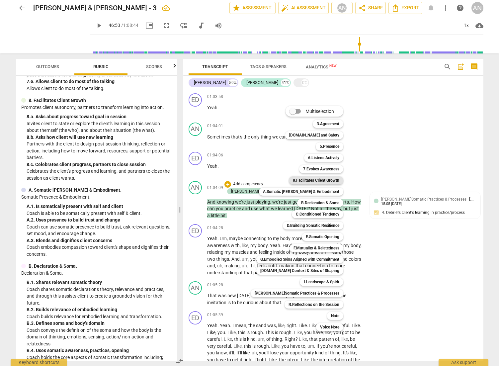
click at [320, 176] on b "8.Facilitates Client Growth" at bounding box center [316, 180] width 46 height 8
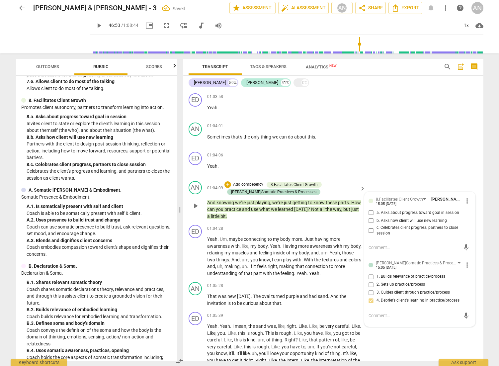
click at [349, 224] on span "b. Asks how client will use new learning" at bounding box center [411, 221] width 70 height 6
click at [349, 225] on input "b. Asks how client will use new learning" at bounding box center [371, 221] width 11 height 8
click at [338, 251] on p "Add competency" at bounding box center [342, 286] width 32 height 6
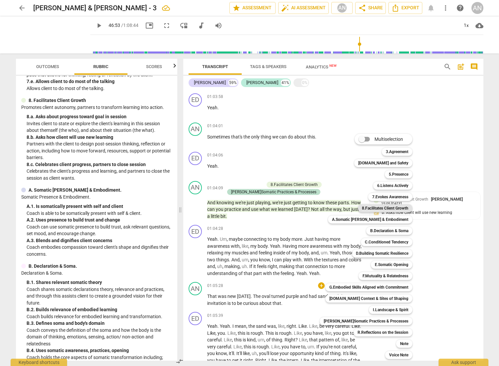
click at [349, 211] on b "8.Facilitates Client Growth" at bounding box center [385, 208] width 46 height 8
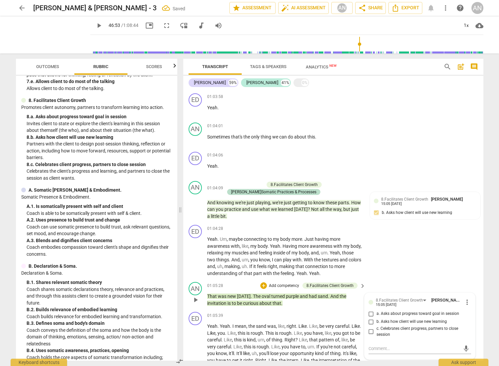
scroll to position [5713, 0]
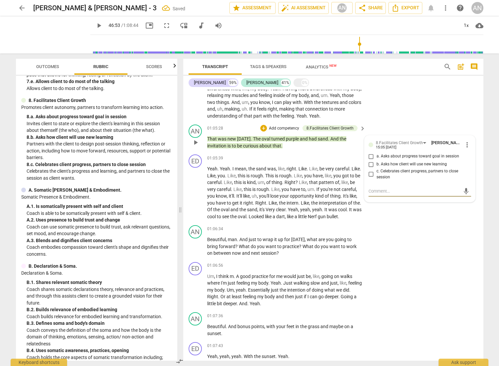
click at [349, 180] on span "c. Celebrates client progress, partners to close session" at bounding box center [422, 174] width 92 height 12
click at [349, 178] on input "c. Celebrates client progress, partners to close session" at bounding box center [371, 174] width 11 height 8
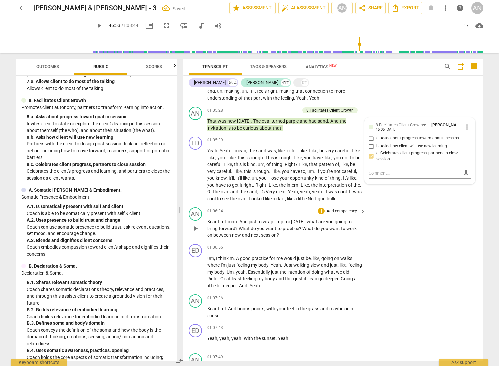
scroll to position [5732, 0]
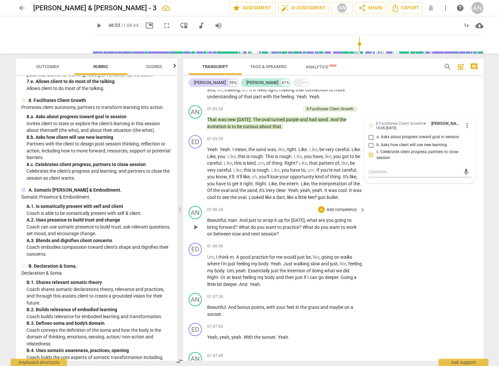
click at [335, 213] on p "Add competency" at bounding box center [342, 210] width 32 height 6
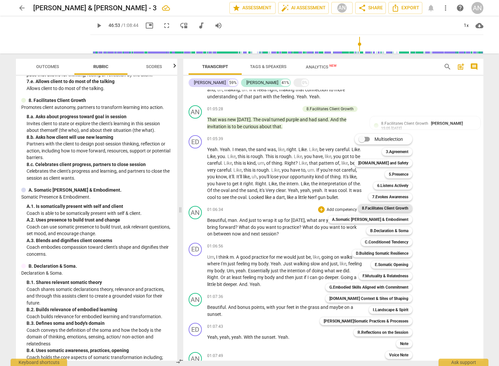
click at [349, 210] on b "8.Facilitates Client Growth" at bounding box center [385, 208] width 46 height 8
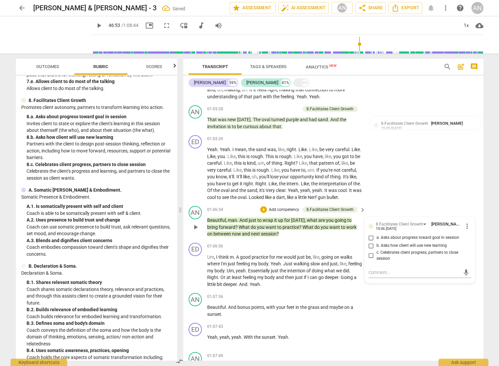
click at [349, 248] on span "b. Asks how client will use new learning" at bounding box center [411, 245] width 70 height 6
click at [349, 249] on input "b. Asks how client will use new learning" at bounding box center [371, 245] width 11 height 8
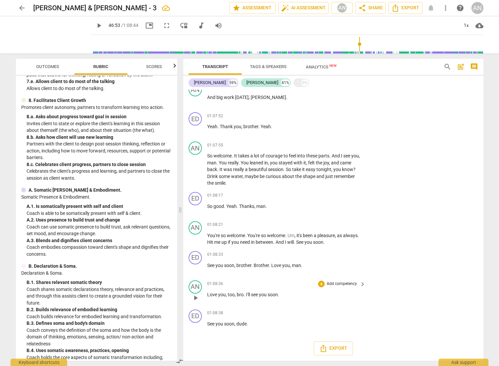
scroll to position [6042, 0]
click at [340, 251] on p "Add competency" at bounding box center [342, 254] width 32 height 6
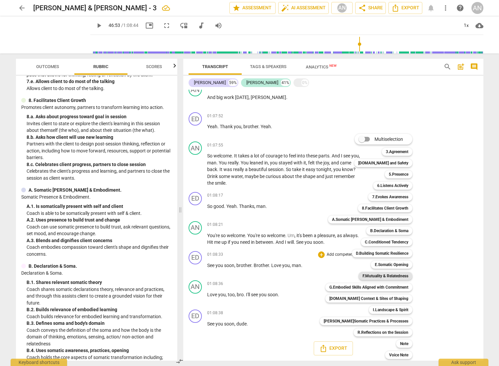
click at [349, 251] on b "F.Mutuality & Relatedness" at bounding box center [385, 276] width 46 height 8
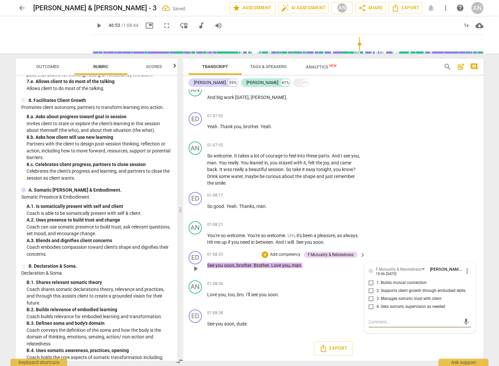
click at [349, 251] on span "1. Builds mutual connection" at bounding box center [401, 283] width 50 height 6
click at [349, 251] on input "1. Builds mutual connection" at bounding box center [371, 283] width 11 height 8
click at [334, 251] on div "01:08:38 + Add competency keyboard_arrow_right See you soon , dude ." at bounding box center [286, 321] width 159 height 24
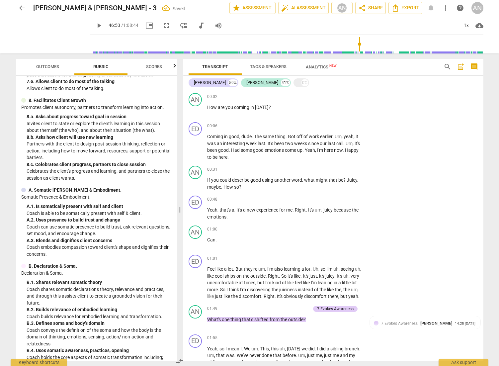
scroll to position [0, 0]
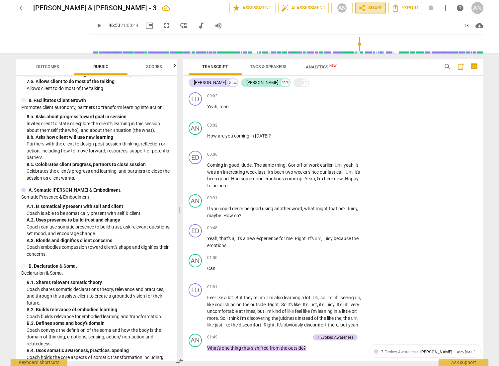
click at [349, 9] on span "share Share" at bounding box center [370, 8] width 25 height 8
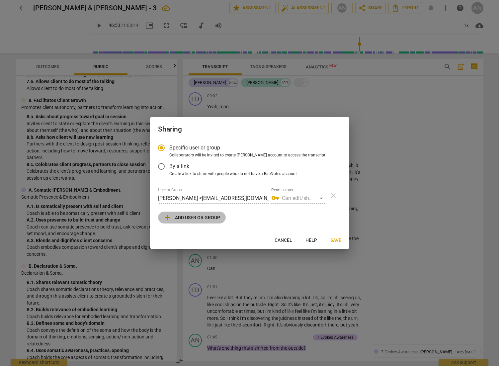
click at [191, 213] on span "add Add user or group" at bounding box center [192, 217] width 56 height 8
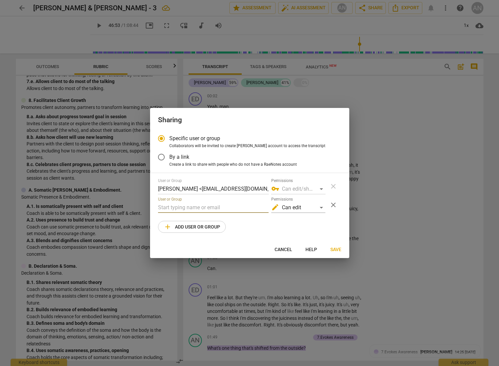
click at [188, 205] on input "text" at bounding box center [213, 207] width 110 height 11
paste input "[EMAIL_ADDRESS][DOMAIN_NAME]"
click at [226, 217] on span "[EMAIL_ADDRESS][DOMAIN_NAME]" at bounding box center [249, 220] width 85 height 6
click at [302, 205] on div "edit Can edit" at bounding box center [298, 207] width 54 height 11
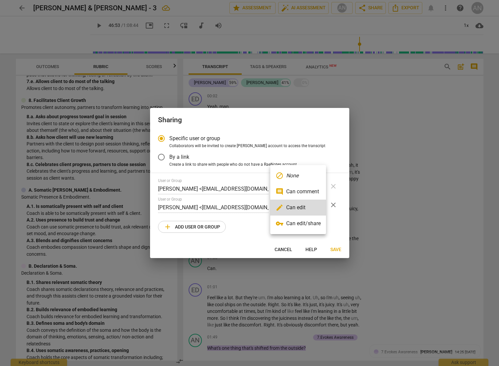
click at [302, 220] on li "vpn_key Can edit/share" at bounding box center [298, 223] width 56 height 16
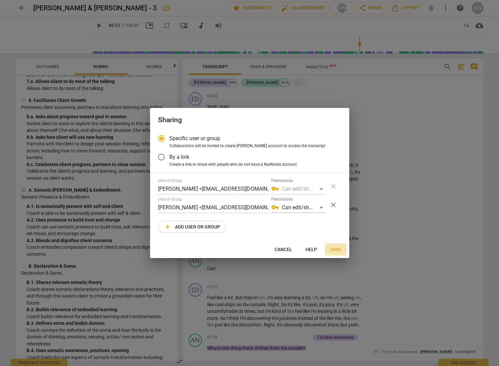
click at [333, 248] on span "Save" at bounding box center [335, 249] width 11 height 7
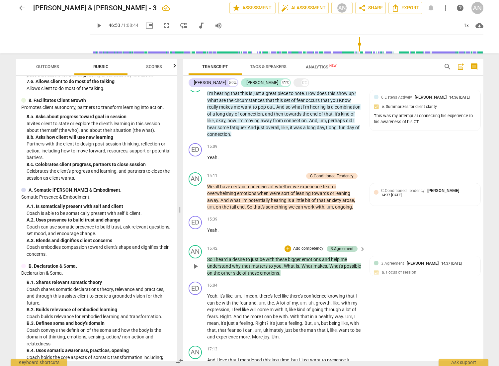
scroll to position [1667, 0]
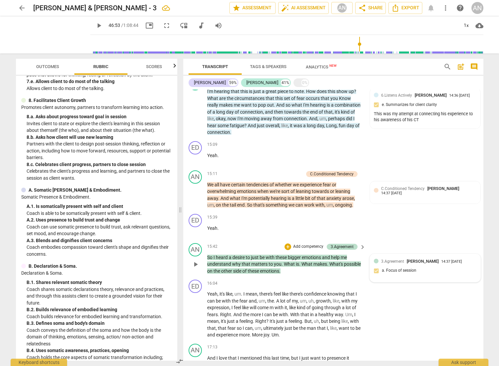
click at [349, 251] on div "3.Agreement [PERSON_NAME] 14:37 [DATE] a. Focus of session" at bounding box center [425, 268] width 103 height 20
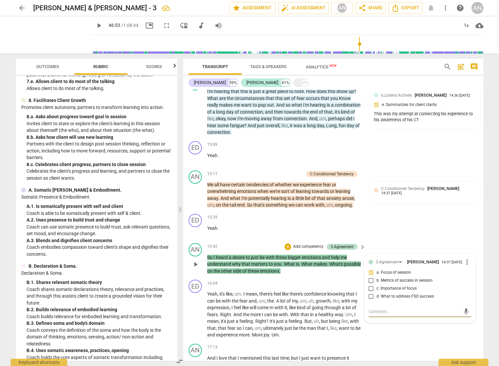
click at [349, 251] on span "c. Importance of focus" at bounding box center [396, 288] width 40 height 6
click at [349, 251] on input "c. Importance of focus" at bounding box center [371, 288] width 11 height 8
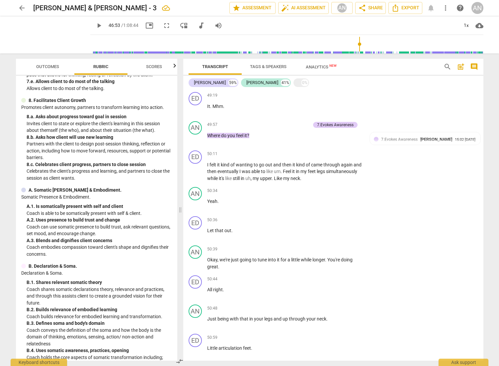
scroll to position [4199, 0]
